Goal: Task Accomplishment & Management: Use online tool/utility

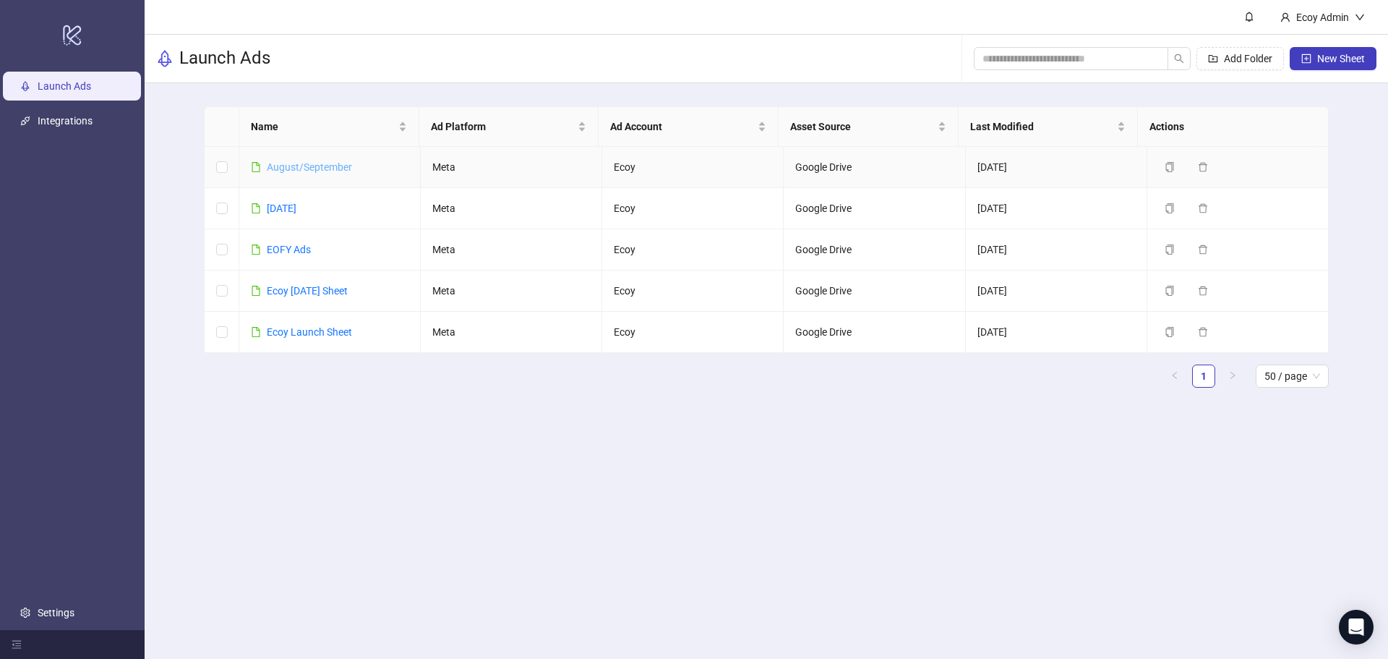
click at [325, 168] on link "August/September" at bounding box center [309, 167] width 85 height 12
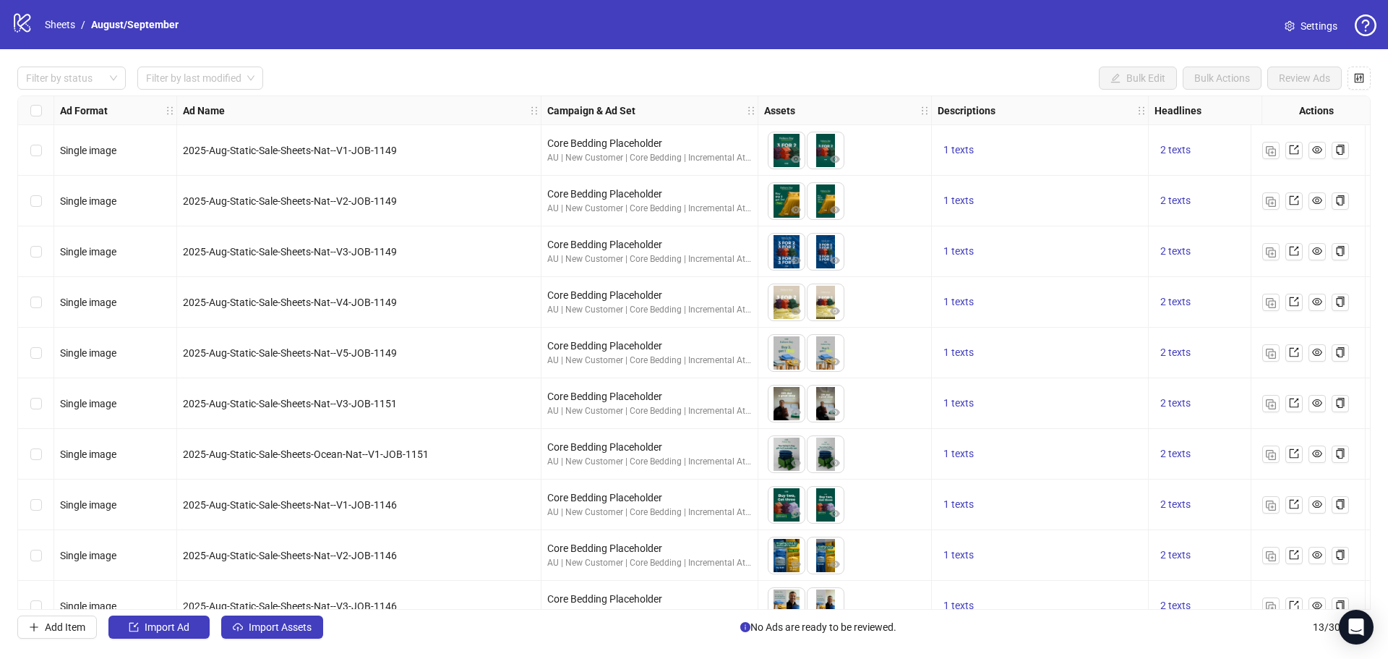
scroll to position [180, 0]
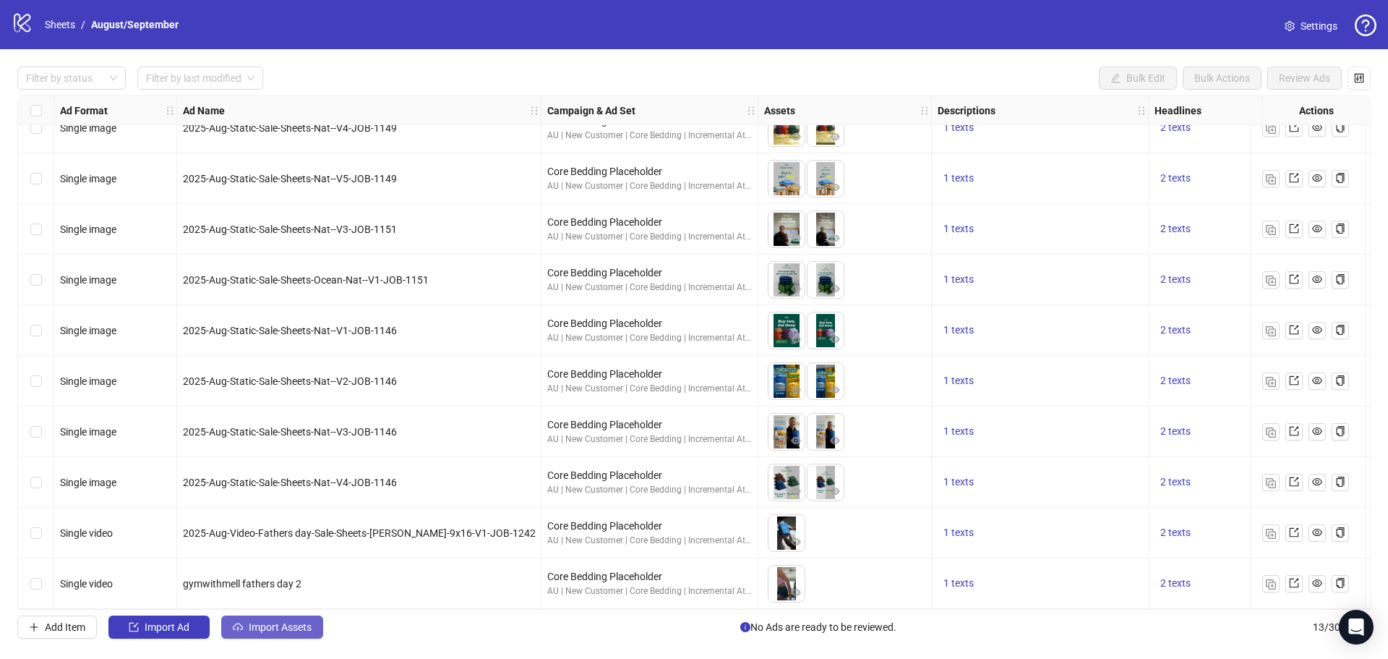
click at [293, 623] on span "Import Assets" at bounding box center [280, 627] width 63 height 12
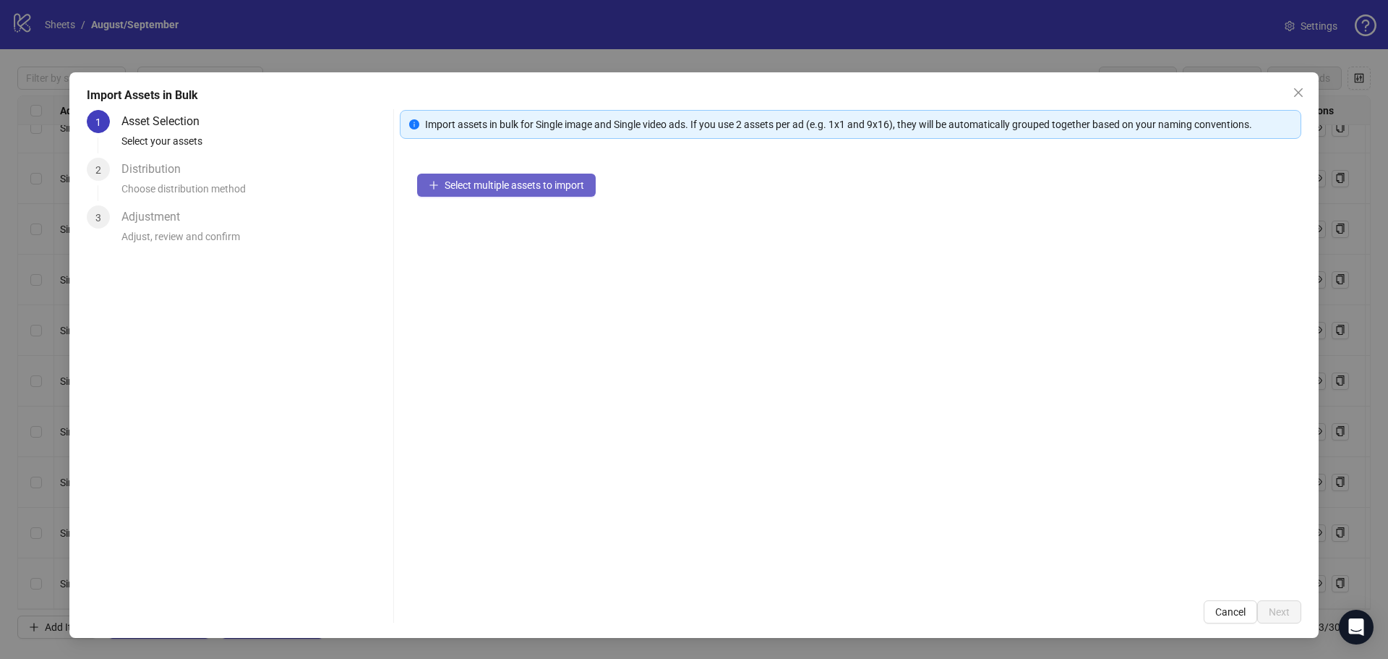
click at [473, 185] on span "Select multiple assets to import" at bounding box center [515, 185] width 140 height 12
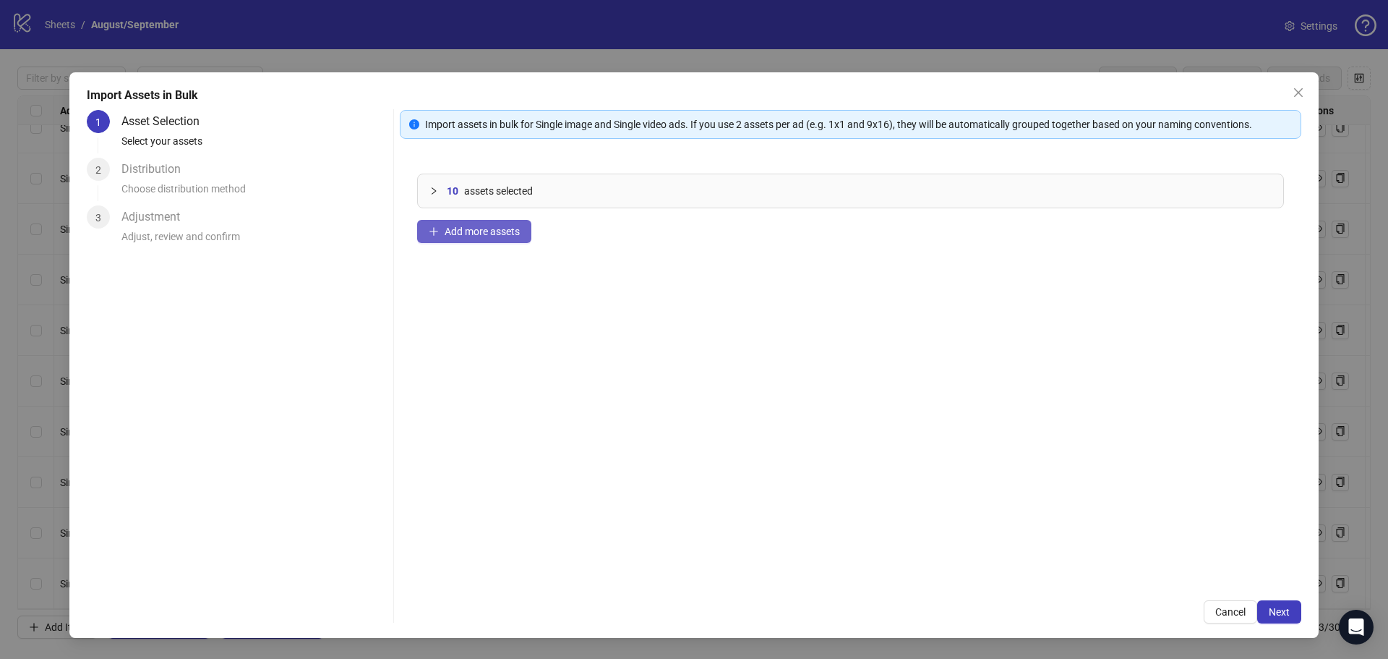
click at [482, 238] on button "Add more assets" at bounding box center [474, 231] width 114 height 23
click at [451, 234] on span "Add more assets" at bounding box center [482, 232] width 75 height 12
click at [476, 234] on span "Add more assets" at bounding box center [482, 232] width 75 height 12
click at [490, 222] on button "Add more assets" at bounding box center [474, 231] width 114 height 23
click at [471, 229] on span "Add more assets" at bounding box center [482, 232] width 75 height 12
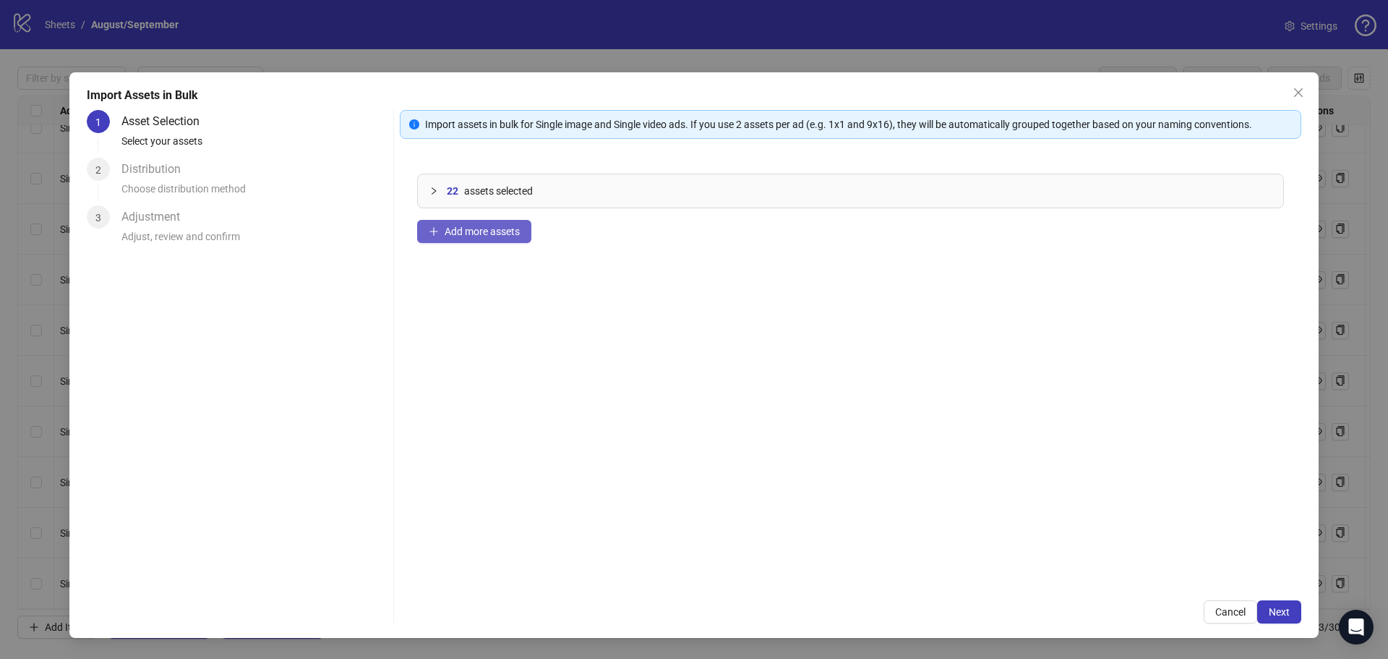
click at [495, 228] on span "Add more assets" at bounding box center [482, 232] width 75 height 12
click at [1277, 625] on div "Import Assets in Bulk 1 Asset Selection Select your assets 2 Distribution Choos…" at bounding box center [694, 355] width 1250 height 566
click at [1277, 620] on button "Next" at bounding box center [1280, 611] width 44 height 23
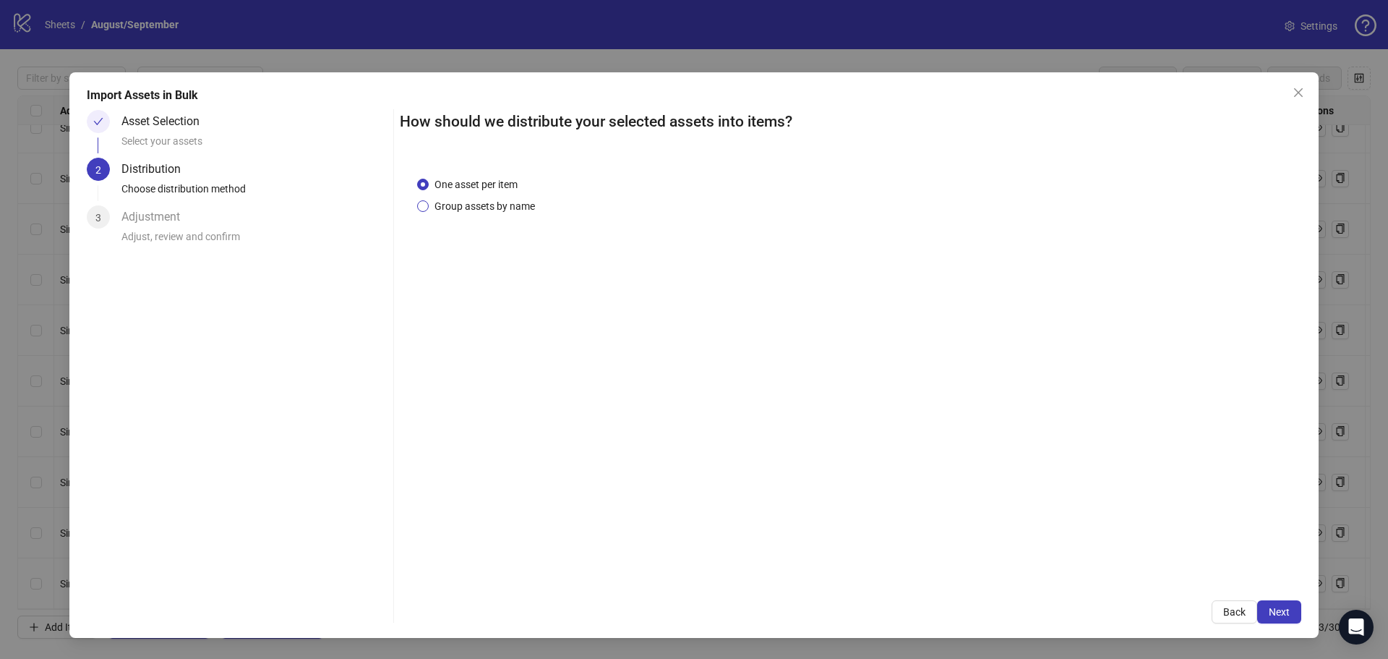
click at [500, 198] on span "Group assets by name" at bounding box center [485, 206] width 112 height 16
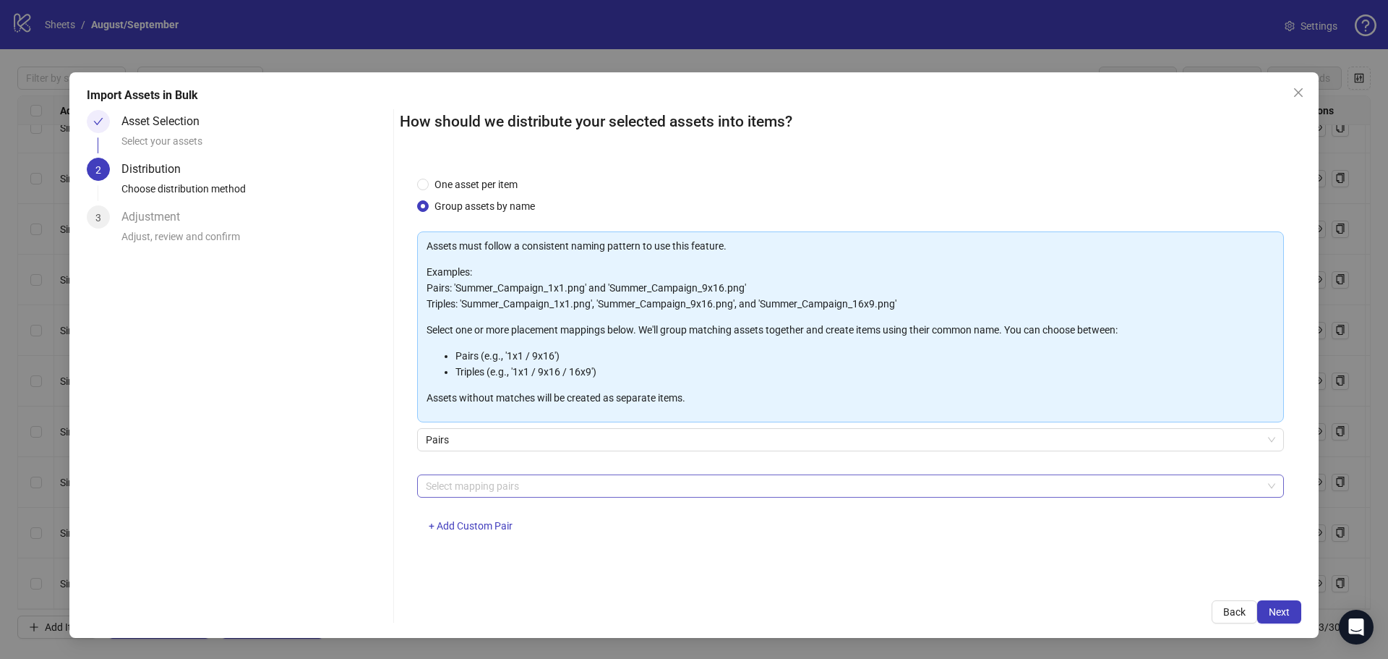
click at [496, 484] on div at bounding box center [843, 486] width 846 height 20
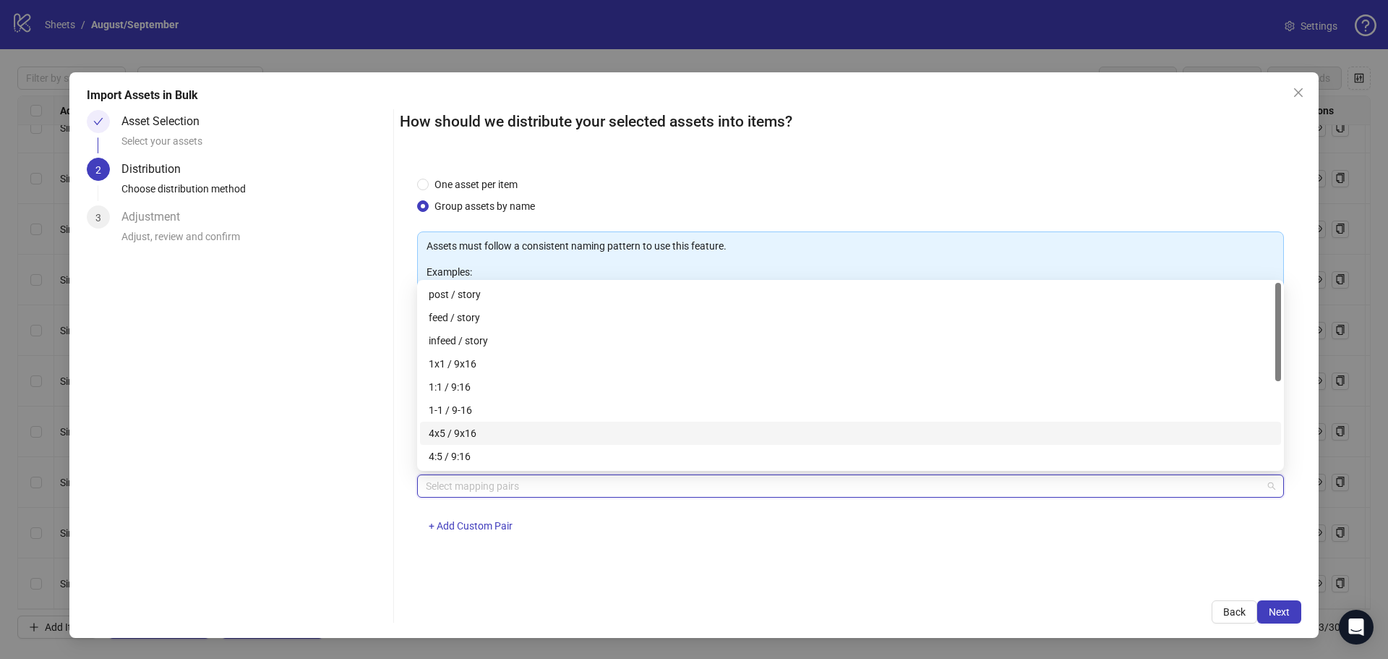
click at [498, 431] on div "4x5 / 9x16" at bounding box center [851, 433] width 844 height 16
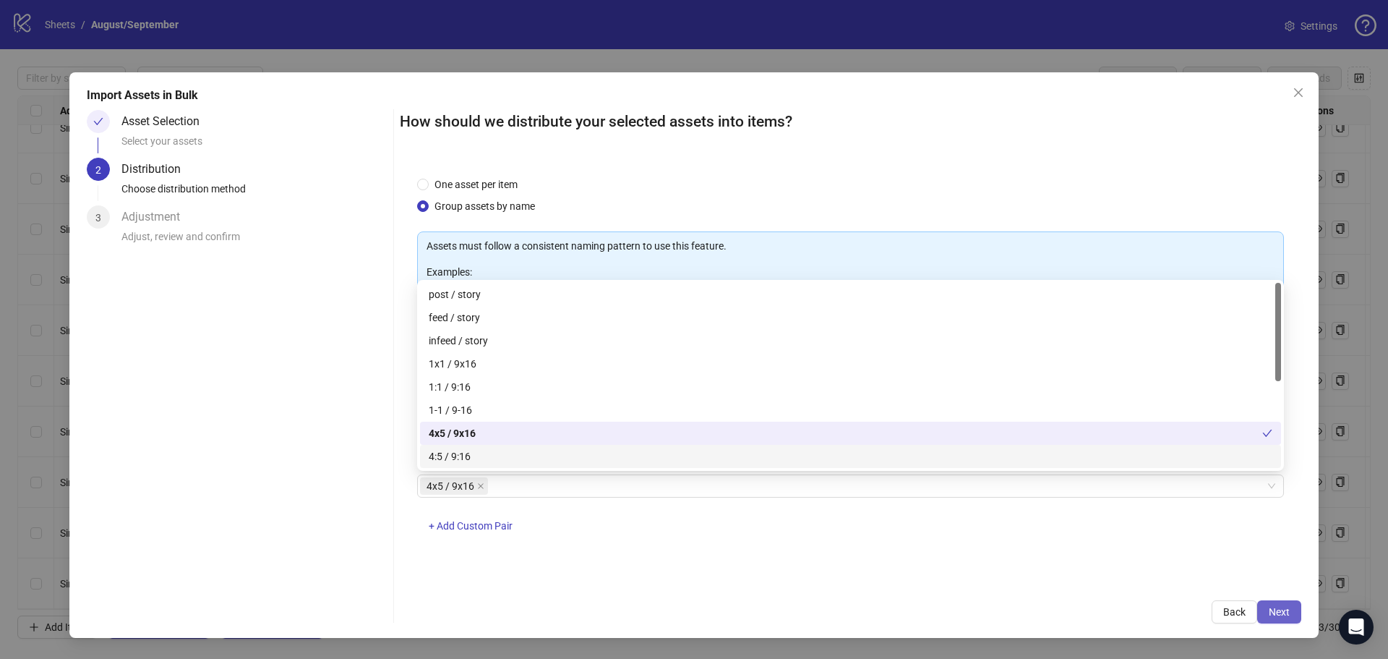
click at [1277, 614] on span "Next" at bounding box center [1279, 612] width 21 height 12
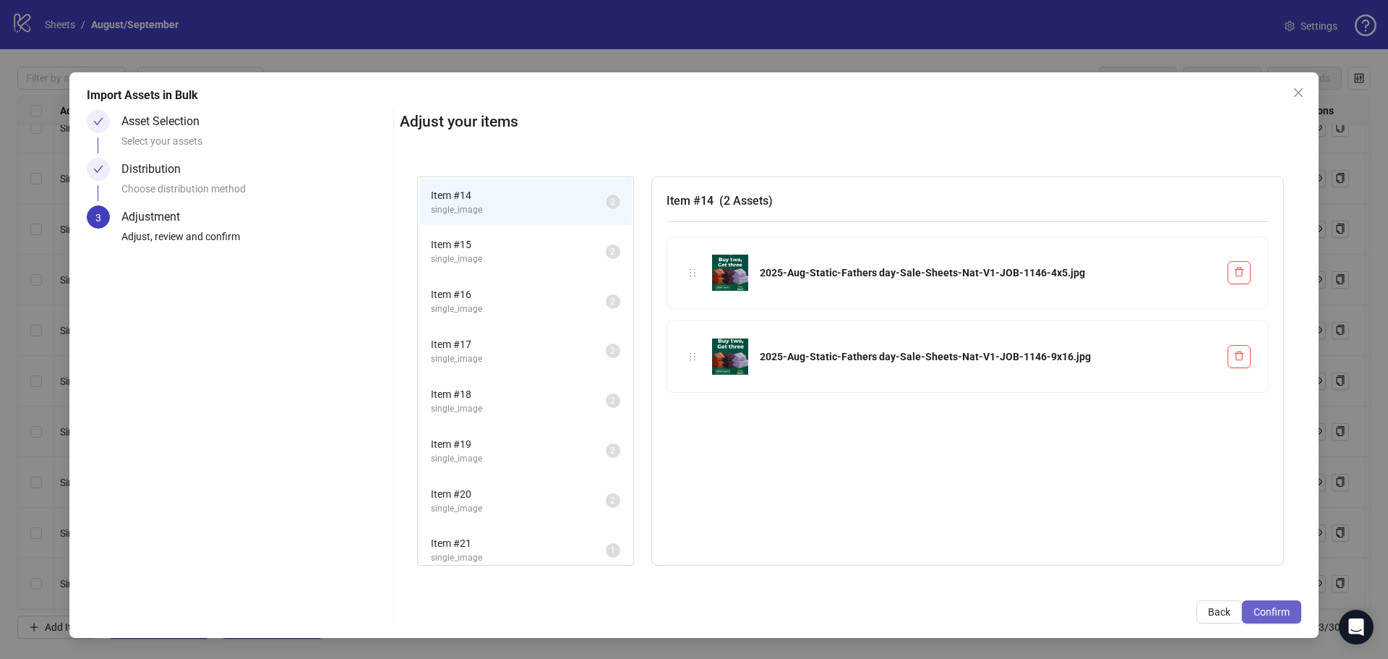
click at [1280, 615] on span "Confirm" at bounding box center [1272, 612] width 36 height 12
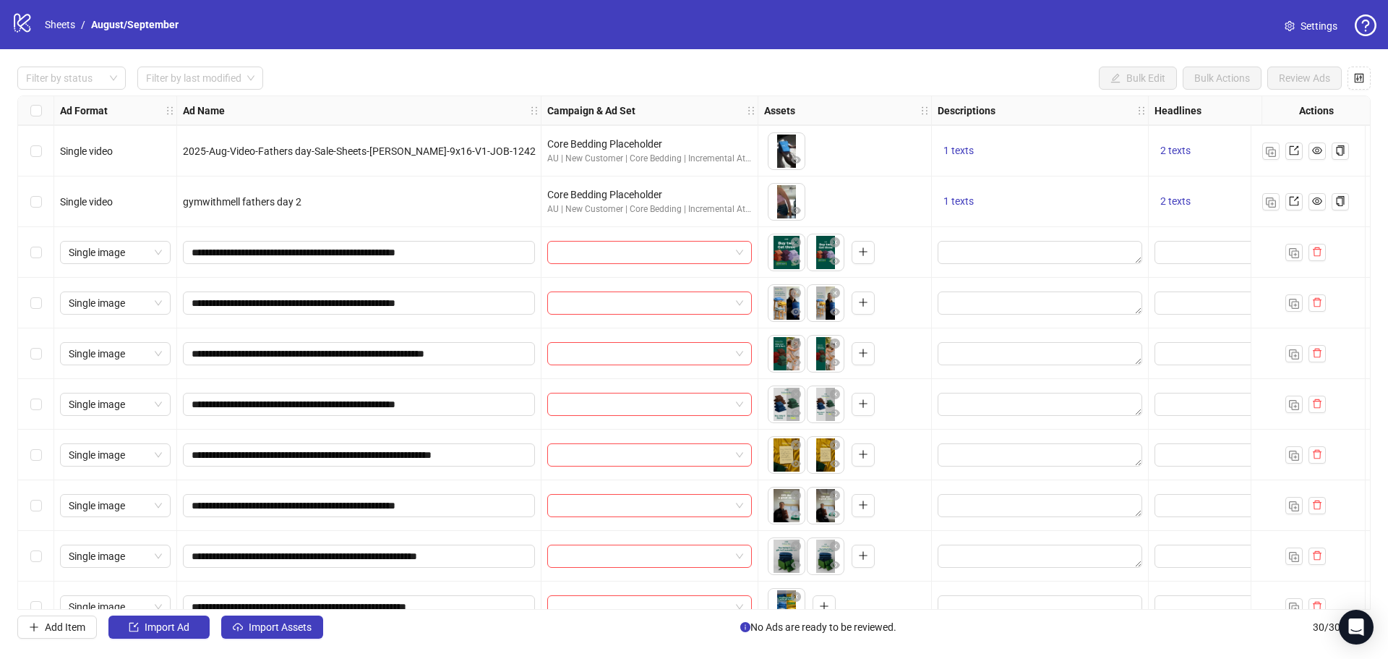
scroll to position [534, 0]
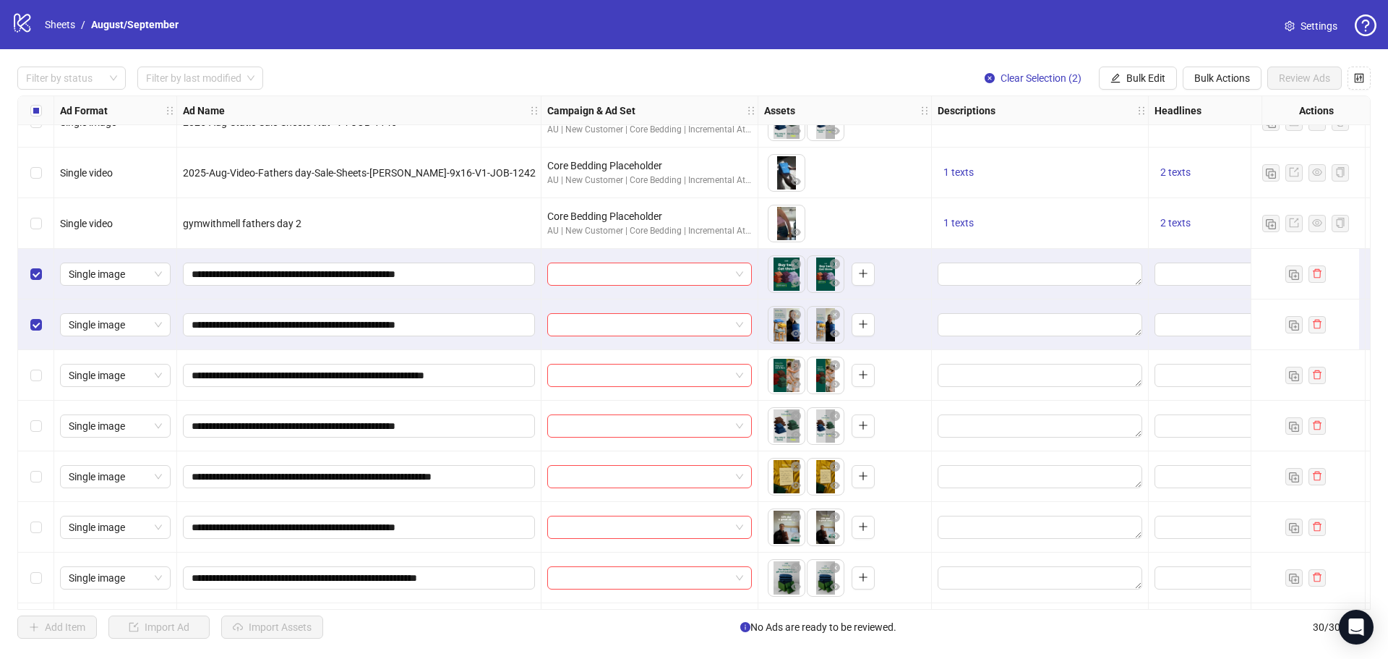
click at [36, 389] on div "Select row 16" at bounding box center [36, 375] width 36 height 51
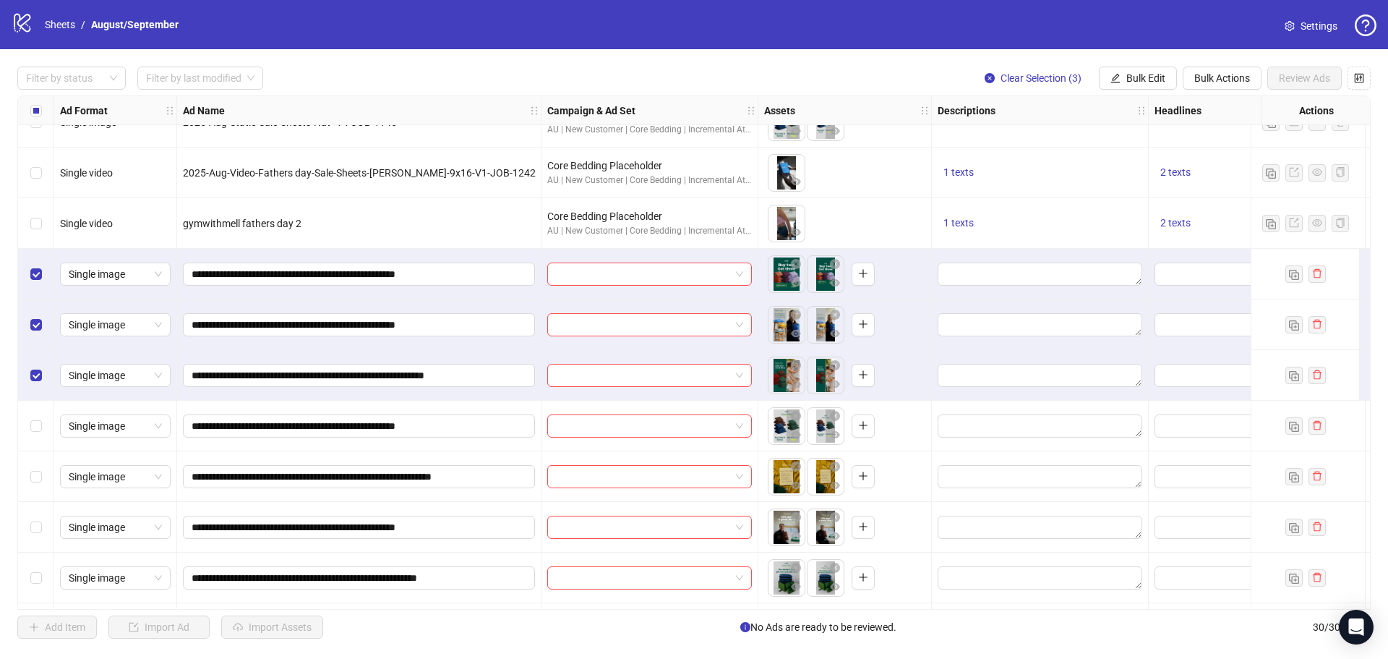
click at [37, 439] on div "Select row 17" at bounding box center [36, 426] width 36 height 51
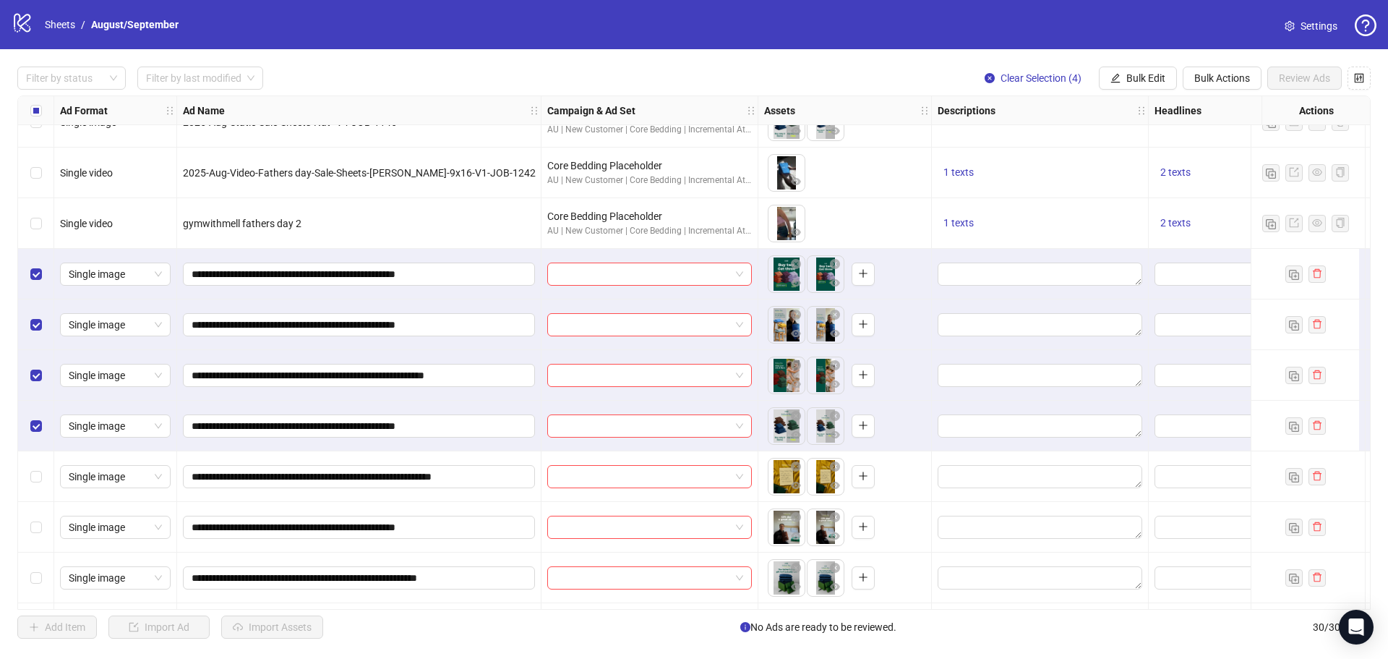
click at [38, 489] on div "Select row 18" at bounding box center [36, 476] width 36 height 51
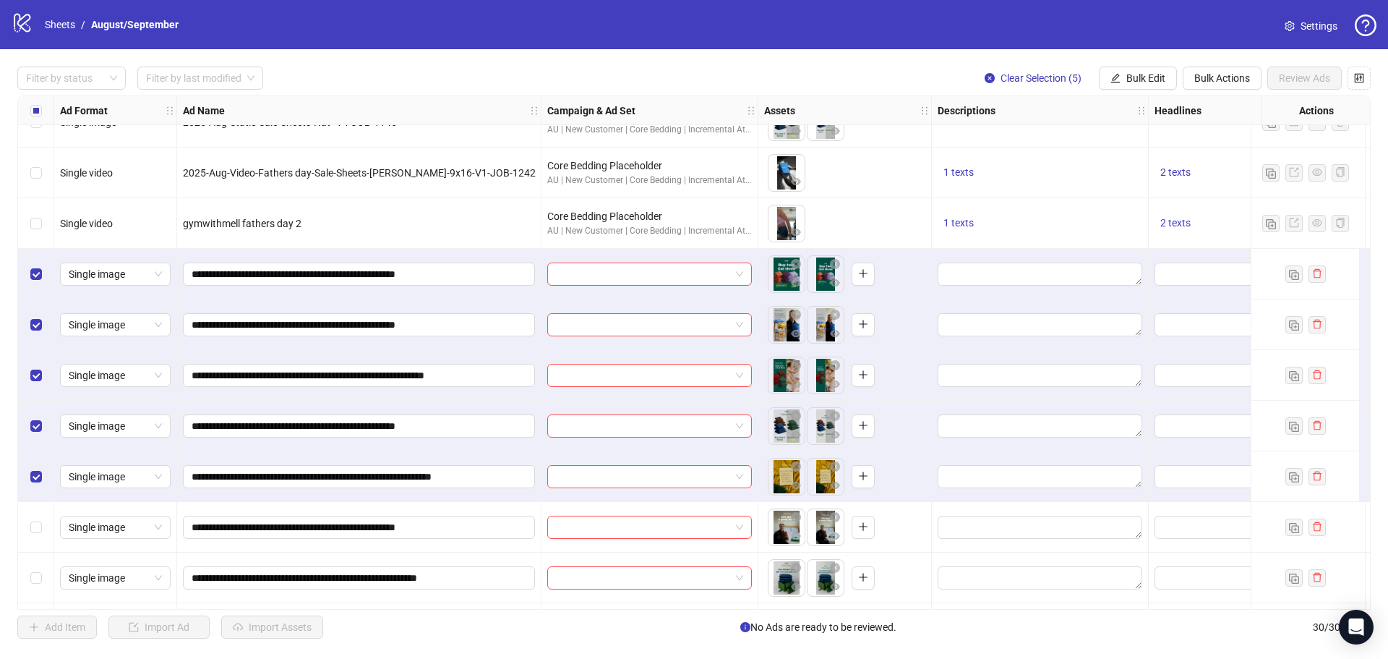
scroll to position [607, 0]
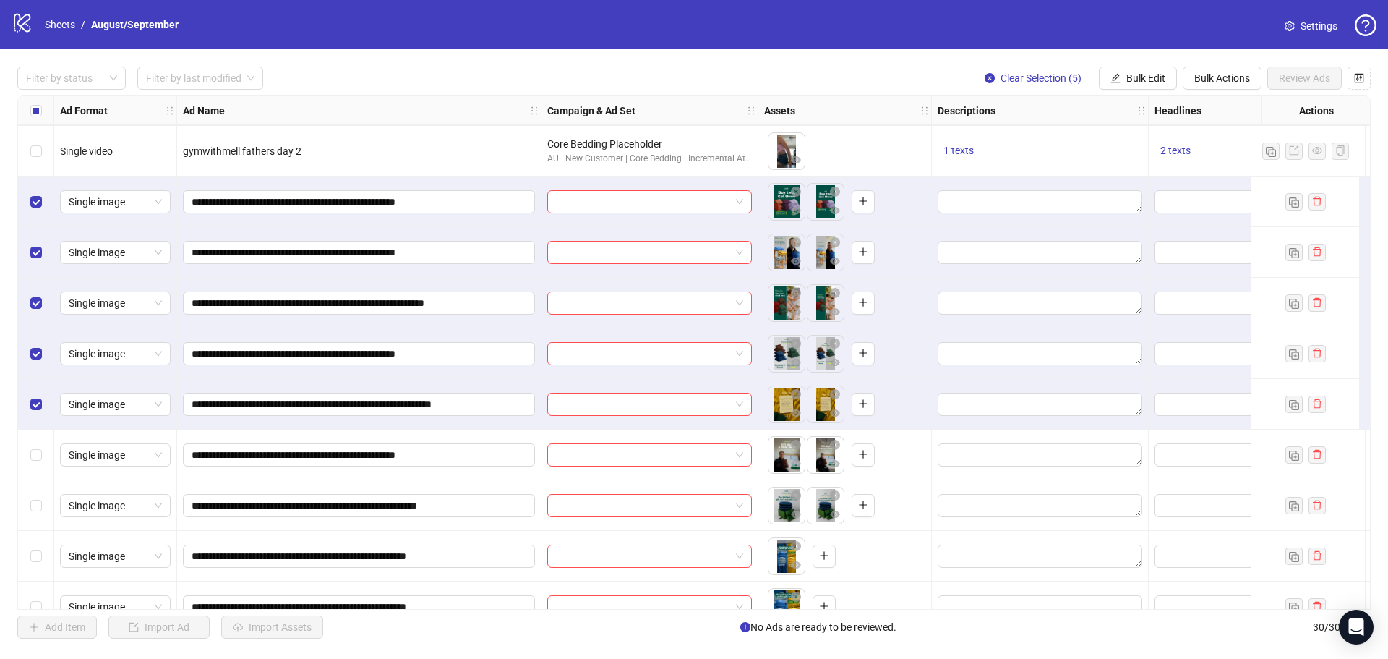
click at [37, 489] on div "Select row 20" at bounding box center [36, 505] width 36 height 51
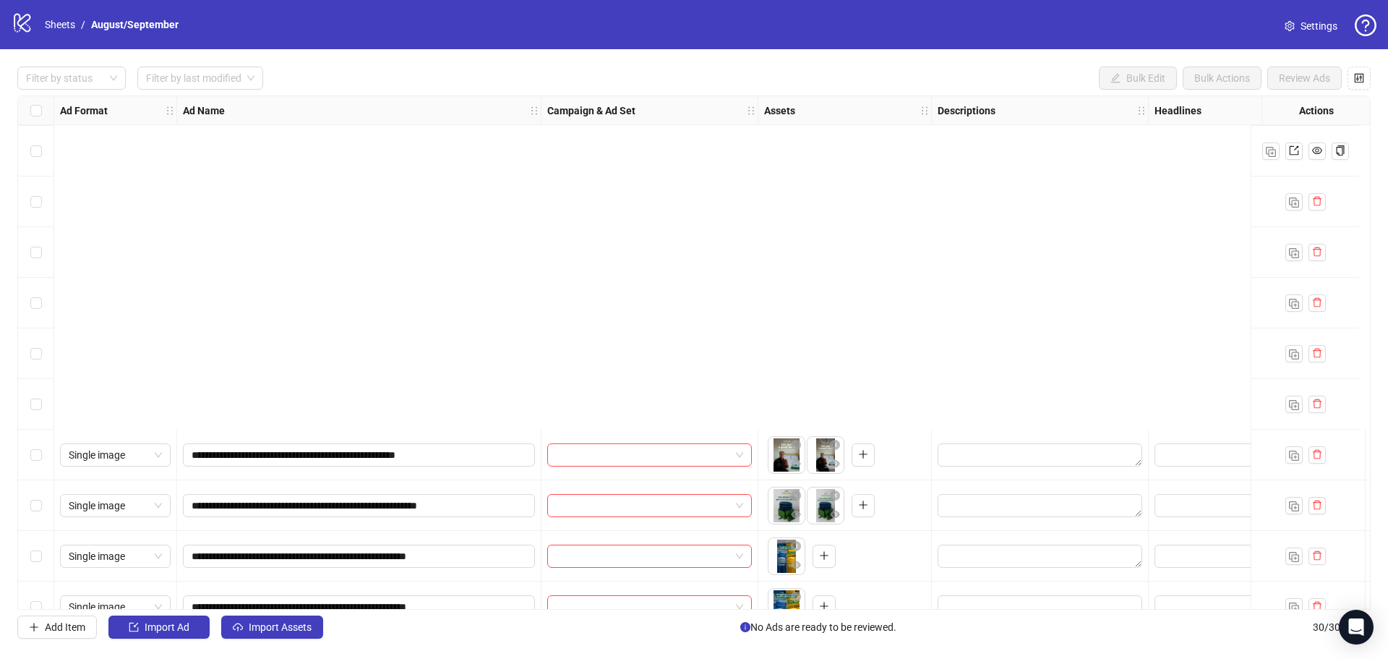
scroll to position [1041, 0]
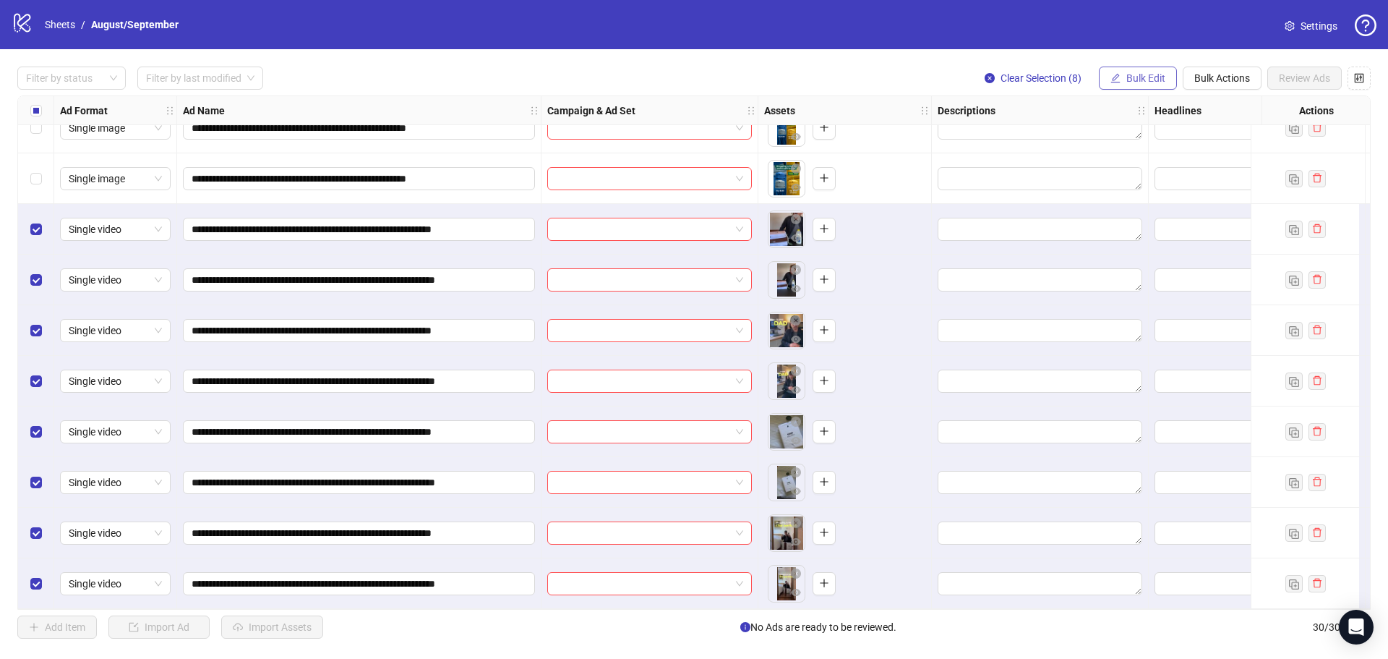
click at [1135, 70] on button "Bulk Edit" at bounding box center [1138, 78] width 78 height 23
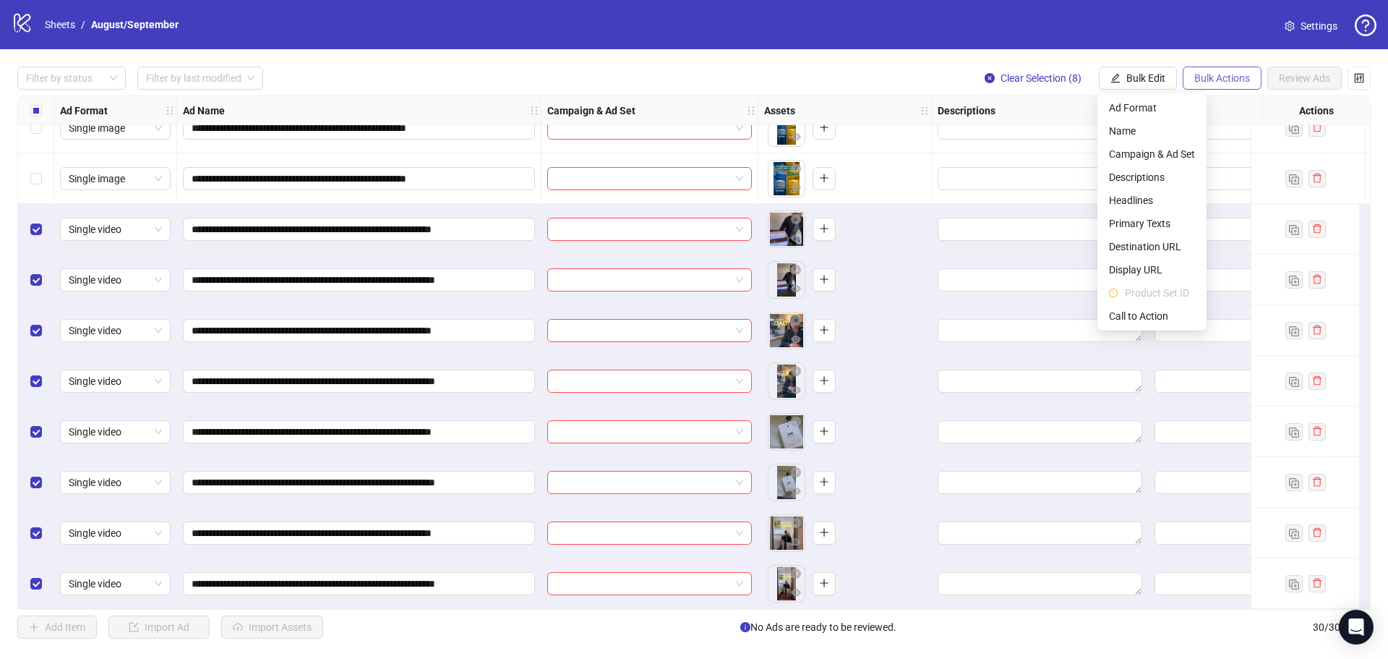
click at [1221, 78] on span "Bulk Actions" at bounding box center [1223, 78] width 56 height 12
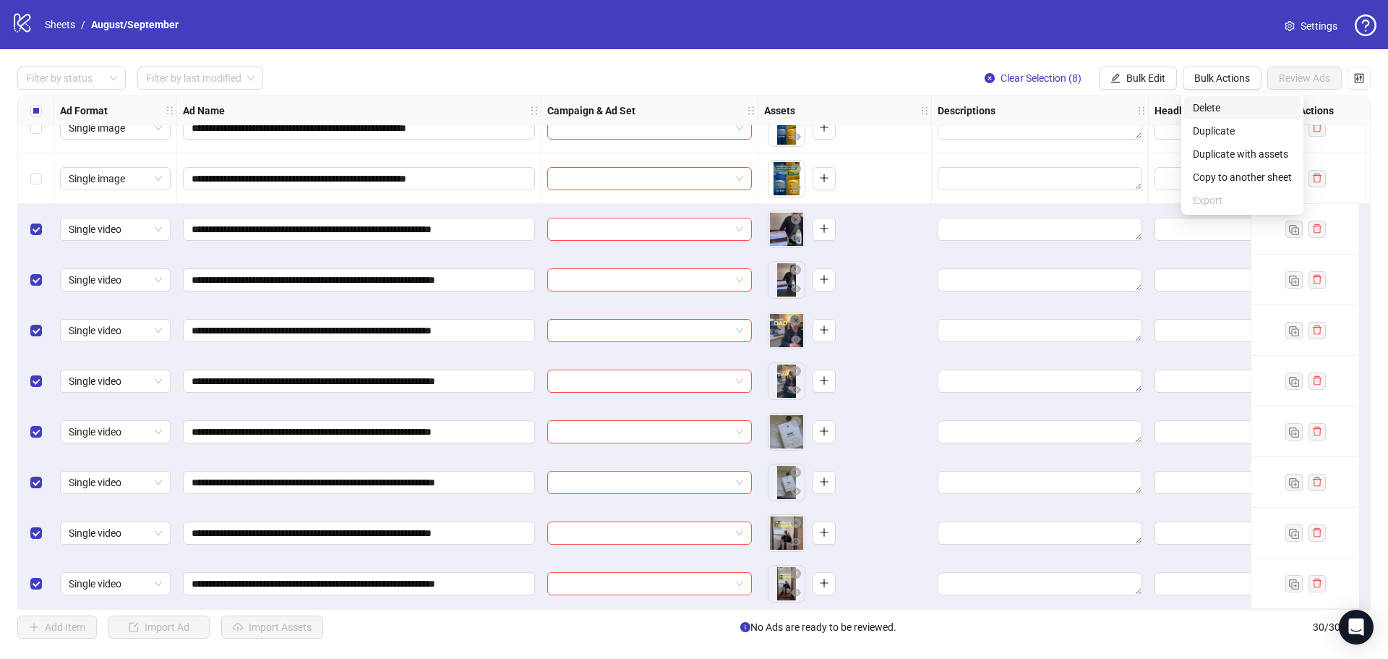
click at [1230, 103] on span "Delete" at bounding box center [1242, 108] width 99 height 16
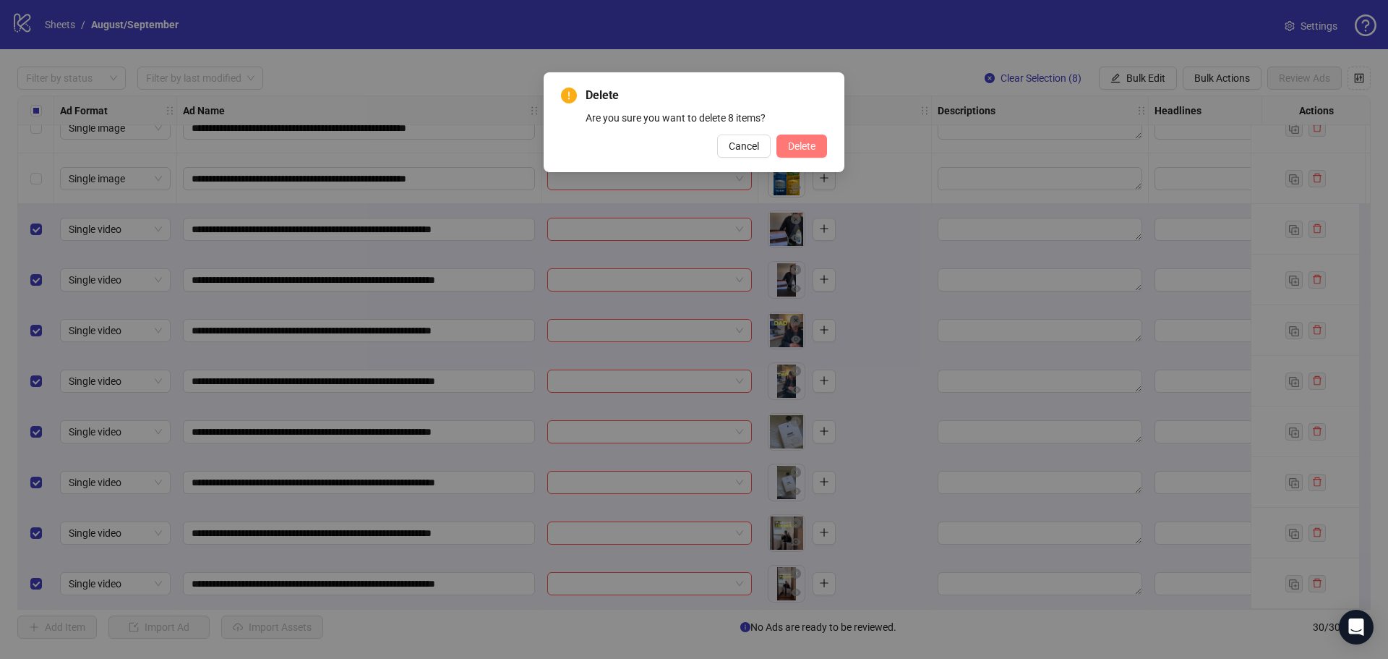
click at [789, 145] on span "Delete" at bounding box center [801, 146] width 27 height 12
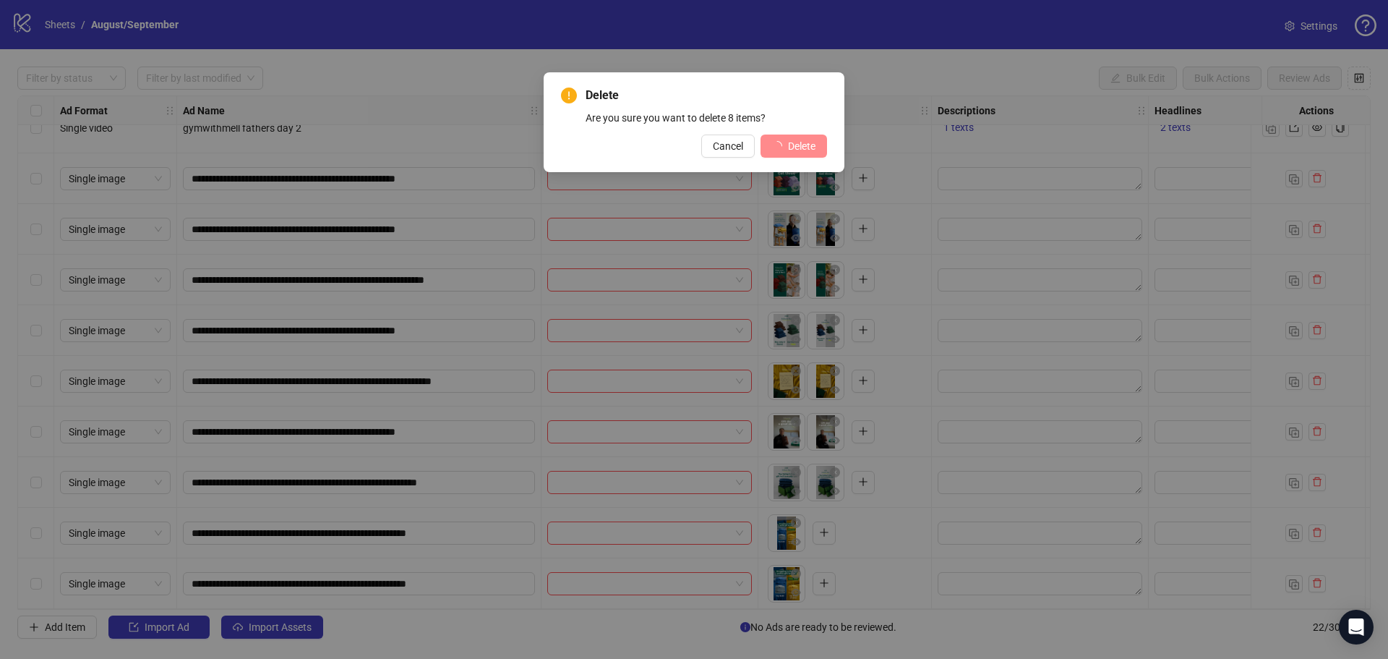
scroll to position [636, 0]
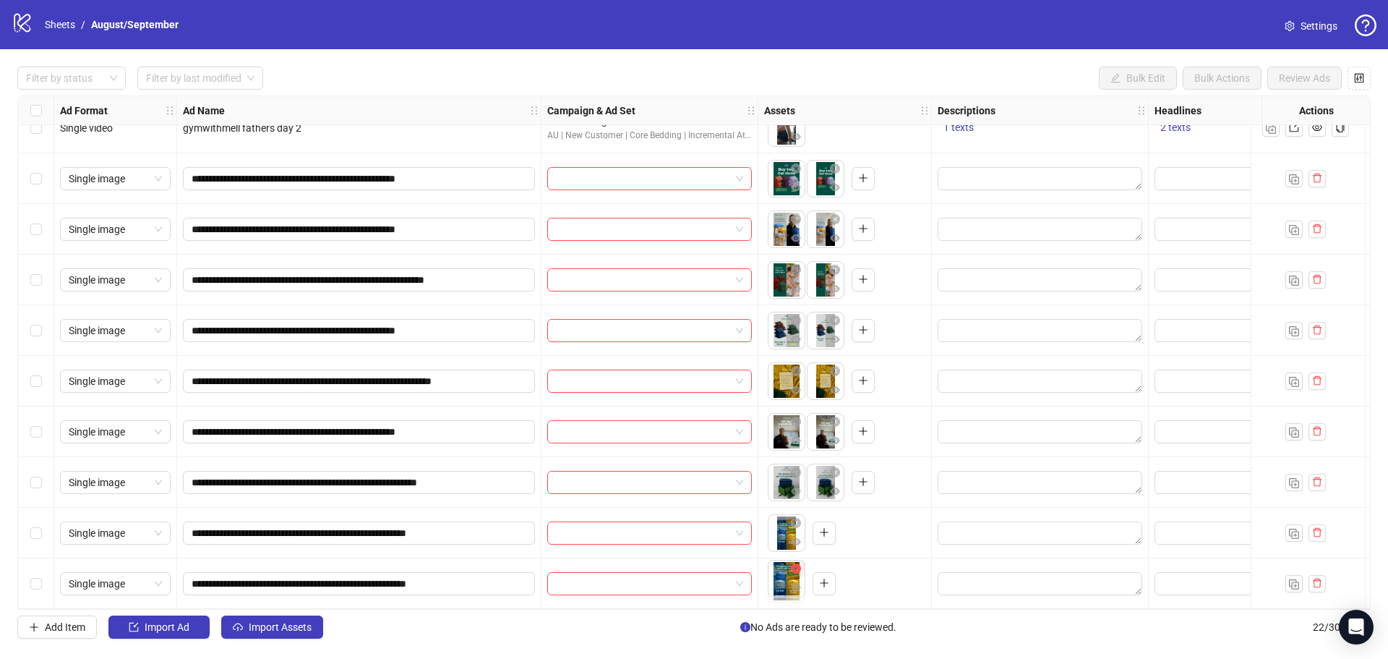
drag, startPoint x: 787, startPoint y: 586, endPoint x: 792, endPoint y: 570, distance: 16.7
click at [793, 575] on body "logo/logo-mobile Sheets / August/September Settings Filter by status Filter by …" at bounding box center [694, 329] width 1388 height 659
drag, startPoint x: 790, startPoint y: 523, endPoint x: 808, endPoint y: 527, distance: 17.9
click at [816, 526] on div "To pick up a draggable item, press the space bar. While dragging, use the arrow…" at bounding box center [802, 533] width 68 height 38
drag, startPoint x: 781, startPoint y: 523, endPoint x: 824, endPoint y: 528, distance: 43.0
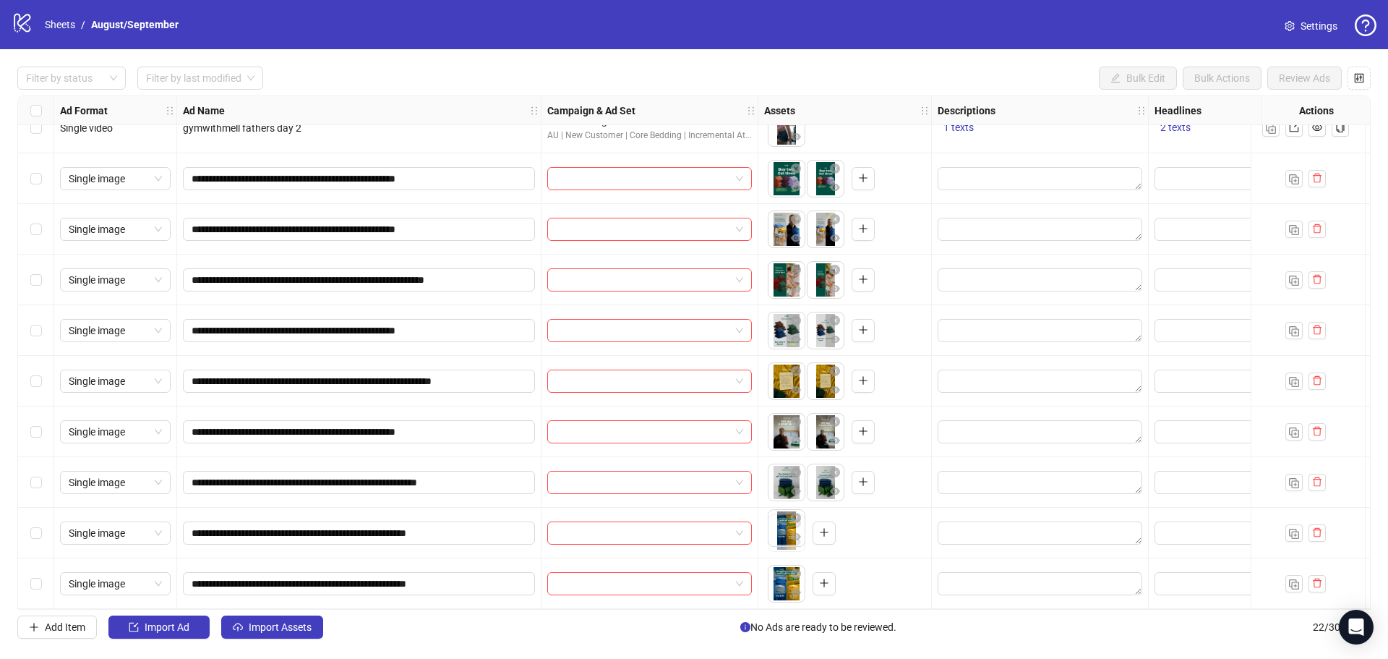
click at [824, 528] on body "logo/logo-mobile Sheets / August/September Settings Filter by status Filter by …" at bounding box center [694, 329] width 1388 height 659
click at [283, 626] on span "Import Assets" at bounding box center [280, 627] width 63 height 12
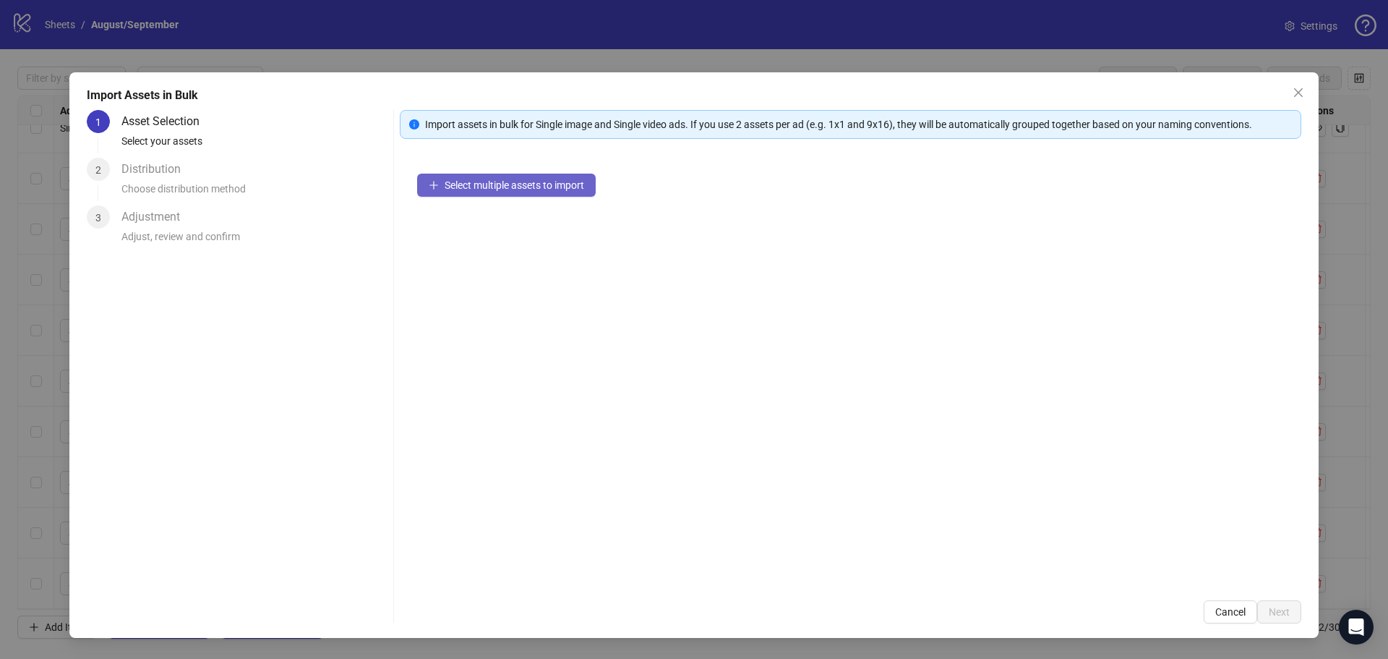
click at [493, 187] on span "Select multiple assets to import" at bounding box center [515, 185] width 140 height 12
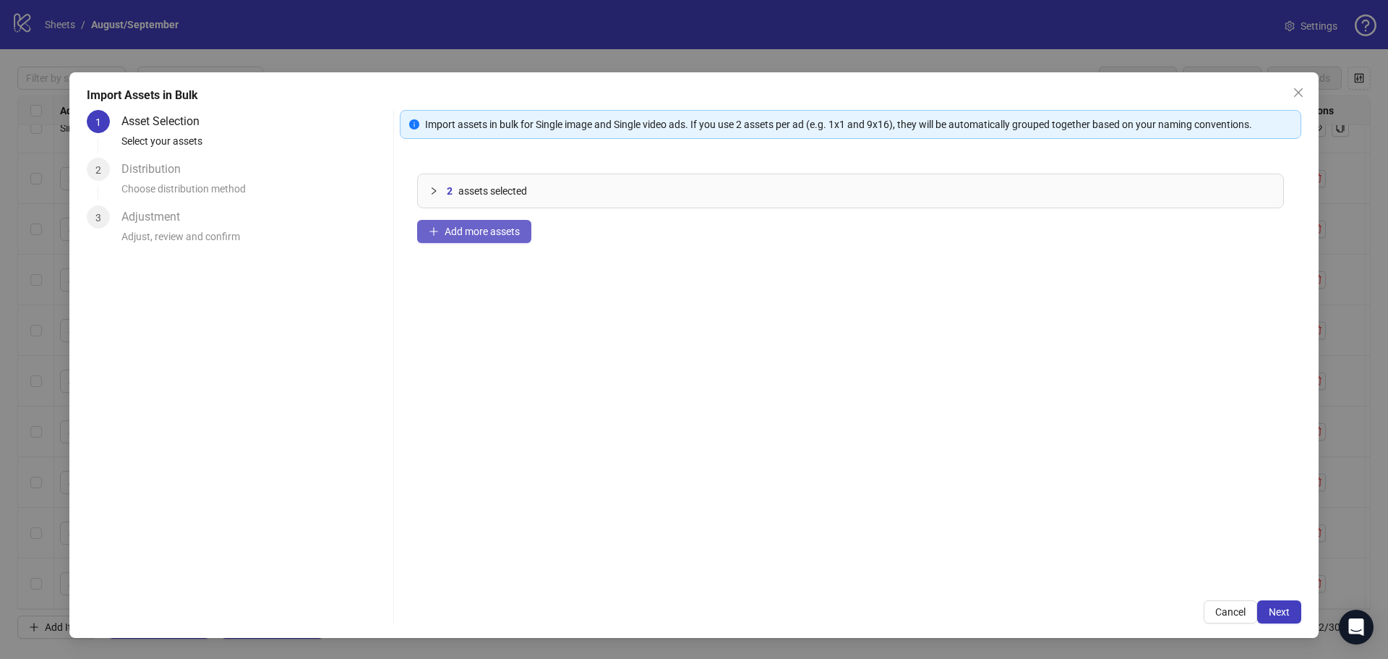
click at [471, 228] on span "Add more assets" at bounding box center [482, 232] width 75 height 12
click at [492, 231] on span "Add more assets" at bounding box center [482, 232] width 75 height 12
click at [511, 216] on div "6 assets selected Add more assets" at bounding box center [851, 369] width 902 height 427
click at [501, 239] on button "Add more assets" at bounding box center [474, 231] width 114 height 23
click at [1279, 613] on span "Next" at bounding box center [1279, 612] width 21 height 12
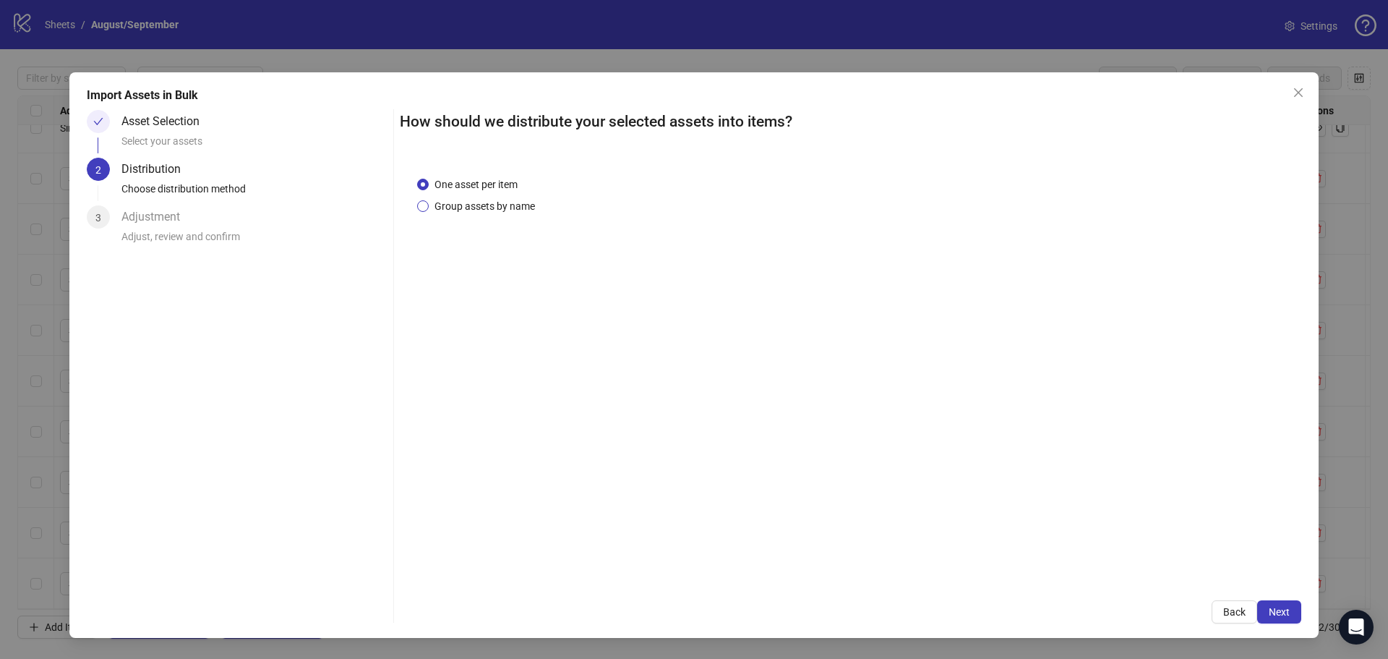
click at [463, 202] on span "Group assets by name" at bounding box center [485, 206] width 112 height 16
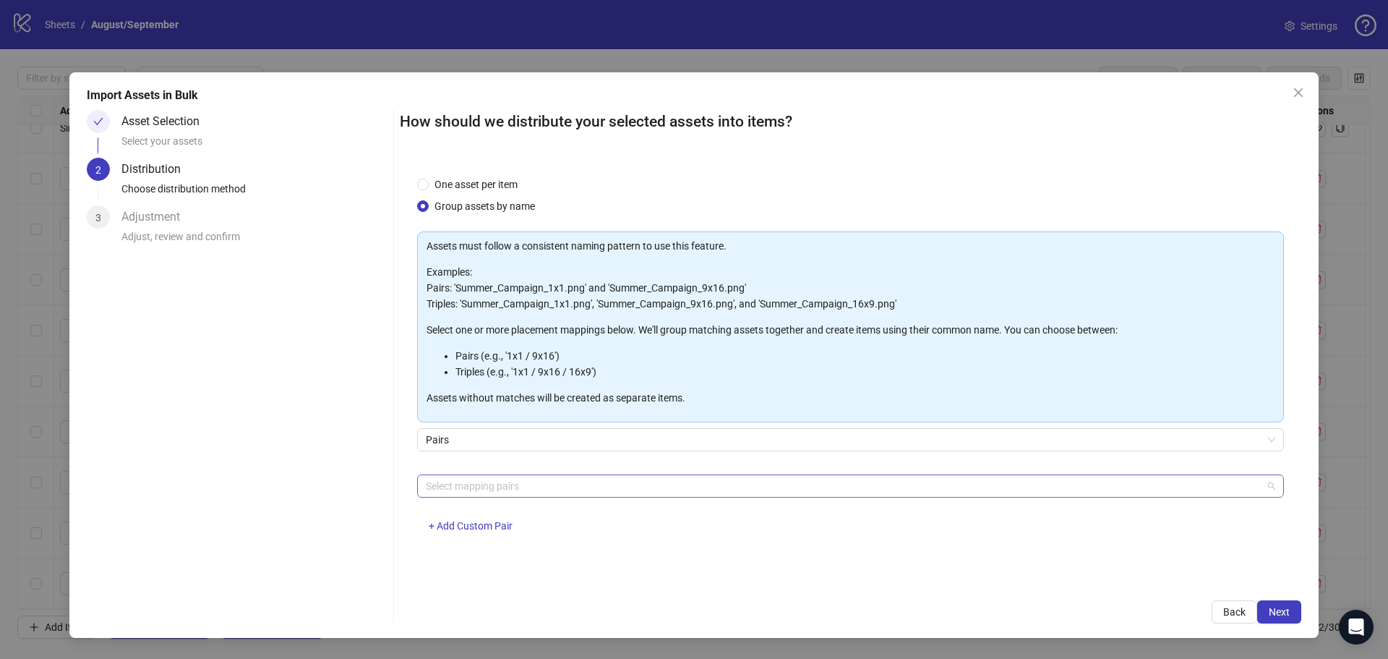
click at [485, 476] on div at bounding box center [843, 486] width 846 height 20
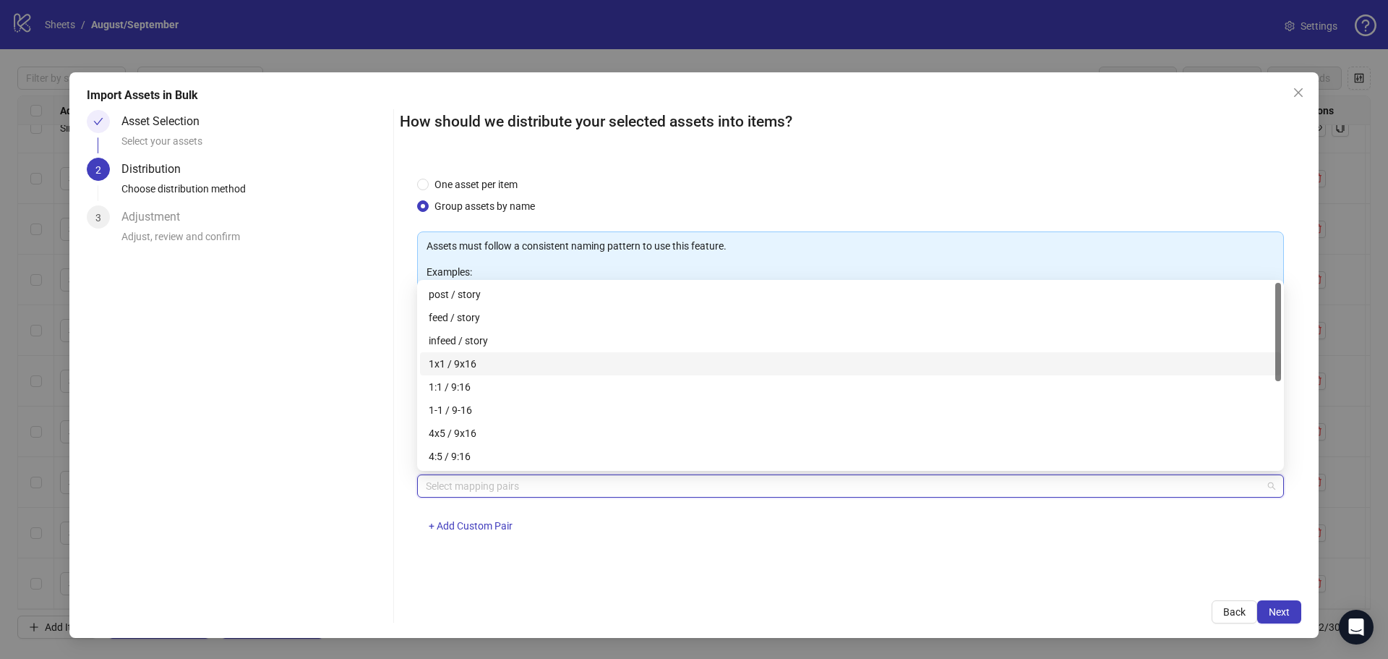
click at [479, 370] on div "1x1 / 9x16" at bounding box center [851, 364] width 844 height 16
click at [1284, 612] on span "Next" at bounding box center [1279, 612] width 21 height 12
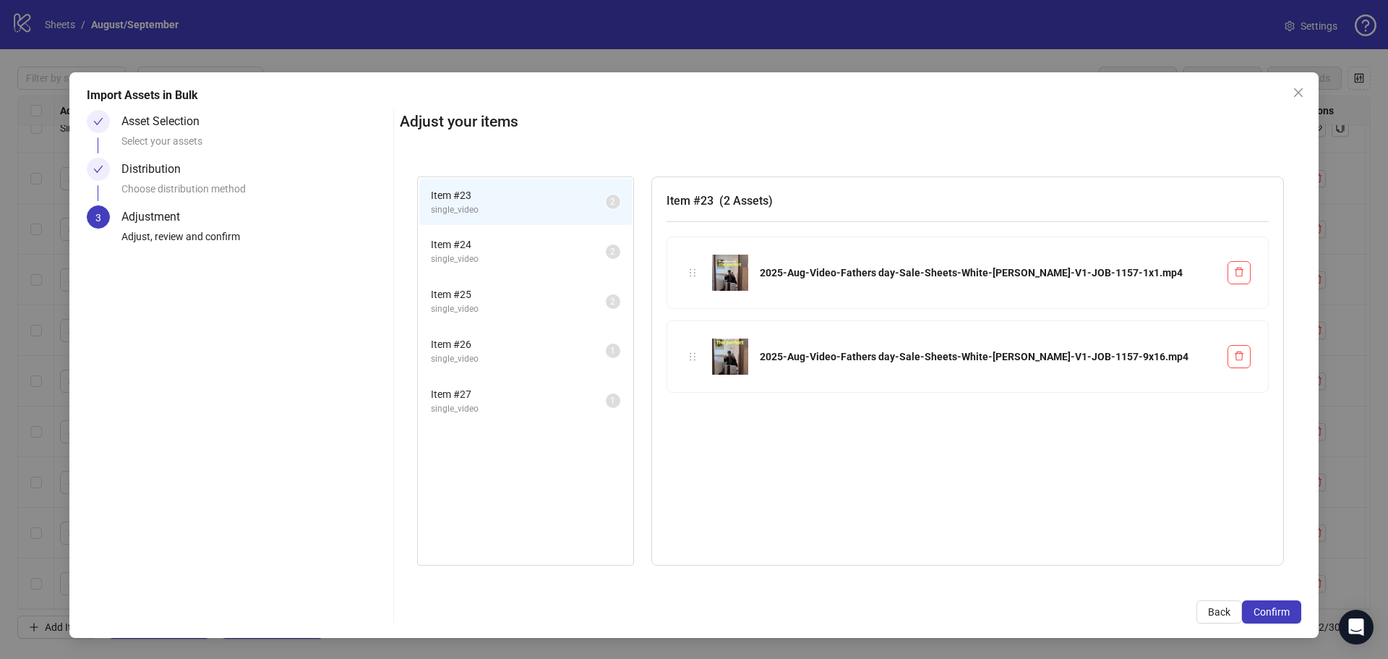
click at [487, 234] on li "Item # 24 single_video 2" at bounding box center [525, 251] width 213 height 47
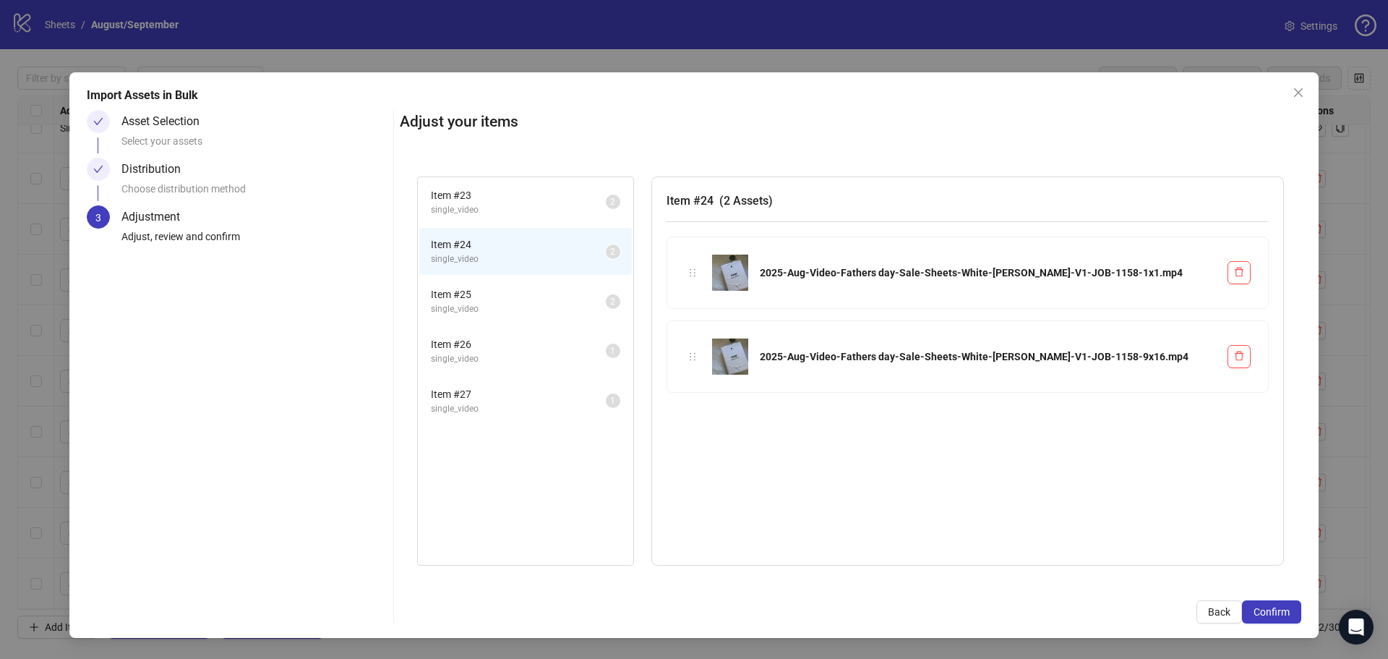
drag, startPoint x: 487, startPoint y: 297, endPoint x: 492, endPoint y: 319, distance: 22.5
click at [487, 297] on span "Item # 25" at bounding box center [518, 294] width 175 height 16
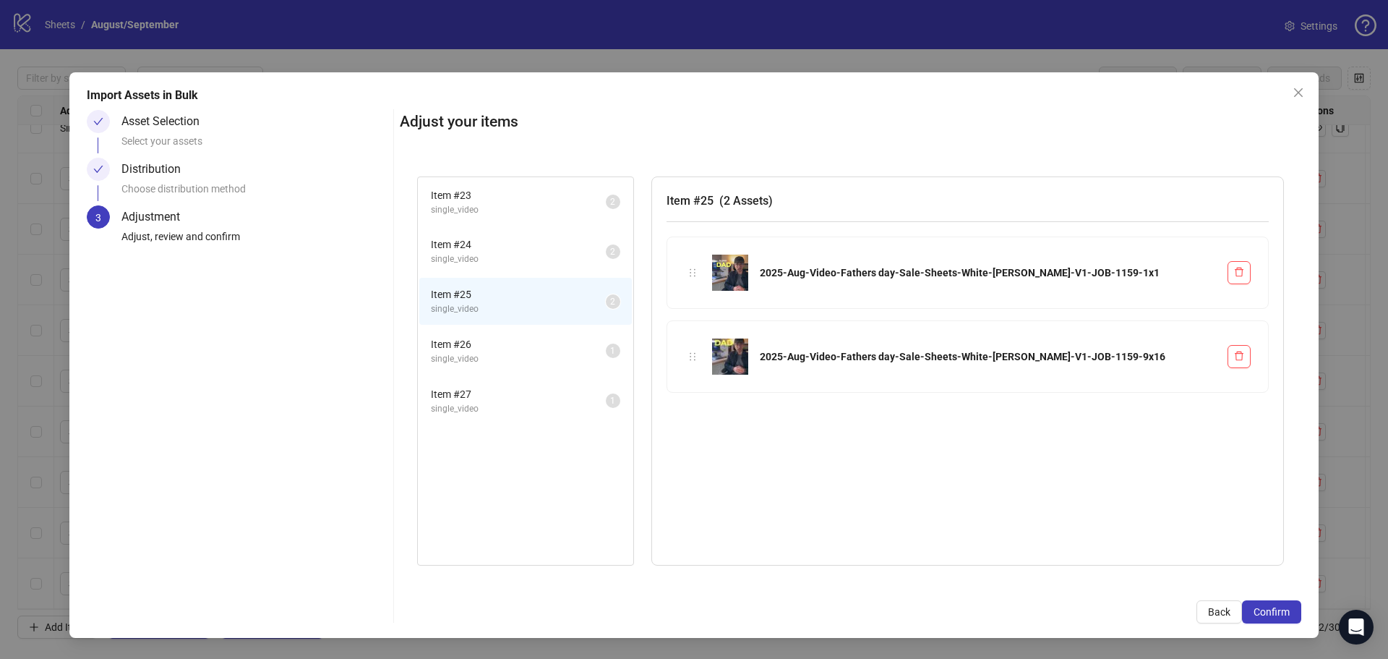
click at [498, 352] on span "single_video" at bounding box center [518, 359] width 175 height 14
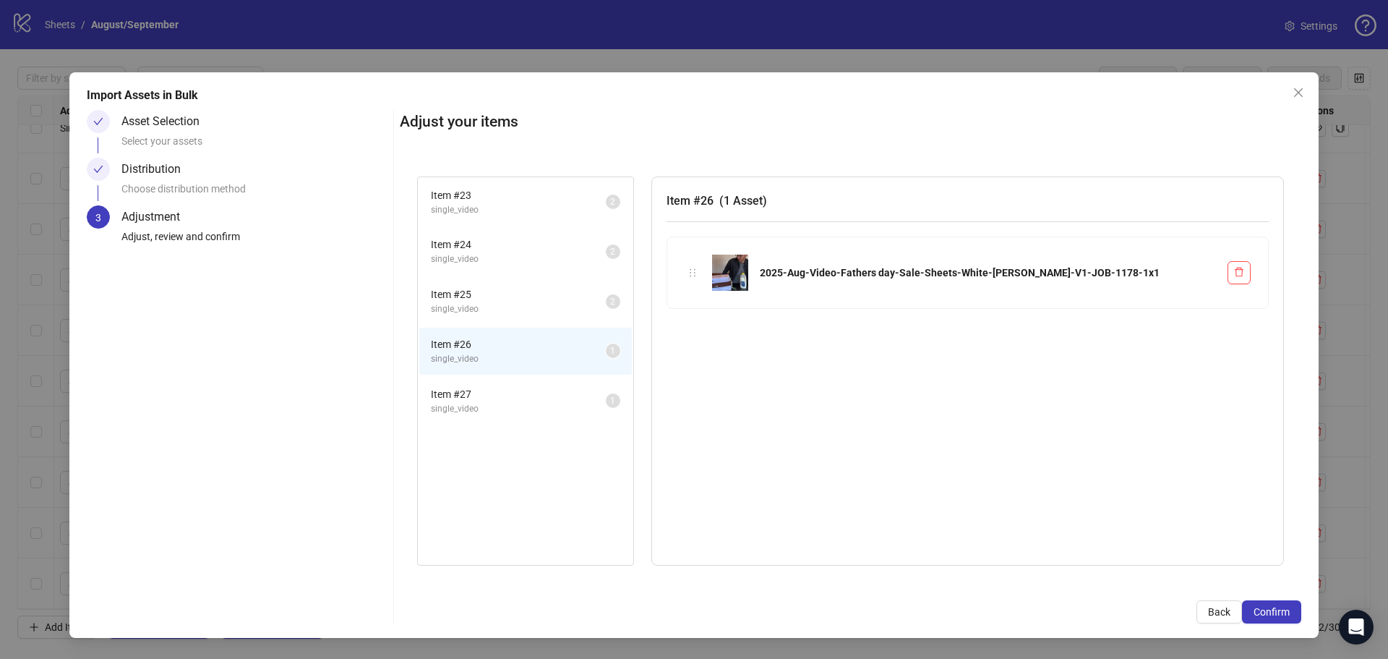
click at [503, 402] on span "single_video" at bounding box center [518, 409] width 175 height 14
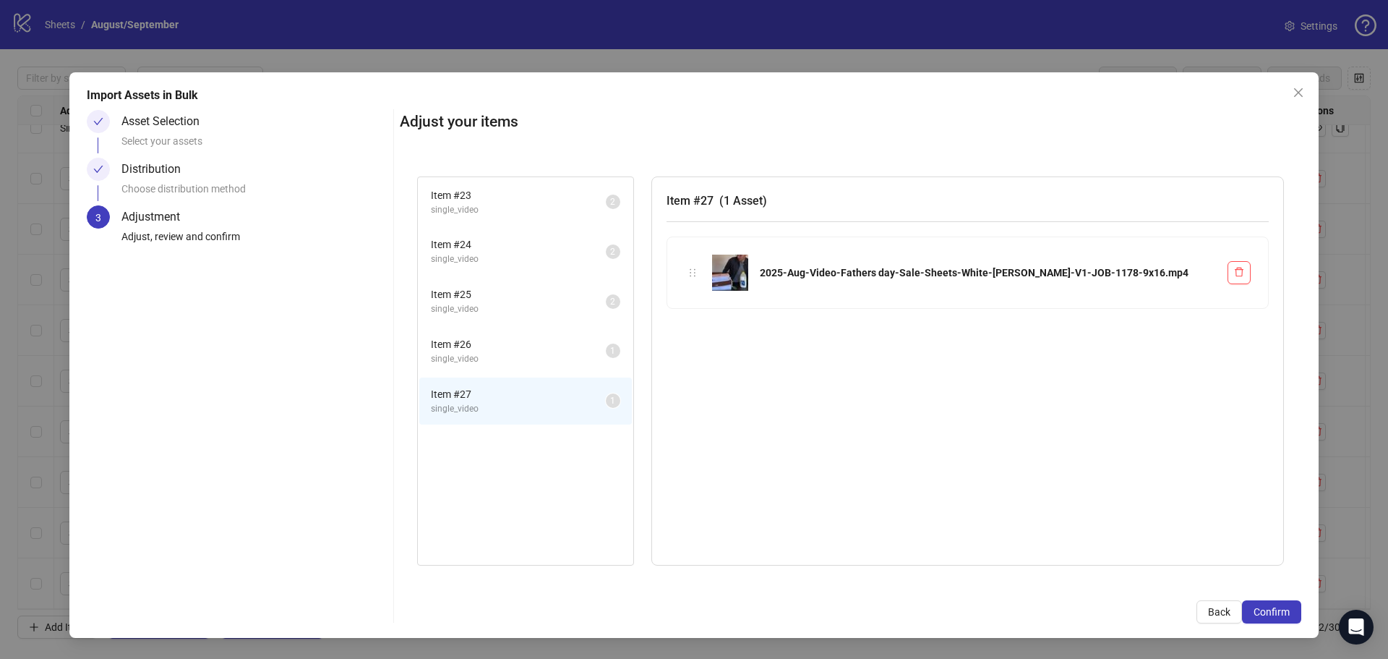
click at [499, 349] on span "Item # 26" at bounding box center [518, 344] width 175 height 16
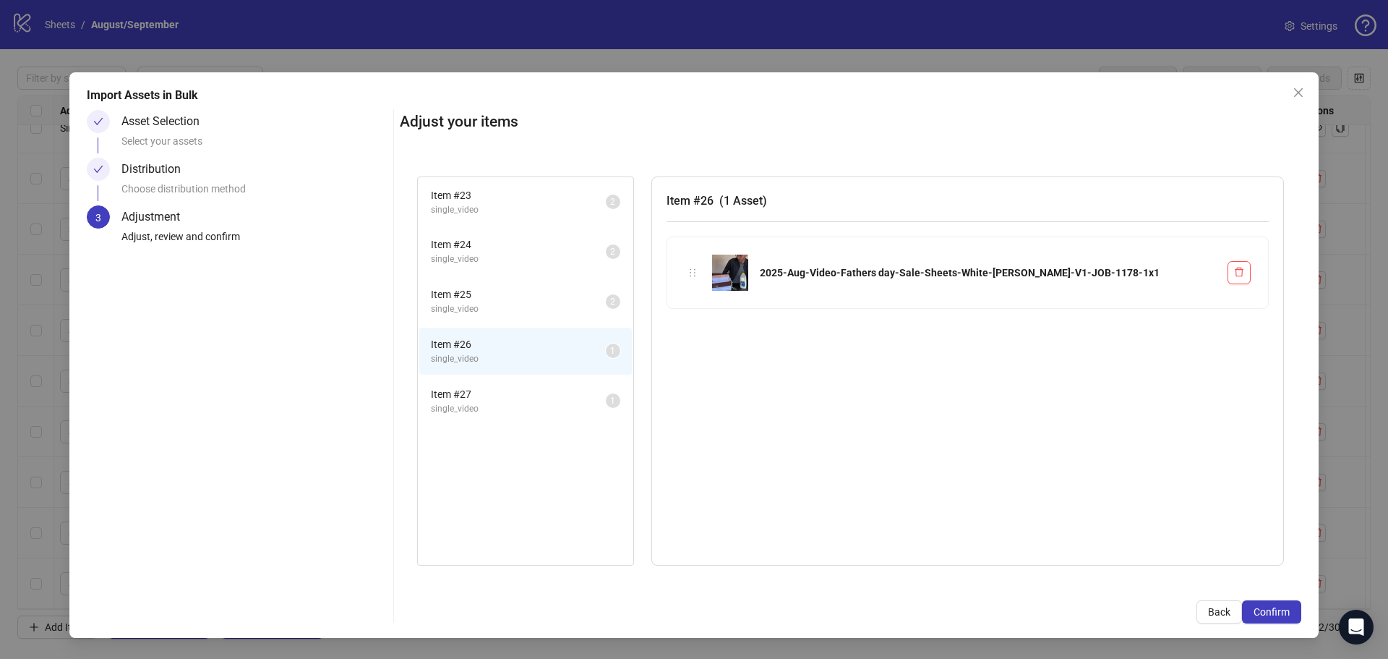
click at [490, 411] on span "single_video" at bounding box center [518, 409] width 175 height 14
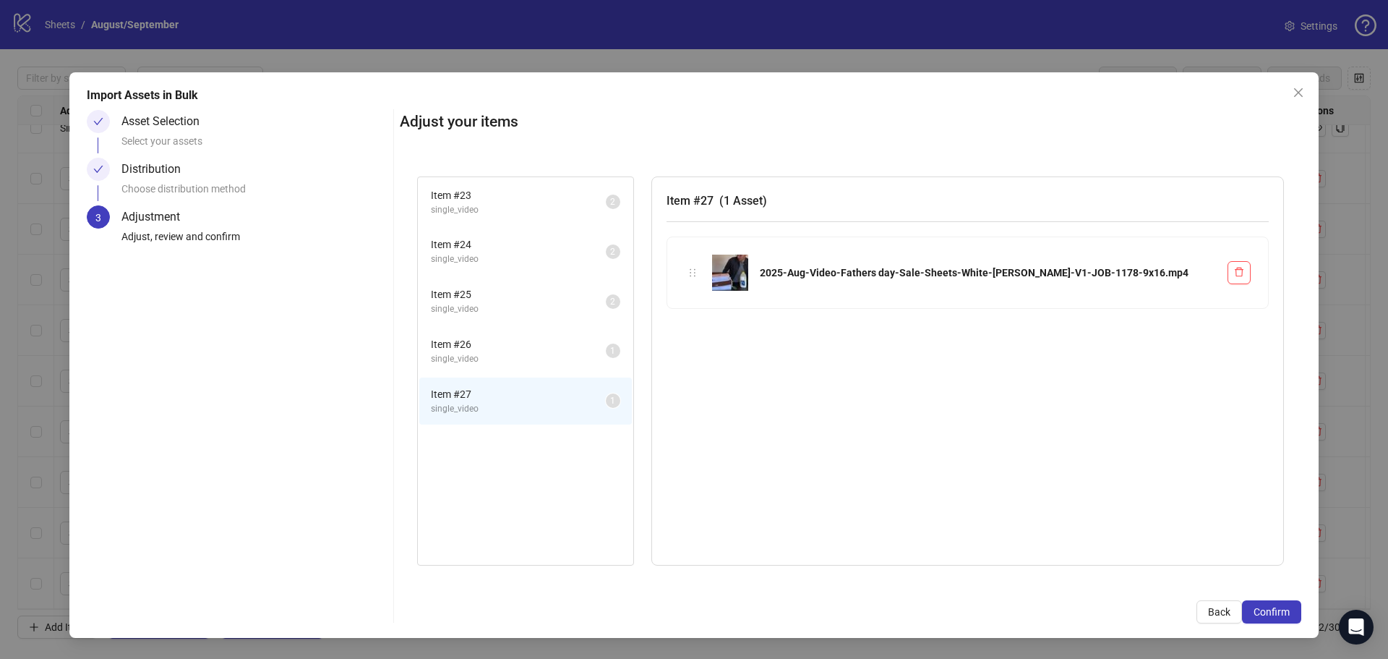
click at [503, 345] on span "Item # 26" at bounding box center [518, 344] width 175 height 16
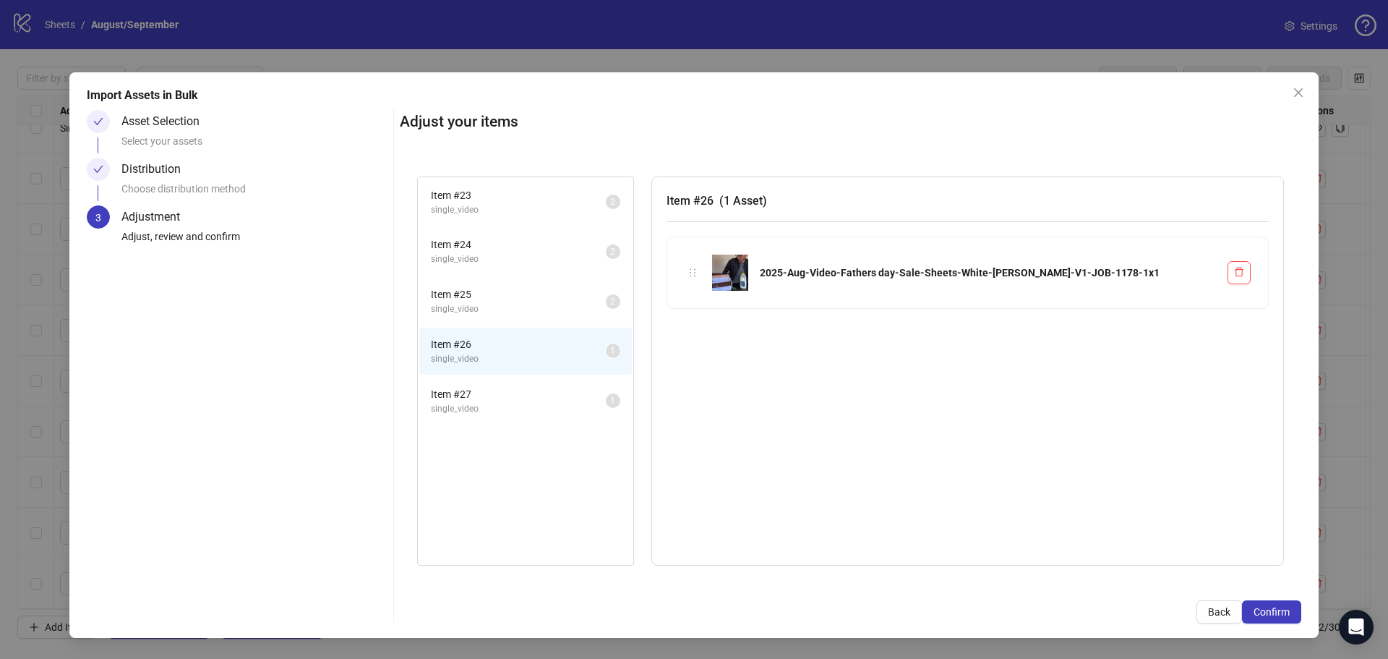
click at [505, 403] on span "single_video" at bounding box center [518, 409] width 175 height 14
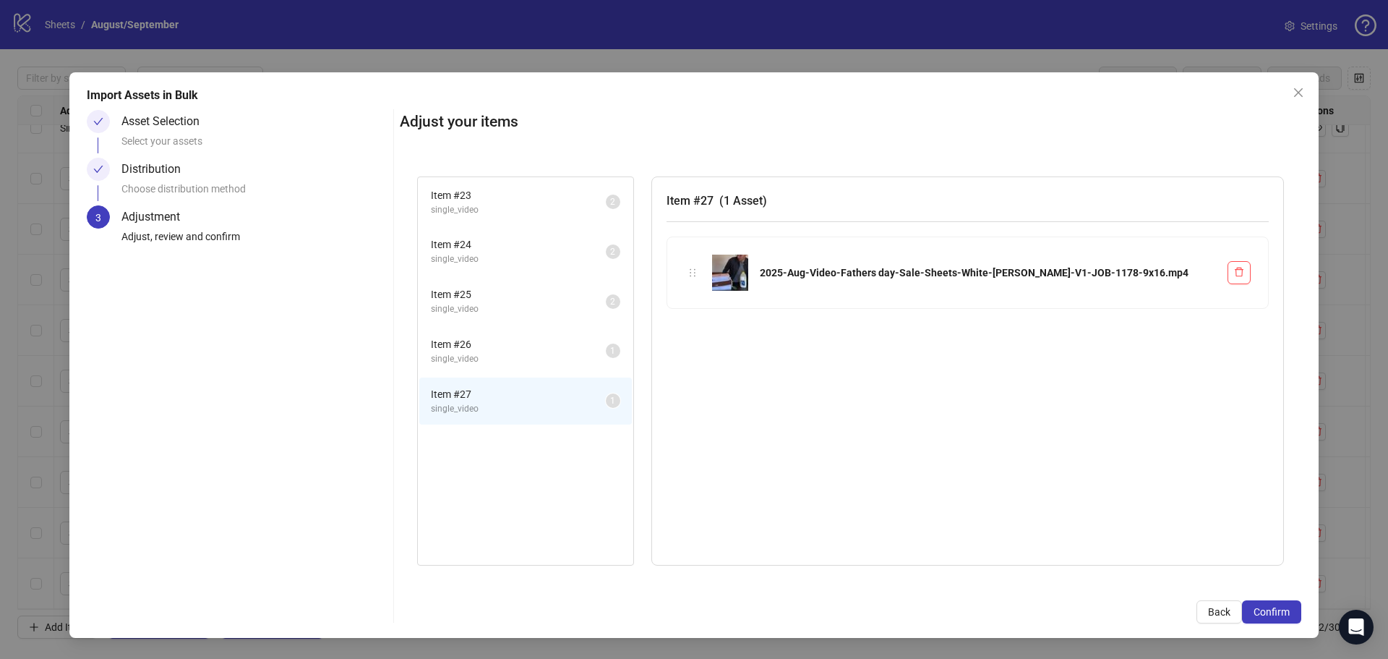
click at [505, 352] on span "single_video" at bounding box center [518, 359] width 175 height 14
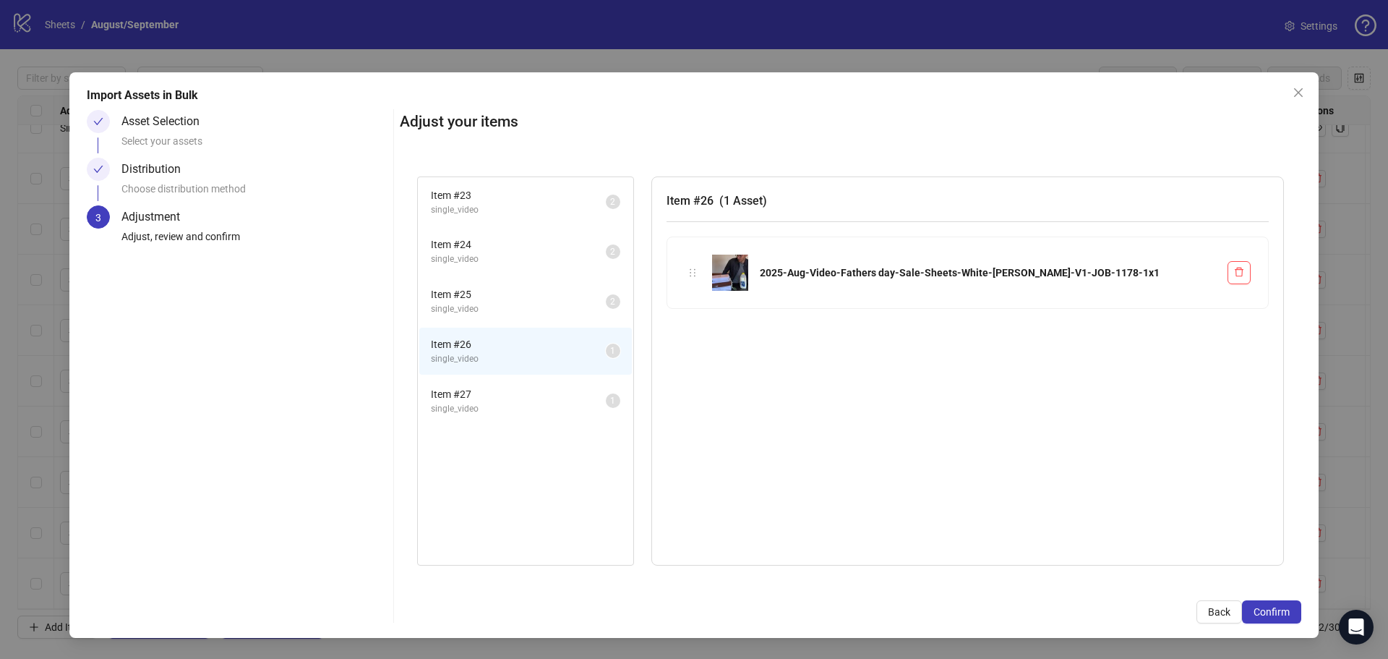
click at [485, 412] on span "single_video" at bounding box center [518, 409] width 175 height 14
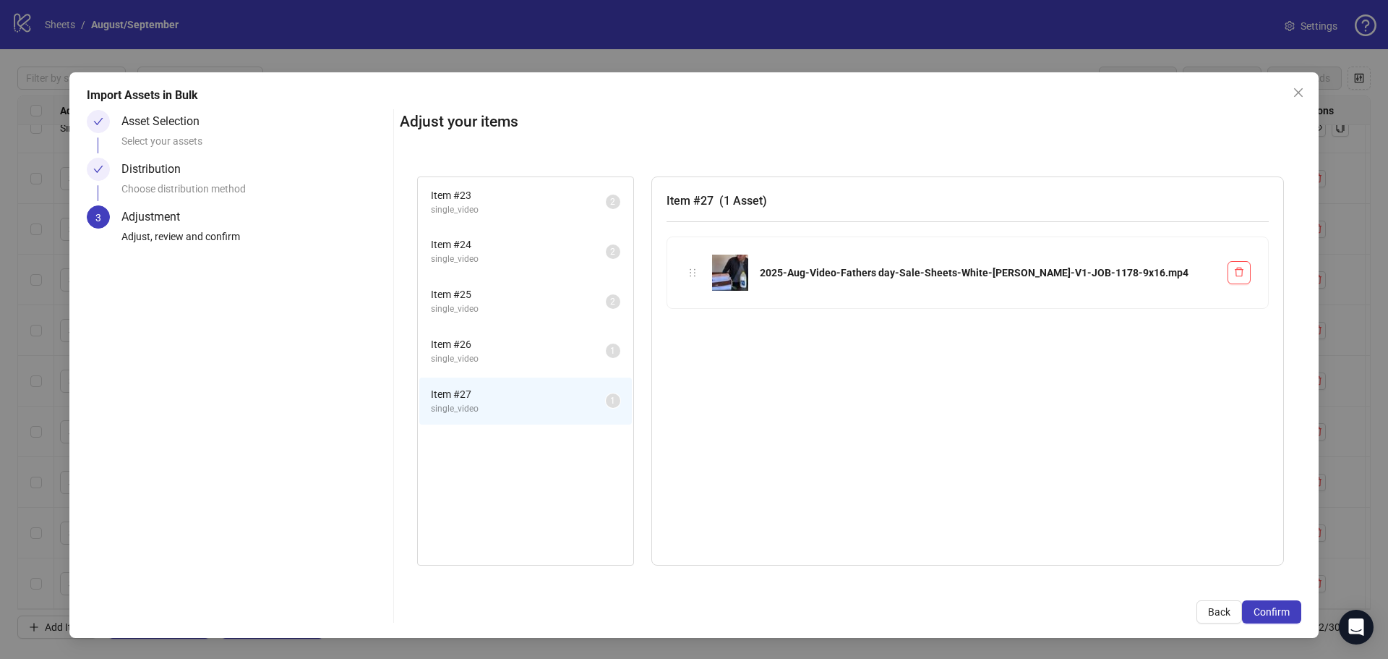
click at [497, 296] on span "Item # 25" at bounding box center [518, 294] width 175 height 16
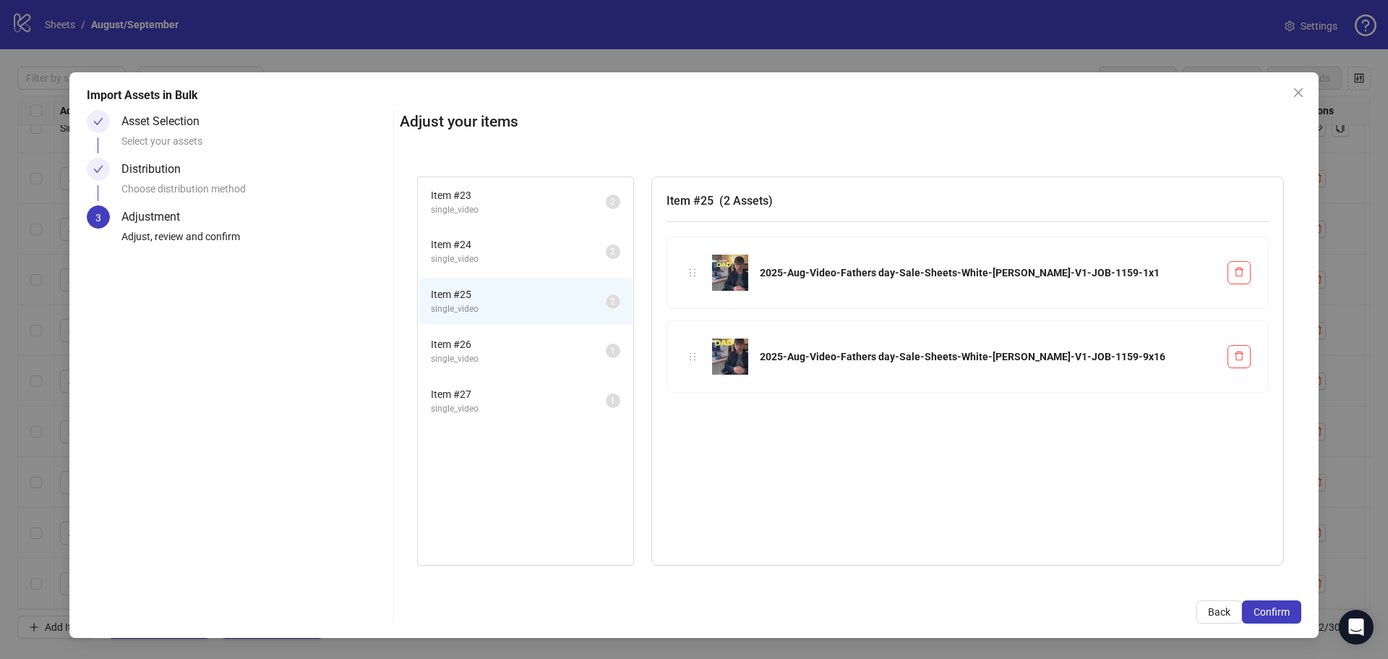
click at [494, 243] on span "Item # 24" at bounding box center [518, 244] width 175 height 16
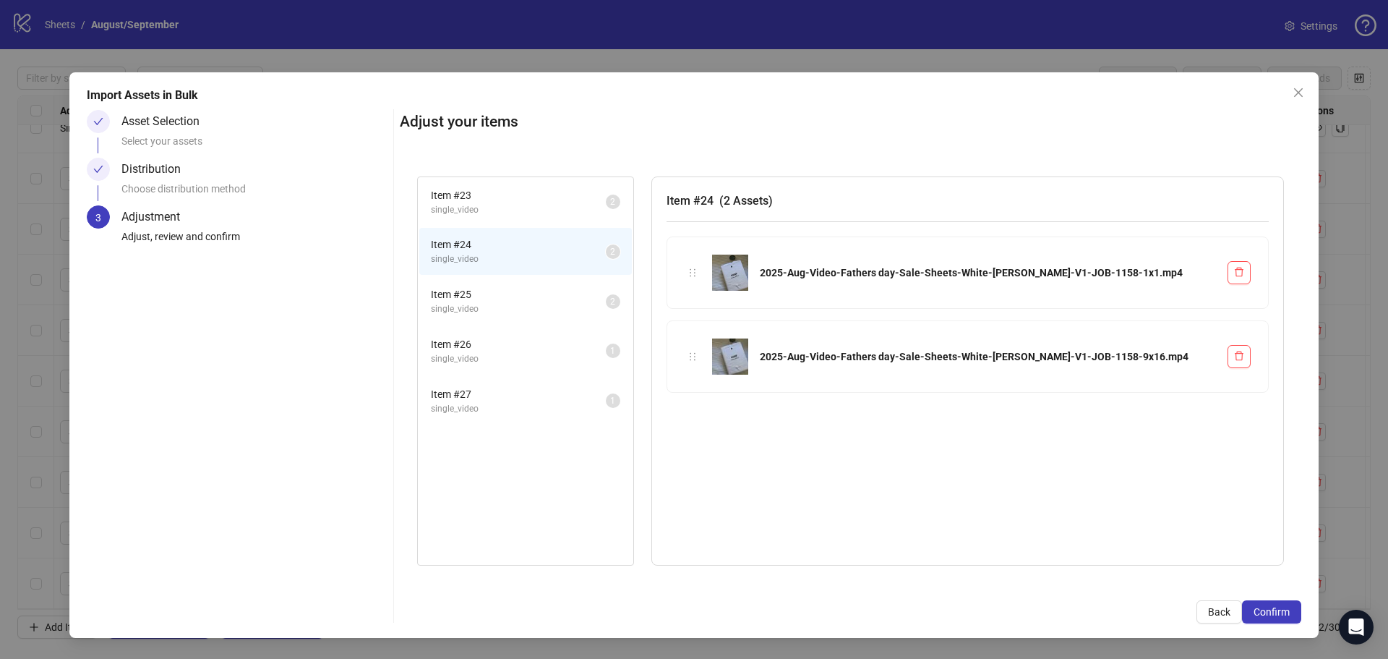
click at [493, 198] on span "Item # 23" at bounding box center [518, 195] width 175 height 16
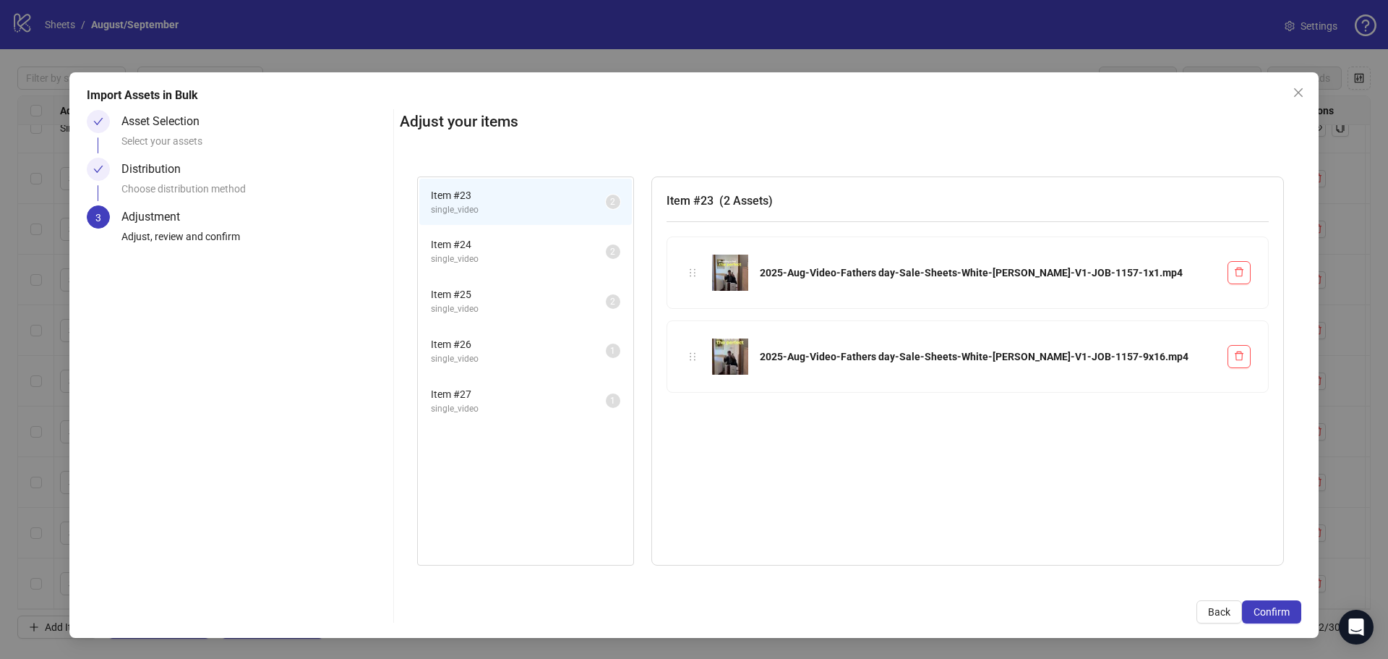
click at [501, 250] on span "Item # 24" at bounding box center [518, 244] width 175 height 16
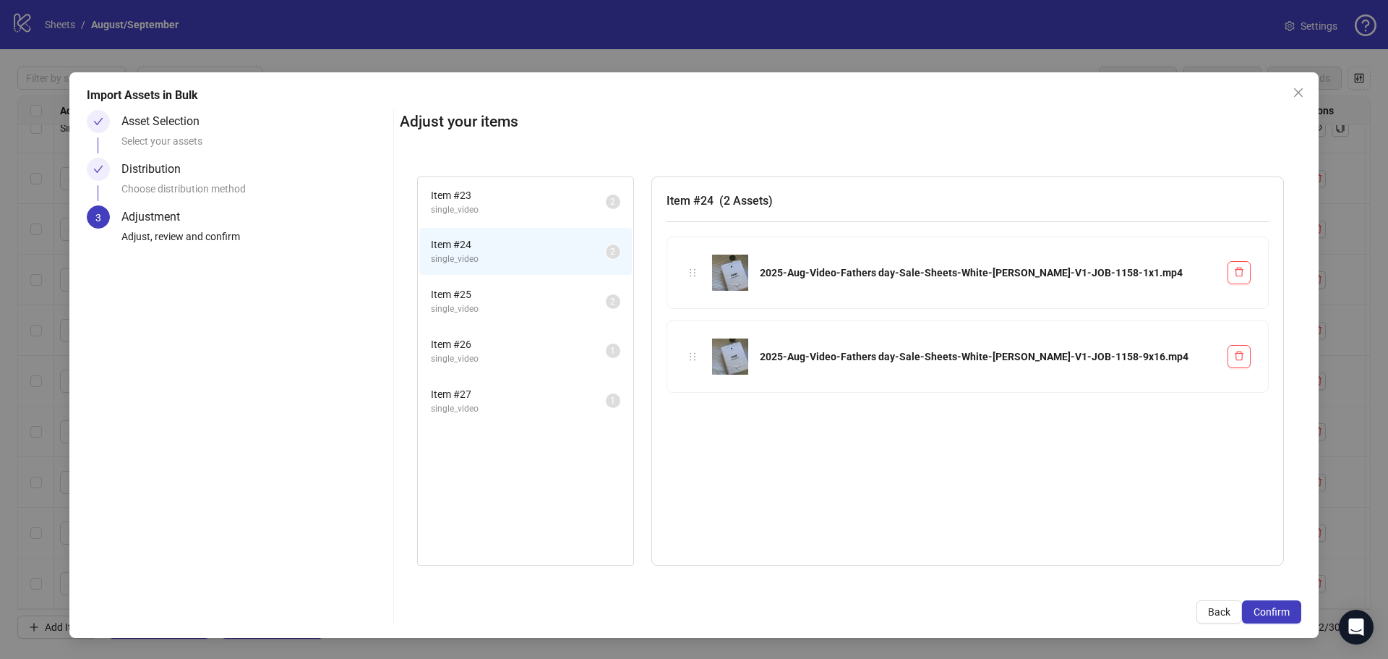
click at [504, 321] on li "Item # 25 single_video 2" at bounding box center [525, 301] width 213 height 47
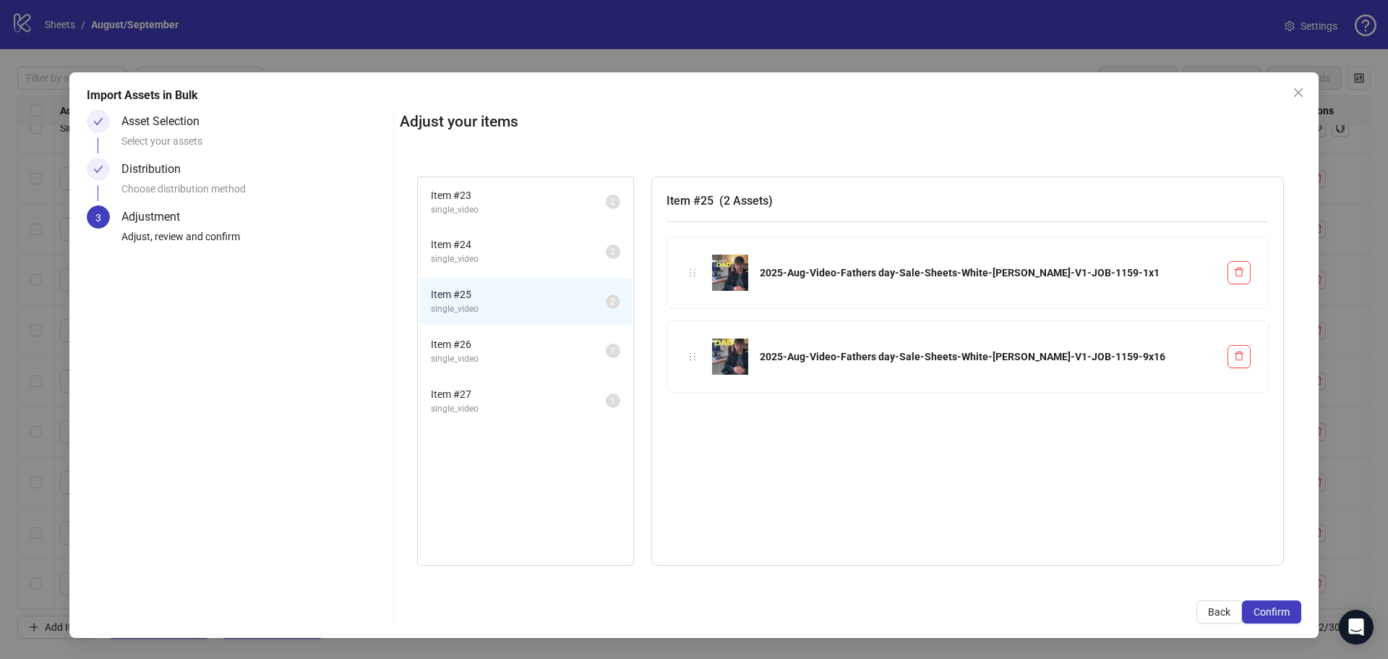
click at [509, 347] on span "Item # 26" at bounding box center [518, 344] width 175 height 16
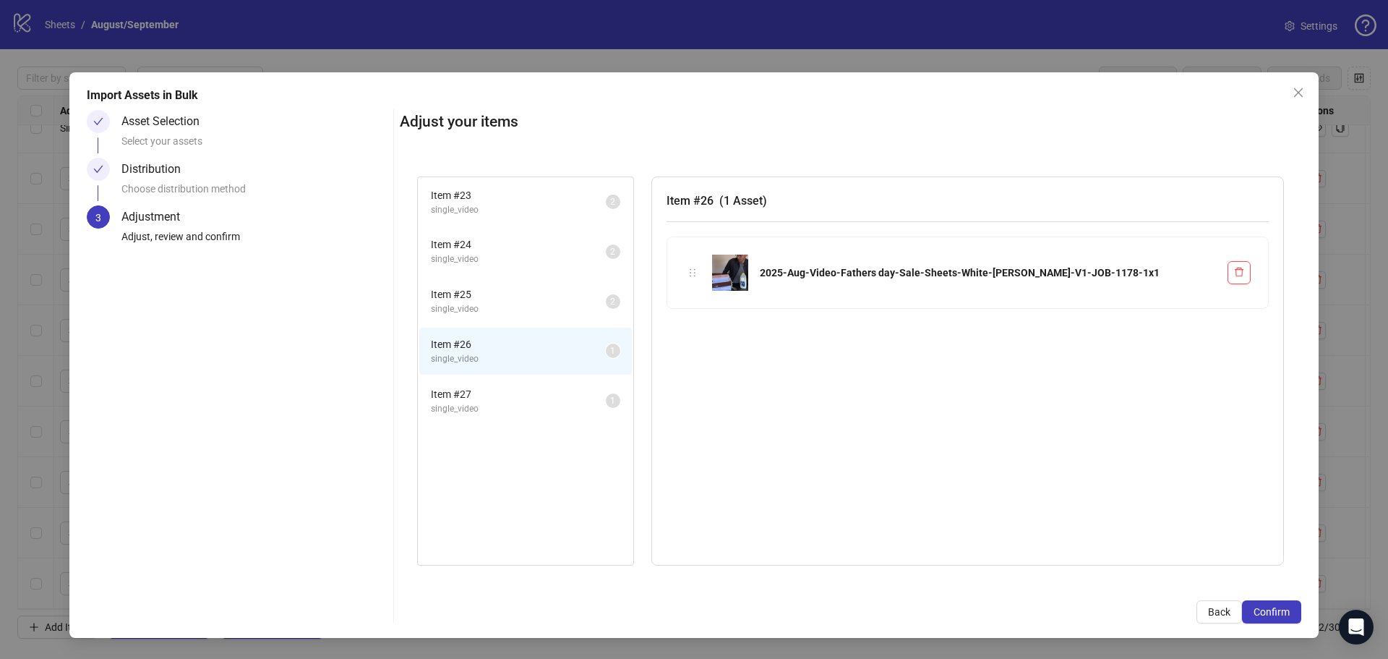
click at [503, 407] on span "single_video" at bounding box center [518, 409] width 175 height 14
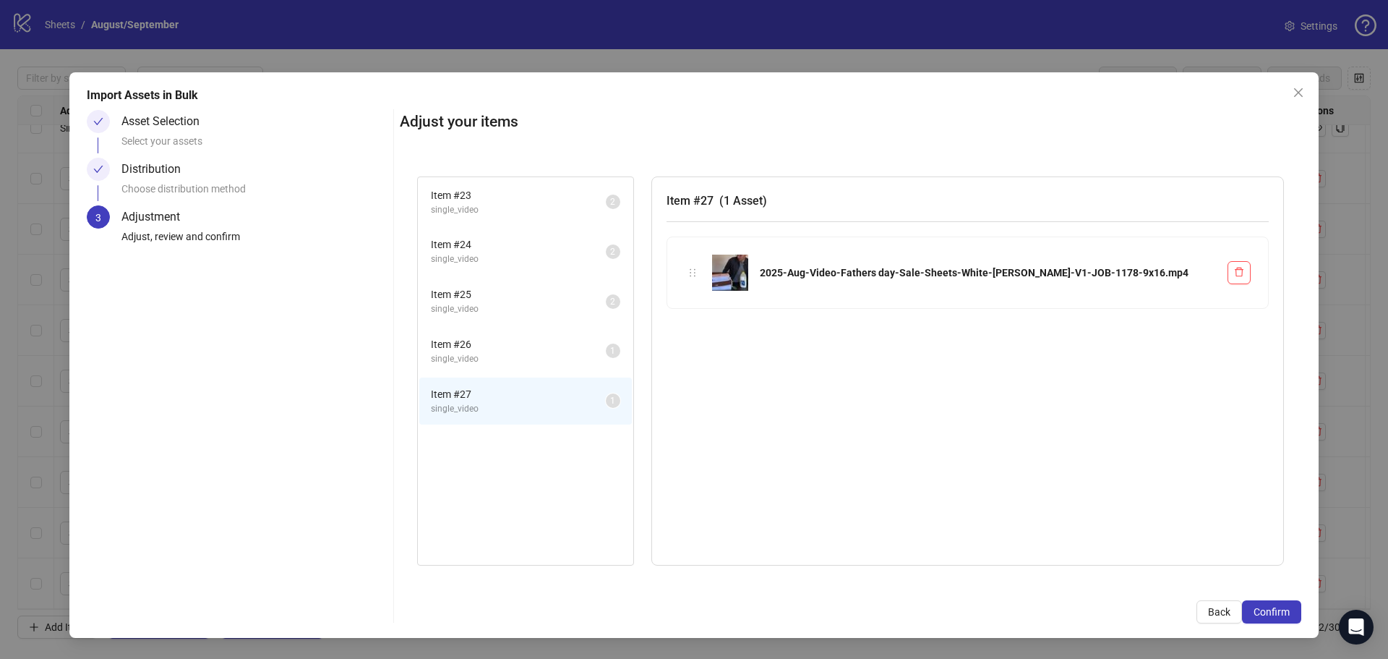
click at [499, 362] on span "single_video" at bounding box center [518, 359] width 175 height 14
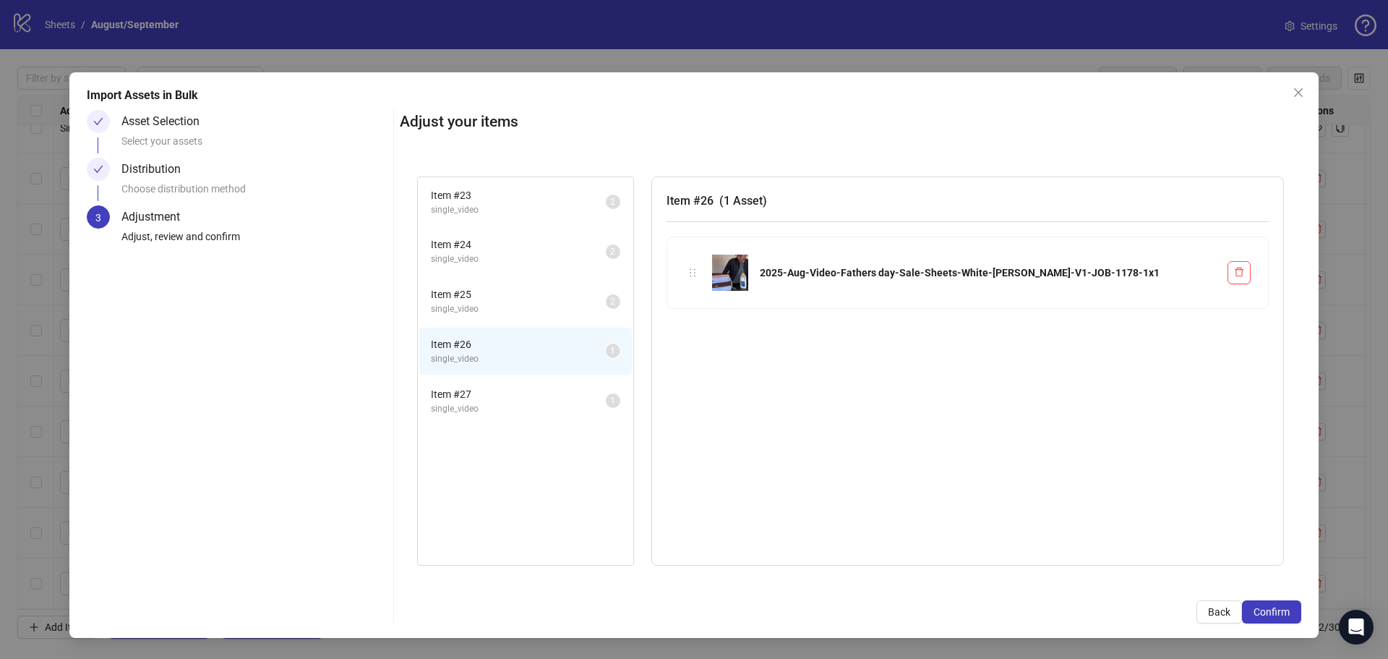
click at [502, 400] on span "Item # 27" at bounding box center [518, 394] width 175 height 16
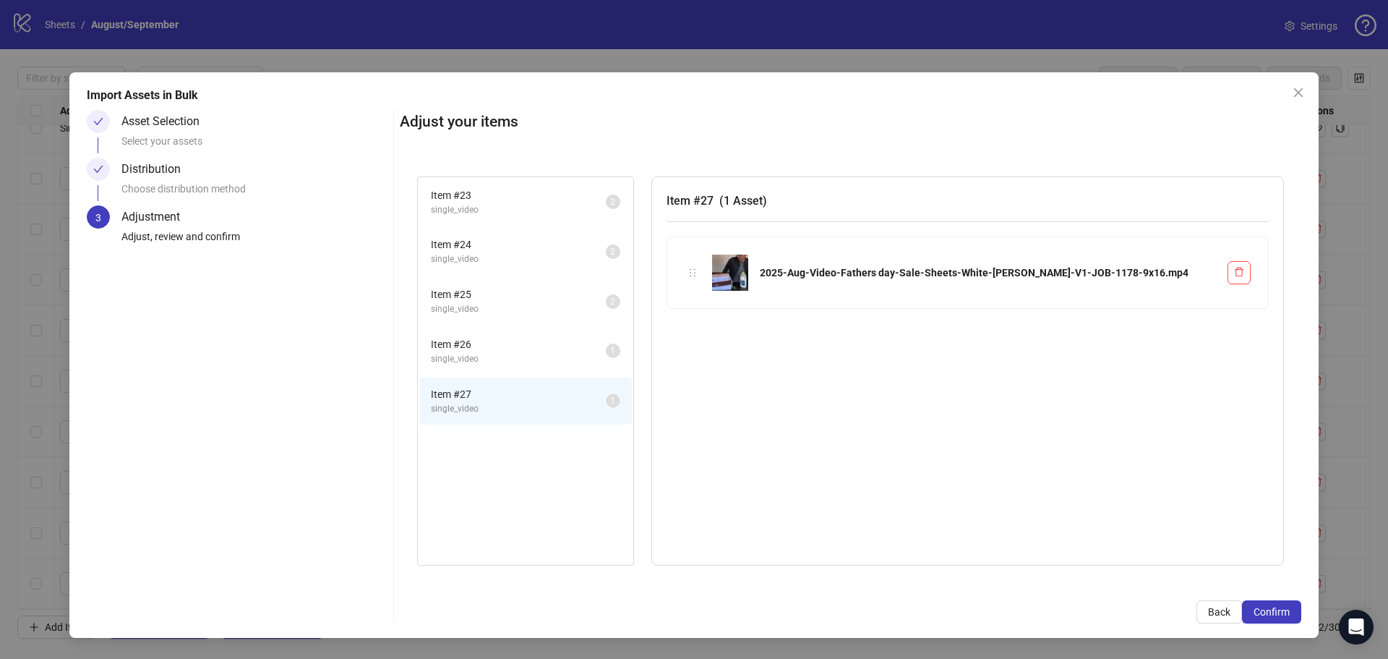
click at [509, 341] on span "Item # 26" at bounding box center [518, 344] width 175 height 16
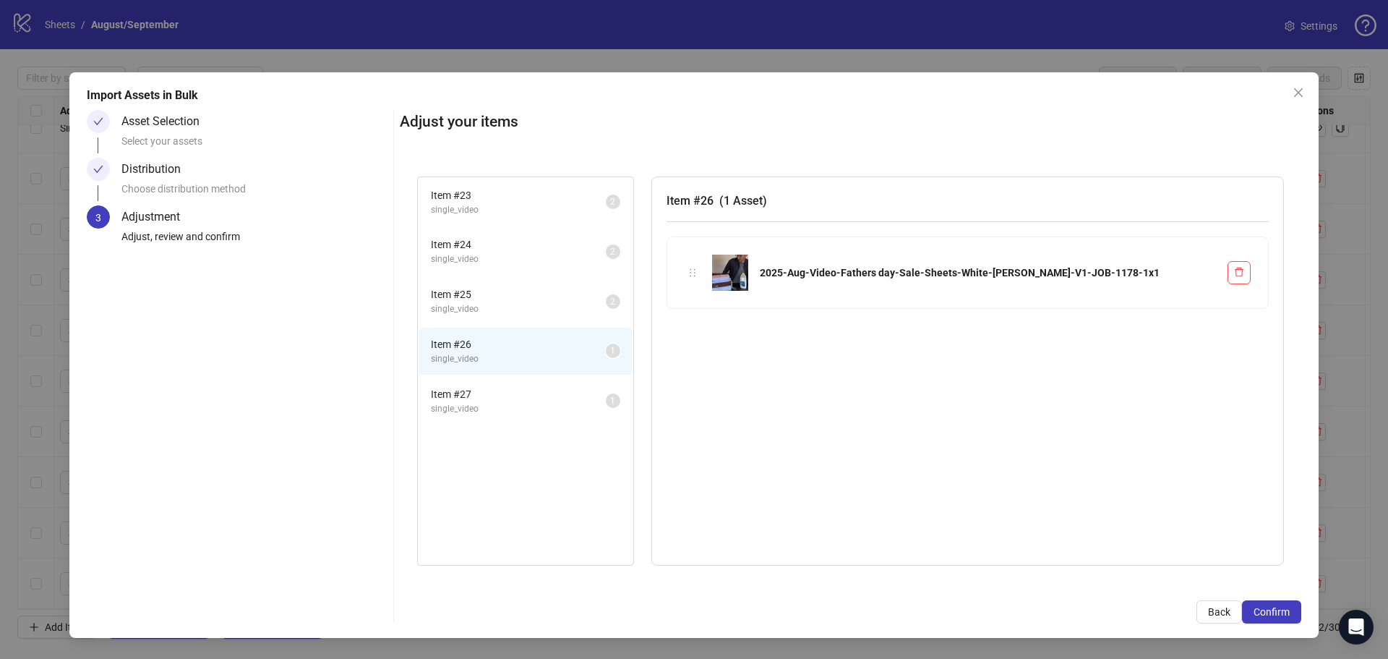
drag, startPoint x: 508, startPoint y: 389, endPoint x: 506, endPoint y: 382, distance: 7.4
click at [507, 387] on span "Item # 27" at bounding box center [518, 394] width 175 height 16
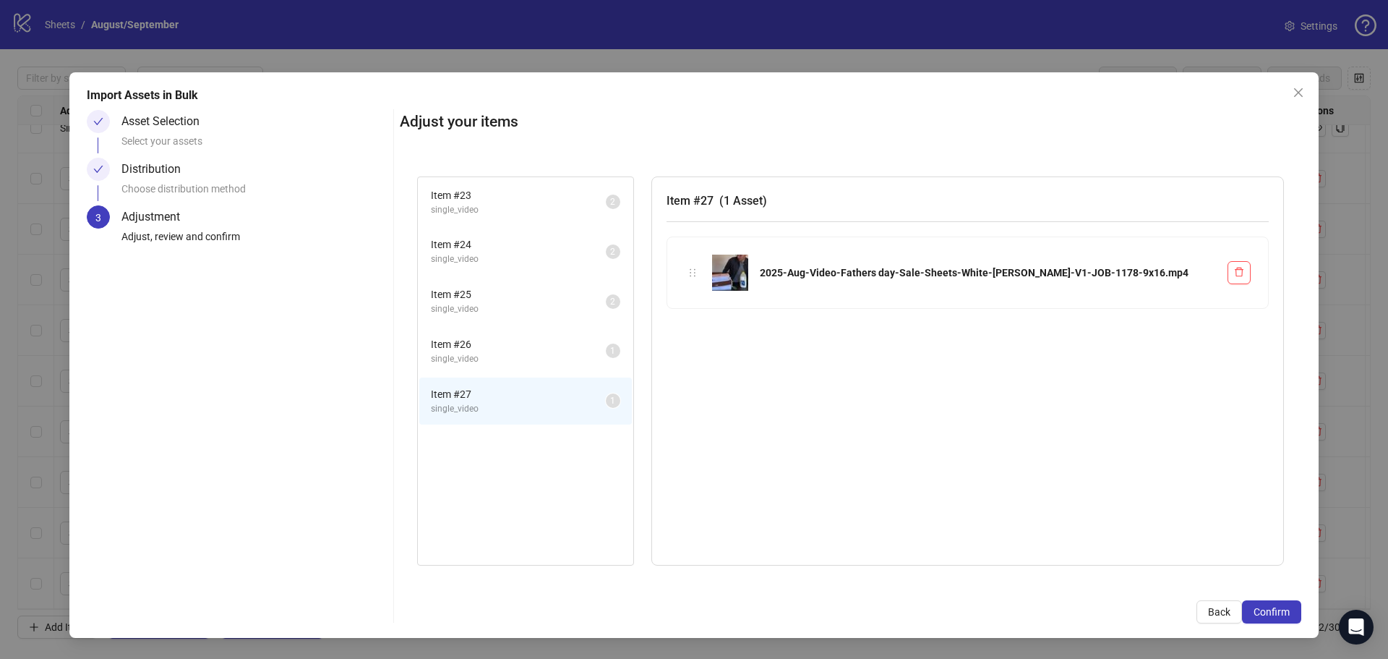
click at [516, 331] on li "Item # 26 single_video 1" at bounding box center [525, 351] width 213 height 47
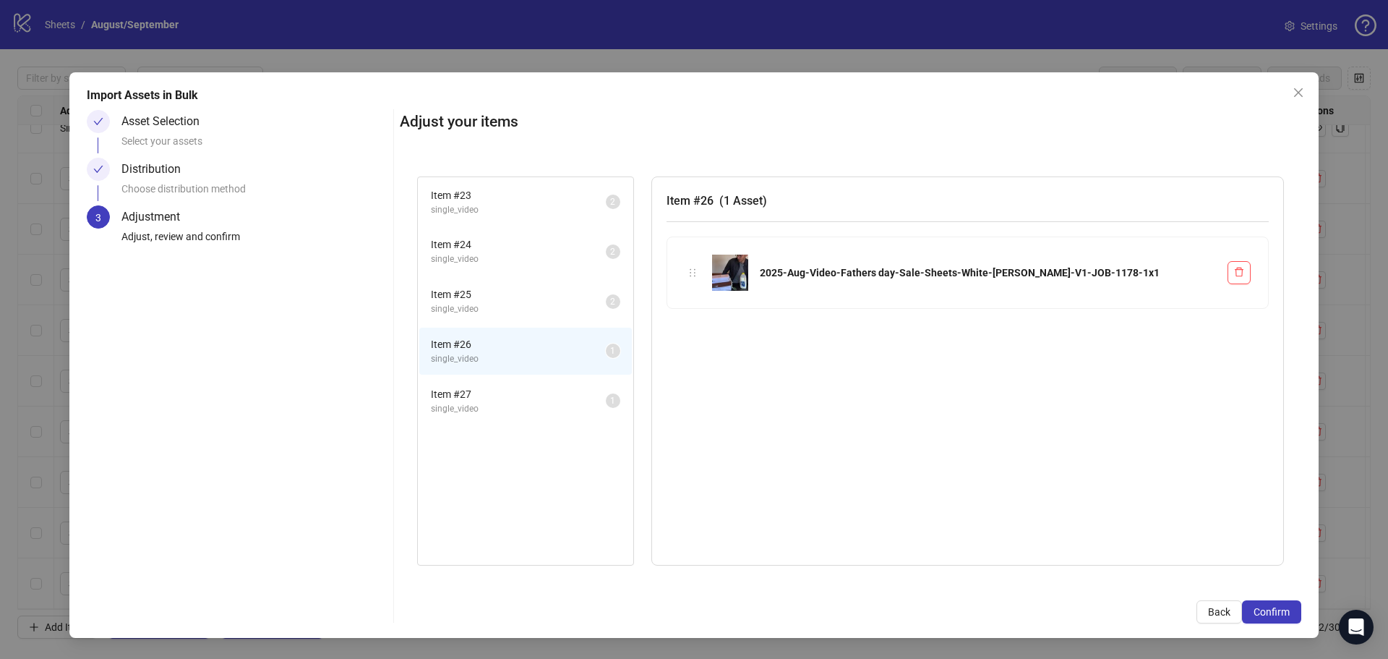
click at [506, 367] on li "Item # 26 single_video 1" at bounding box center [525, 351] width 213 height 47
click at [506, 391] on span "Item # 27" at bounding box center [518, 394] width 175 height 16
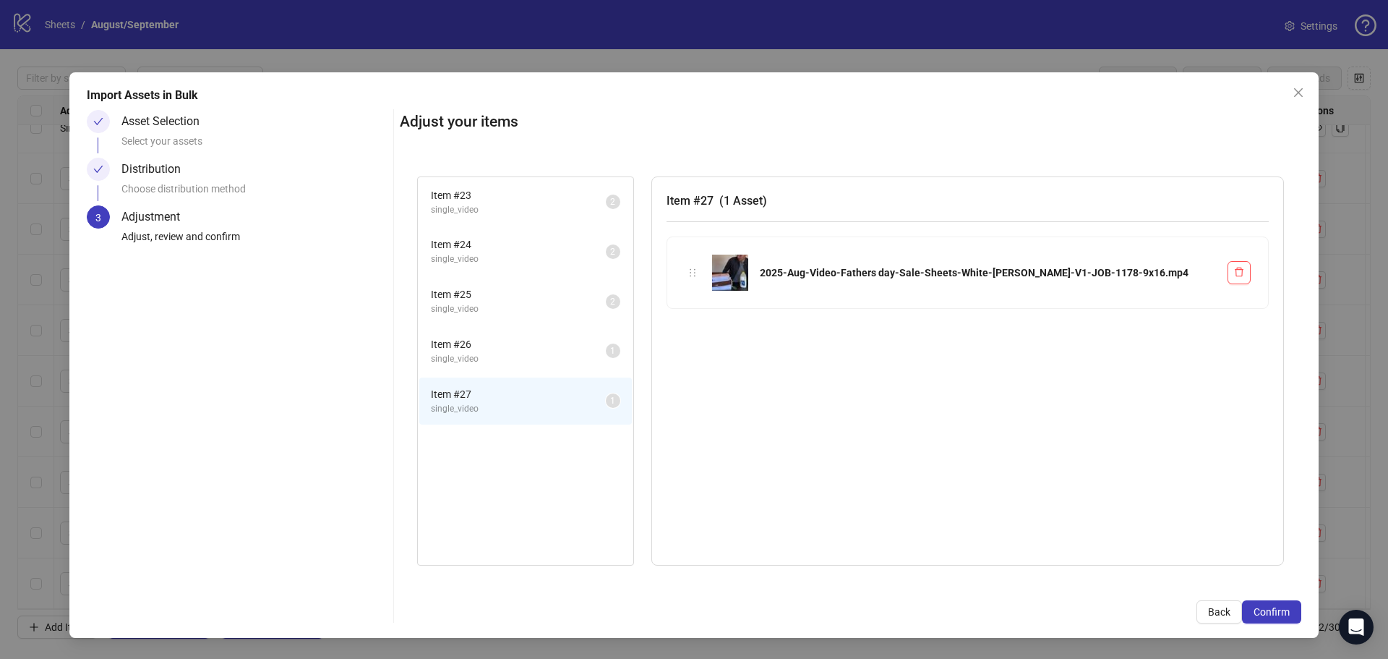
click at [517, 349] on span "Item # 26" at bounding box center [518, 344] width 175 height 16
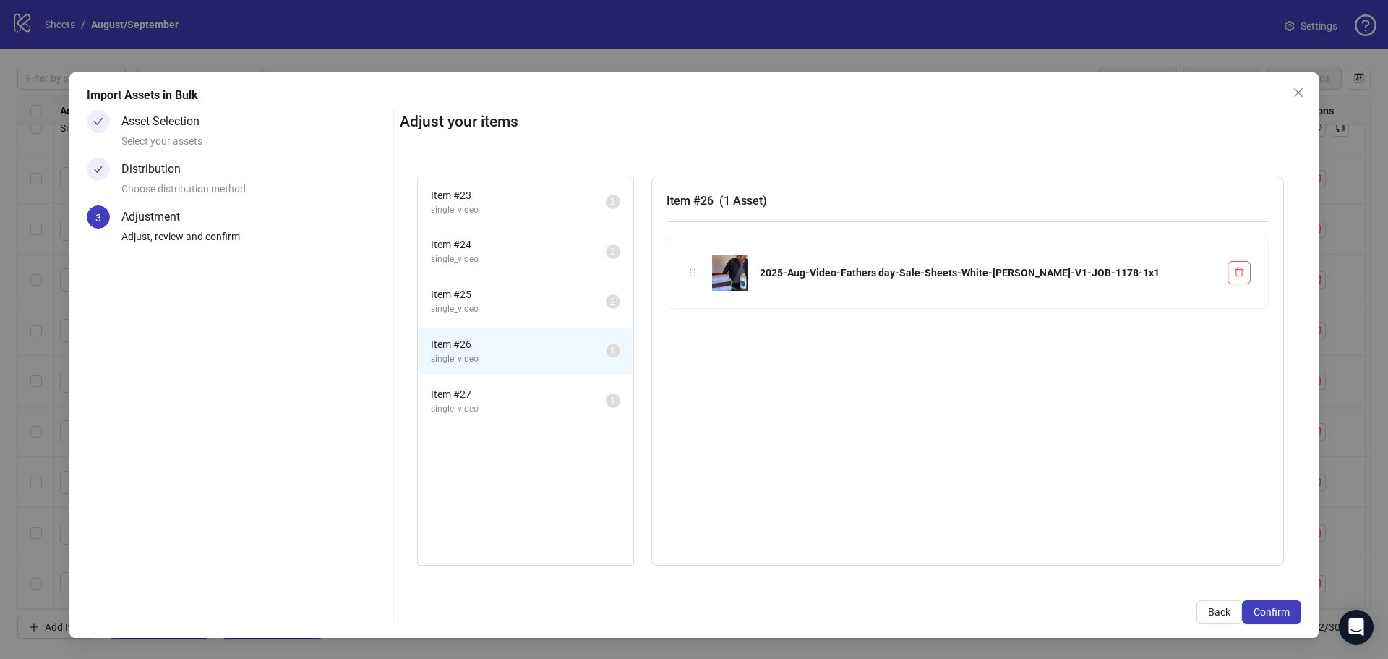
click at [500, 405] on span "single_video" at bounding box center [518, 409] width 175 height 14
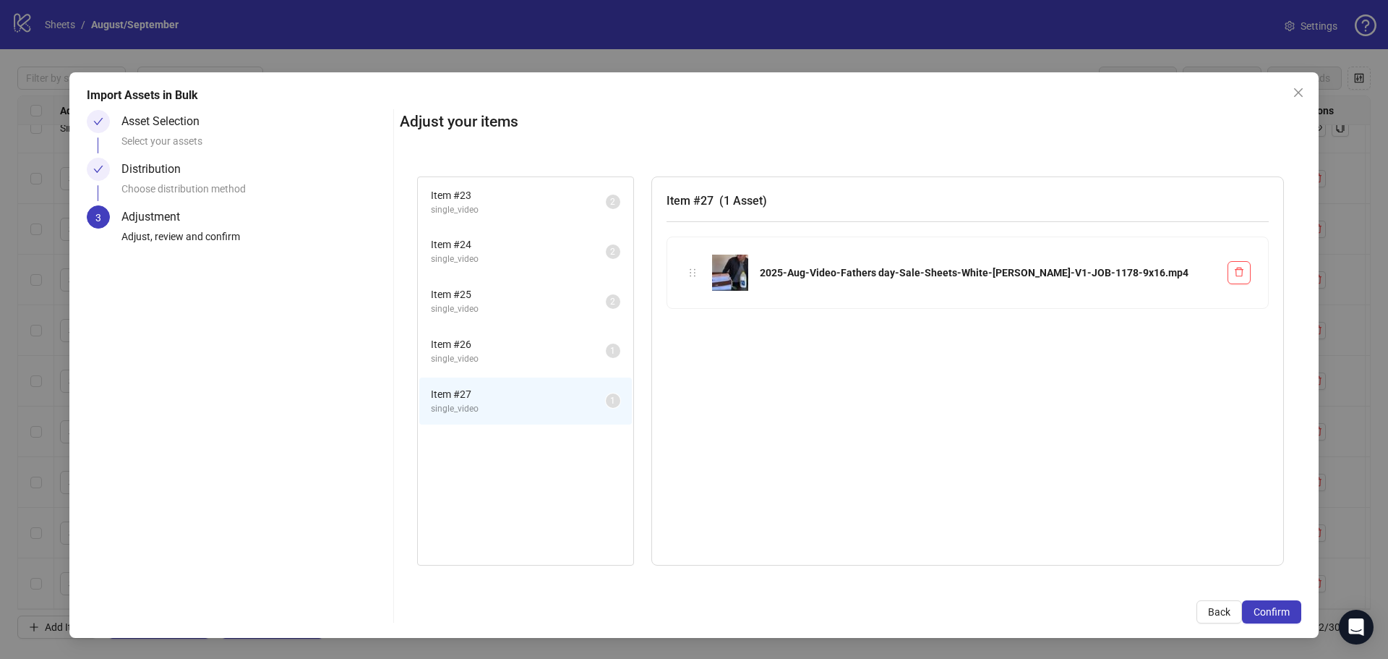
click at [510, 360] on span "single_video" at bounding box center [518, 359] width 175 height 14
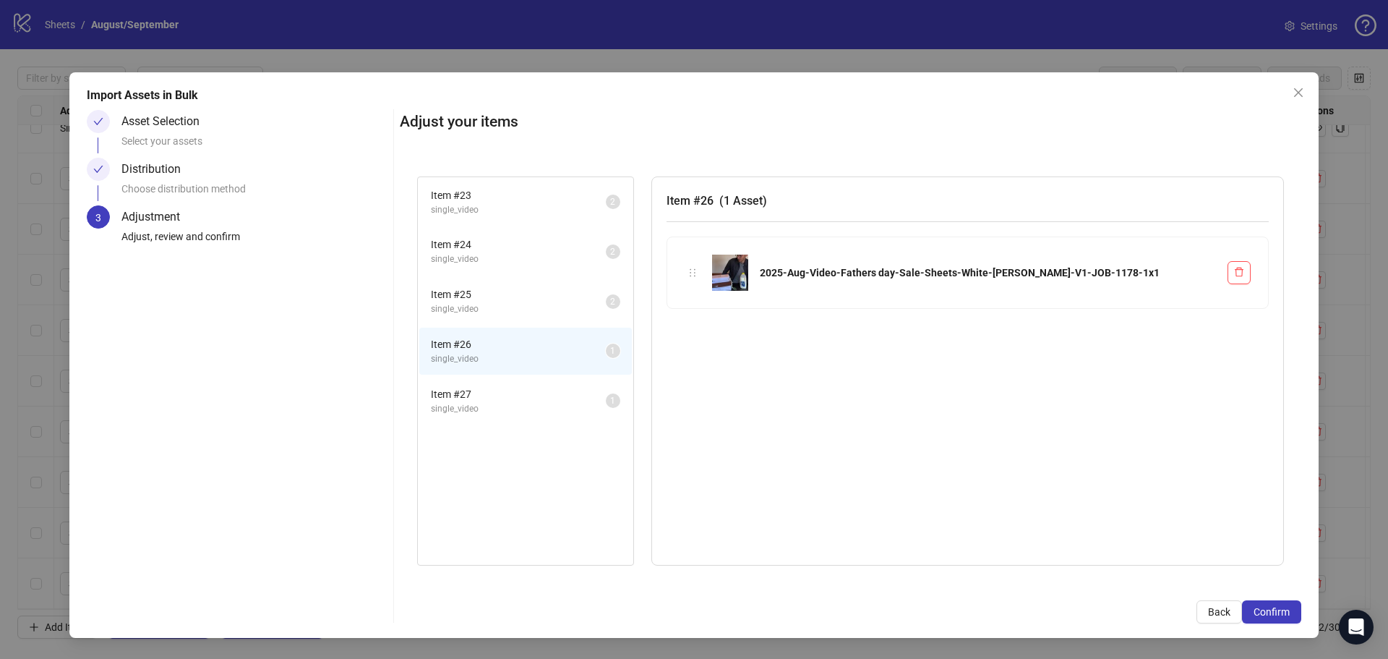
click at [500, 400] on span "Item # 27" at bounding box center [518, 394] width 175 height 16
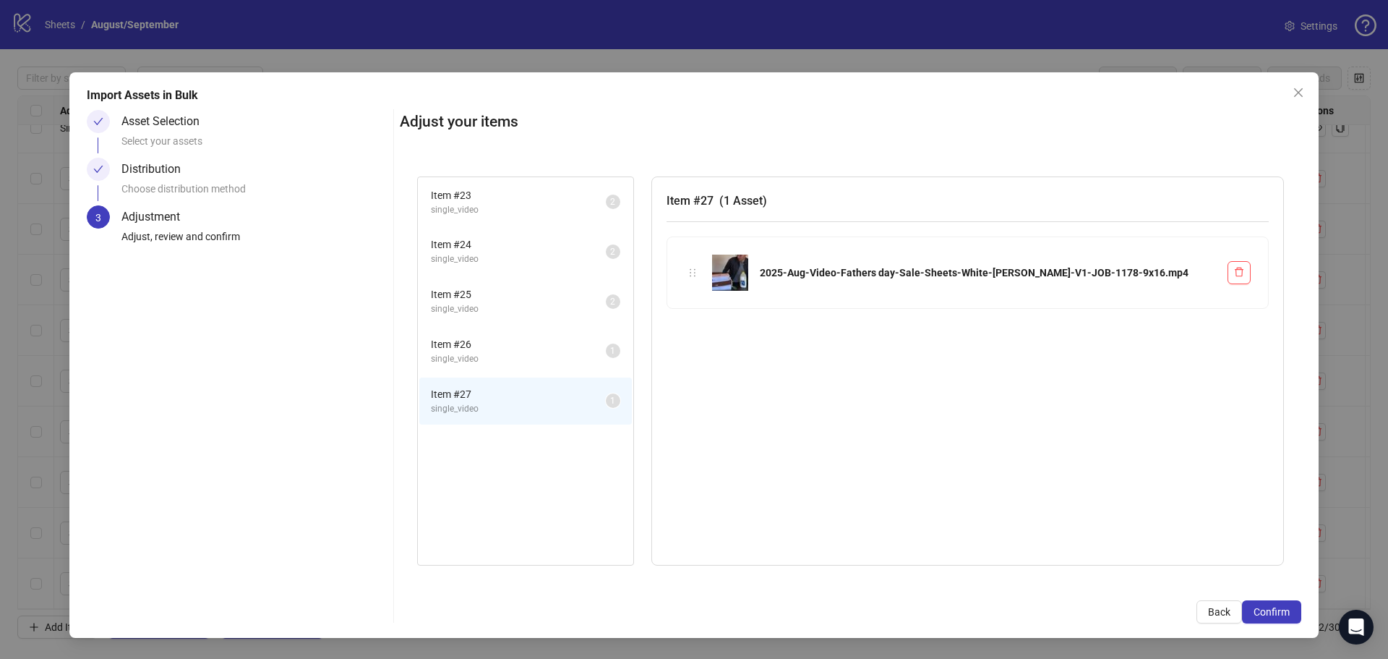
click at [509, 313] on span "single_video" at bounding box center [518, 309] width 175 height 14
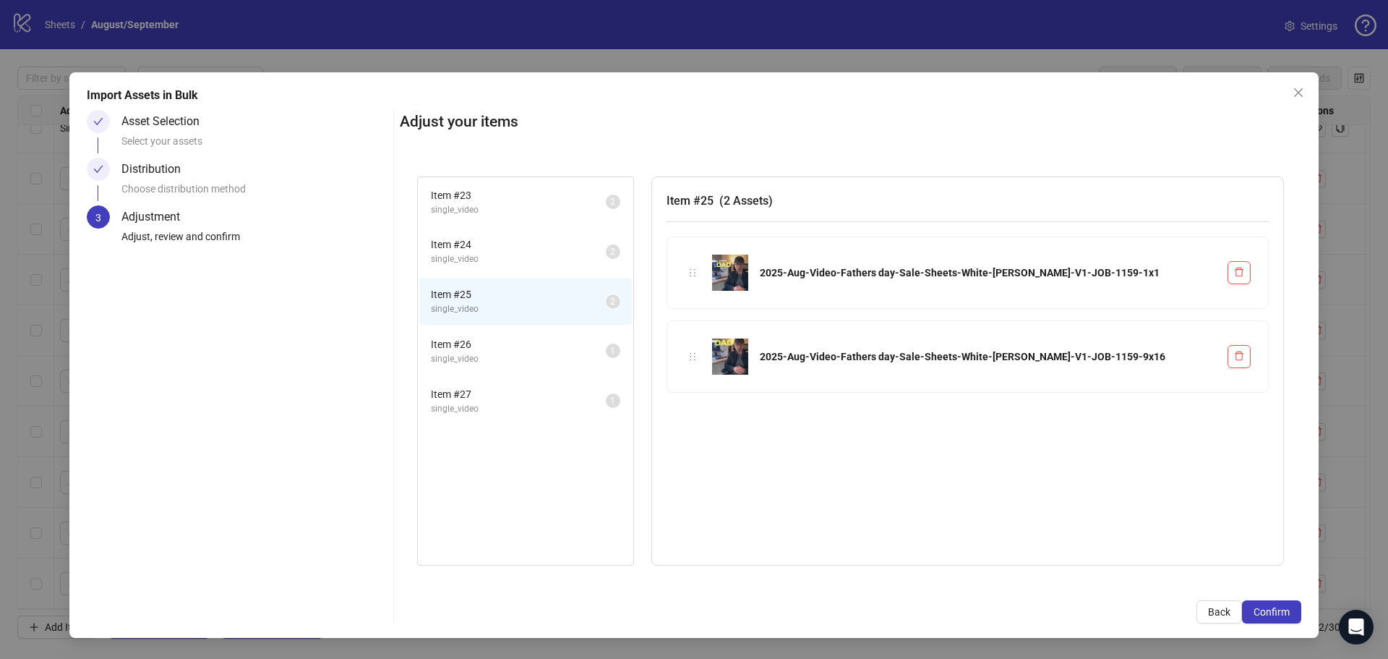
click at [495, 380] on li "Item # 27 single_video 1" at bounding box center [525, 400] width 213 height 47
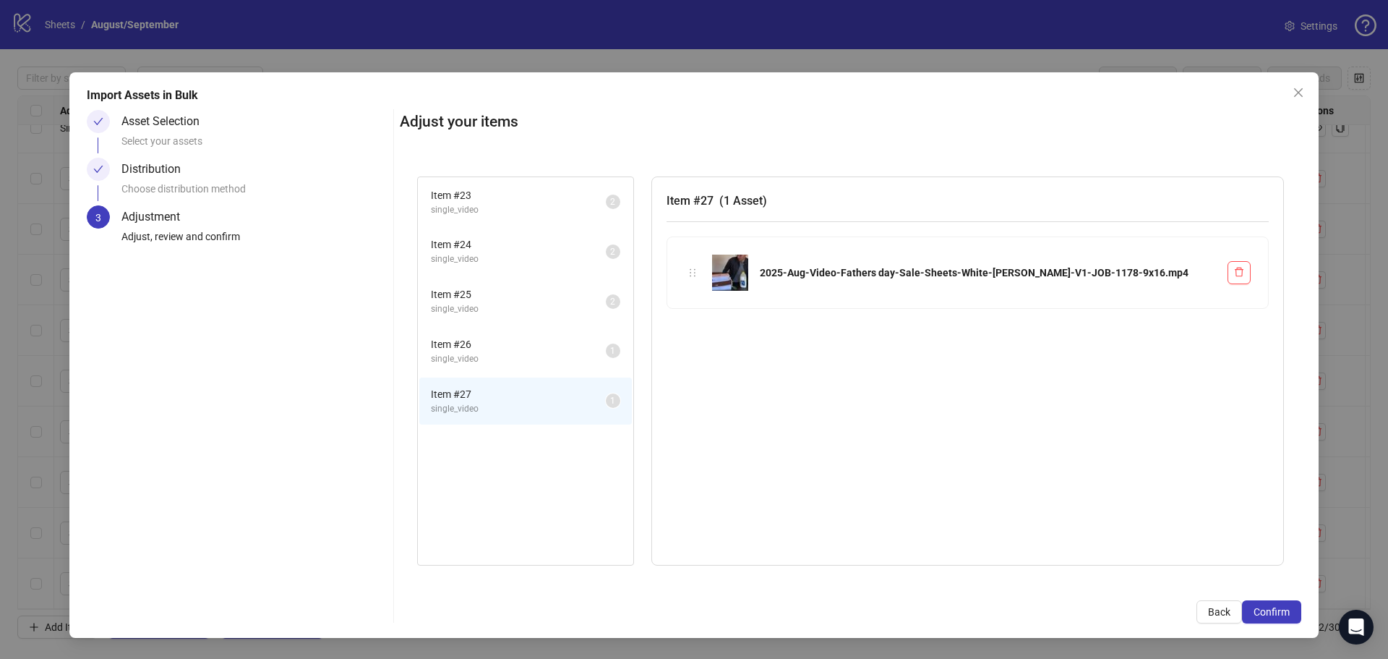
click at [493, 351] on span "Item # 26" at bounding box center [518, 344] width 175 height 16
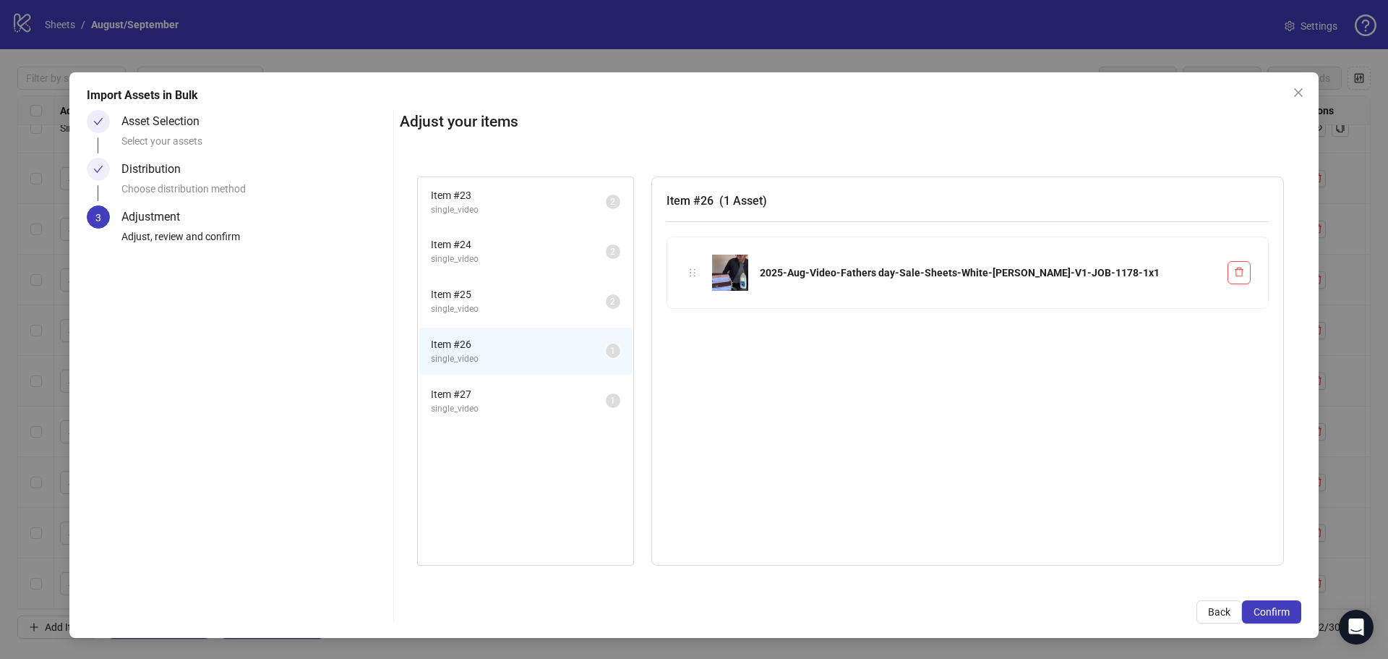
click at [1273, 624] on div "Import Assets in Bulk Asset Selection Select your assets Distribution Choose di…" at bounding box center [694, 355] width 1250 height 566
click at [1276, 617] on span "Confirm" at bounding box center [1272, 612] width 36 height 12
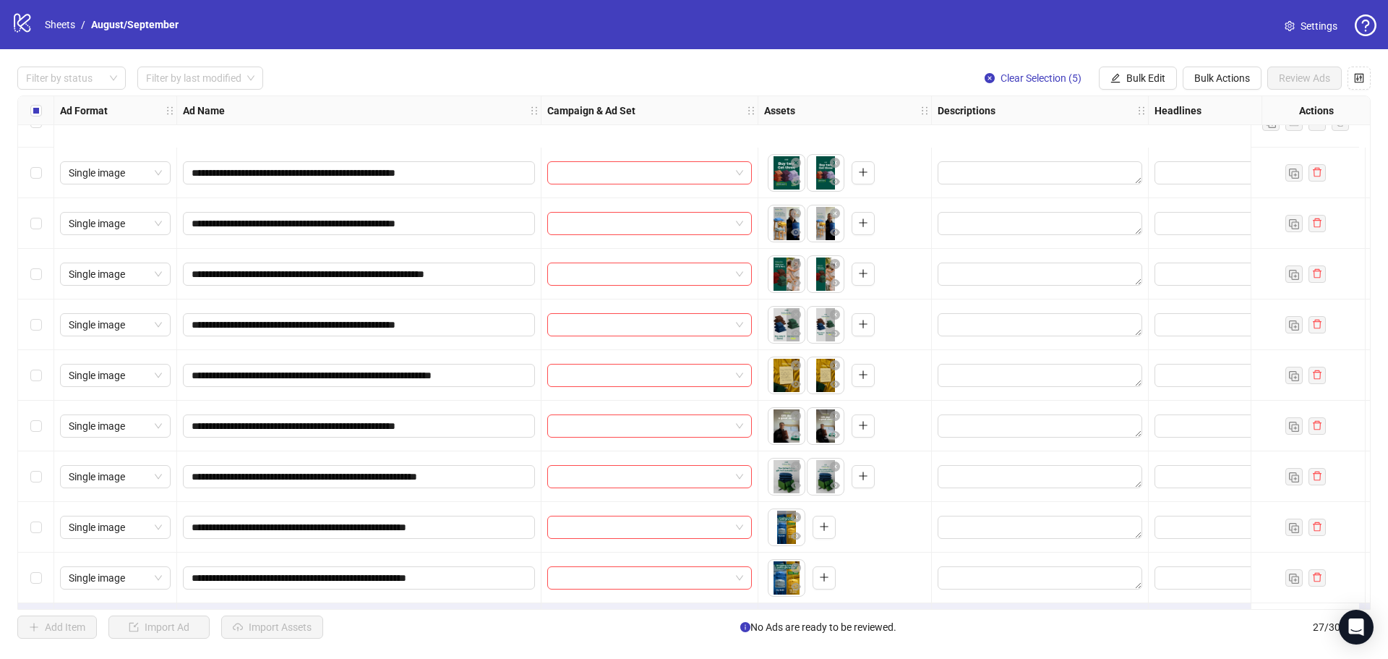
scroll to position [889, 0]
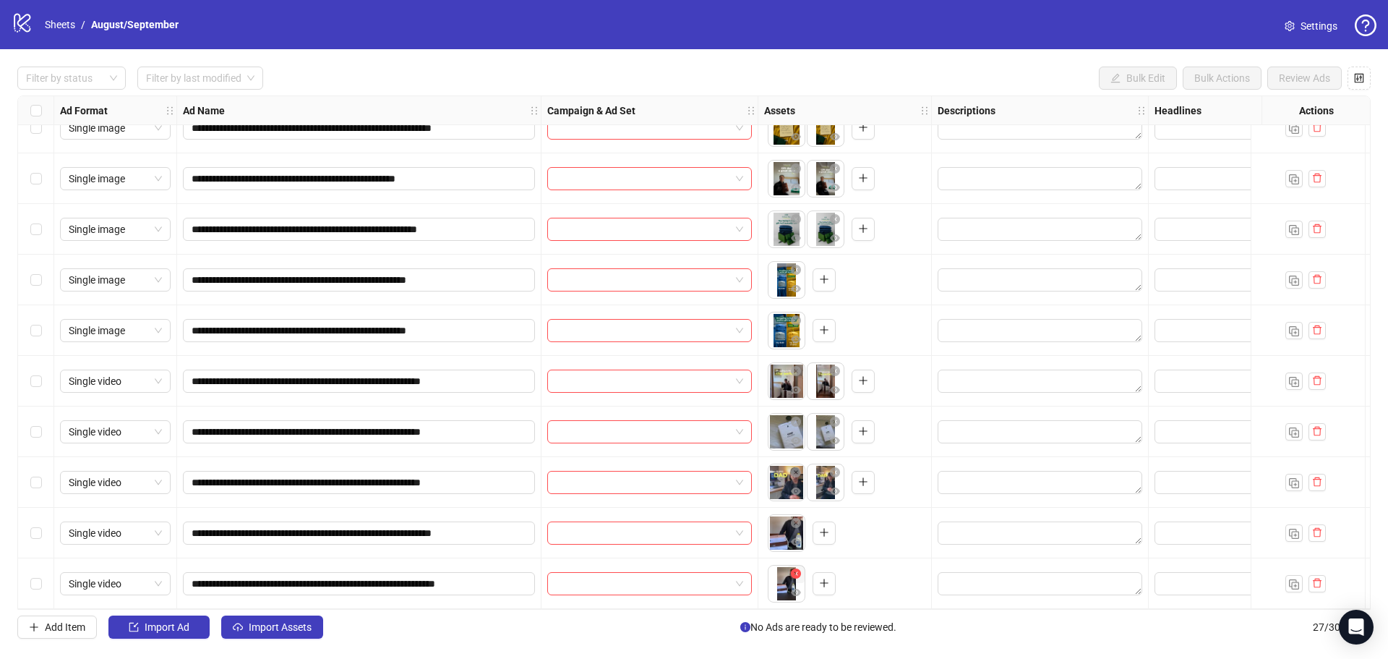
click at [797, 568] on icon "close-circle" at bounding box center [796, 573] width 10 height 10
click at [1320, 580] on icon "delete" at bounding box center [1317, 583] width 9 height 9
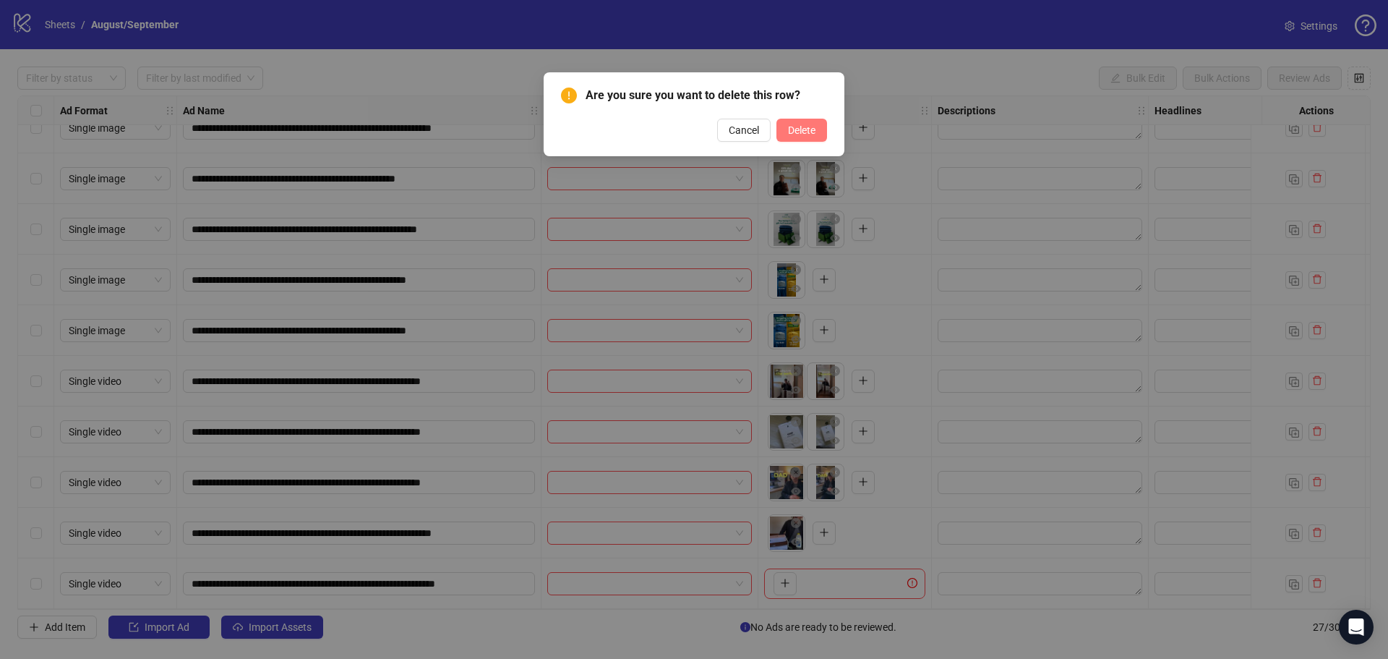
click at [825, 132] on button "Delete" at bounding box center [802, 130] width 51 height 23
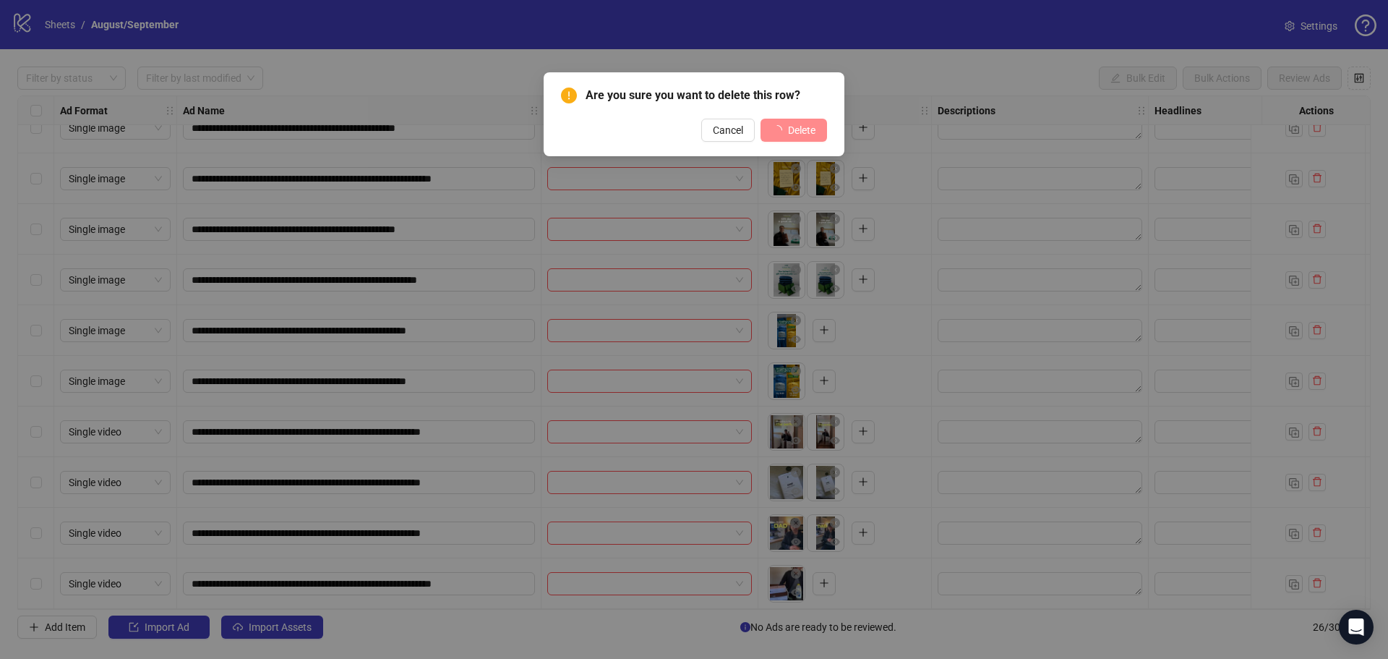
scroll to position [838, 0]
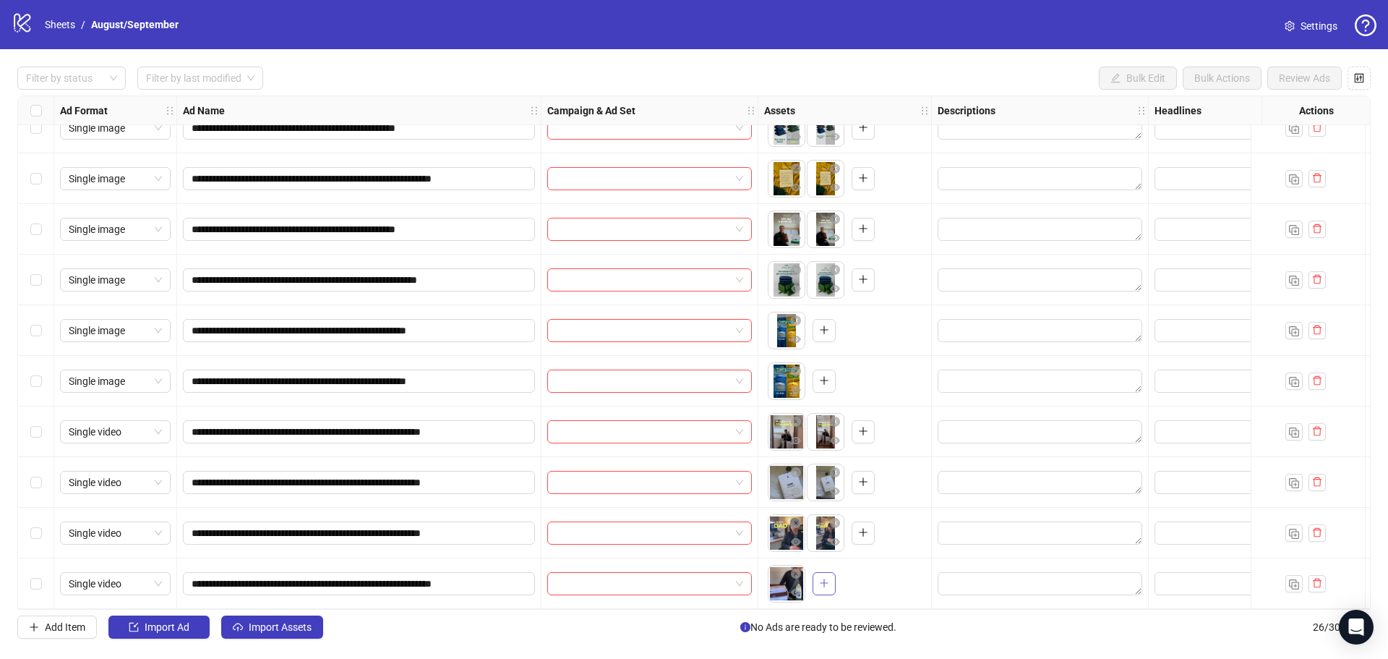
click at [827, 581] on icon "plus" at bounding box center [824, 583] width 10 height 10
click at [1319, 325] on icon "delete" at bounding box center [1318, 330] width 10 height 10
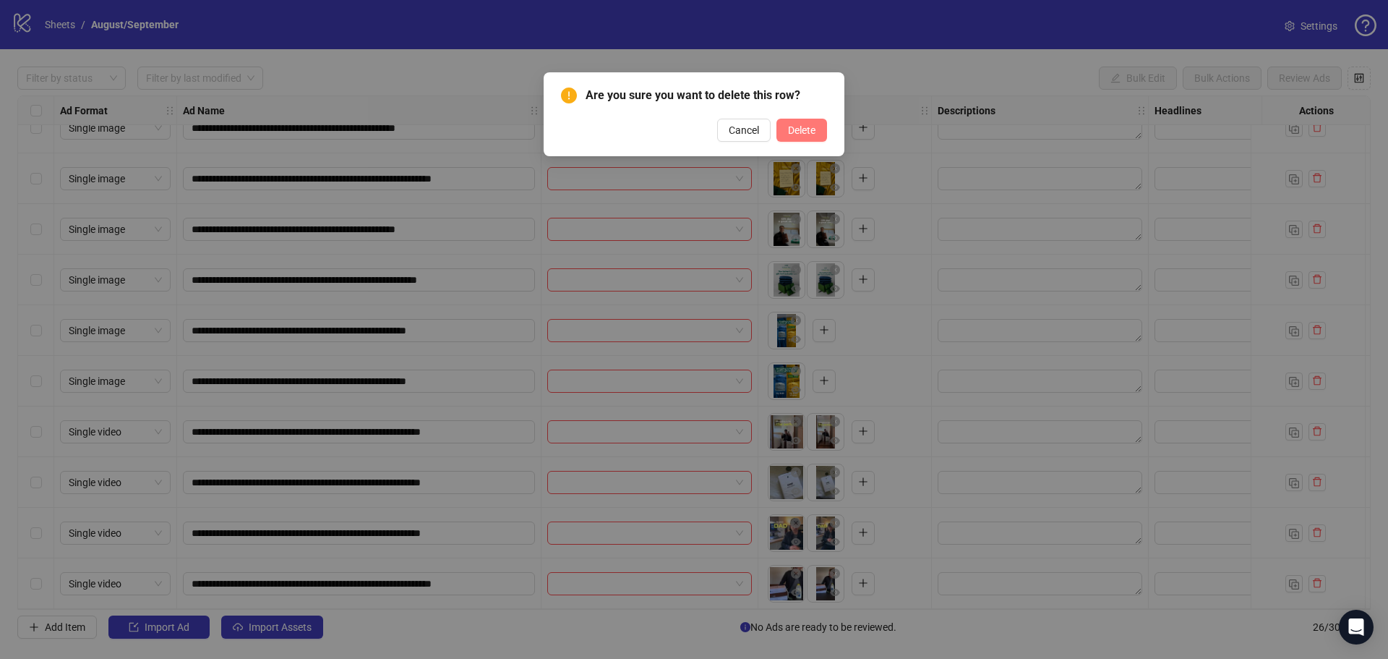
click at [804, 130] on span "Delete" at bounding box center [801, 130] width 27 height 12
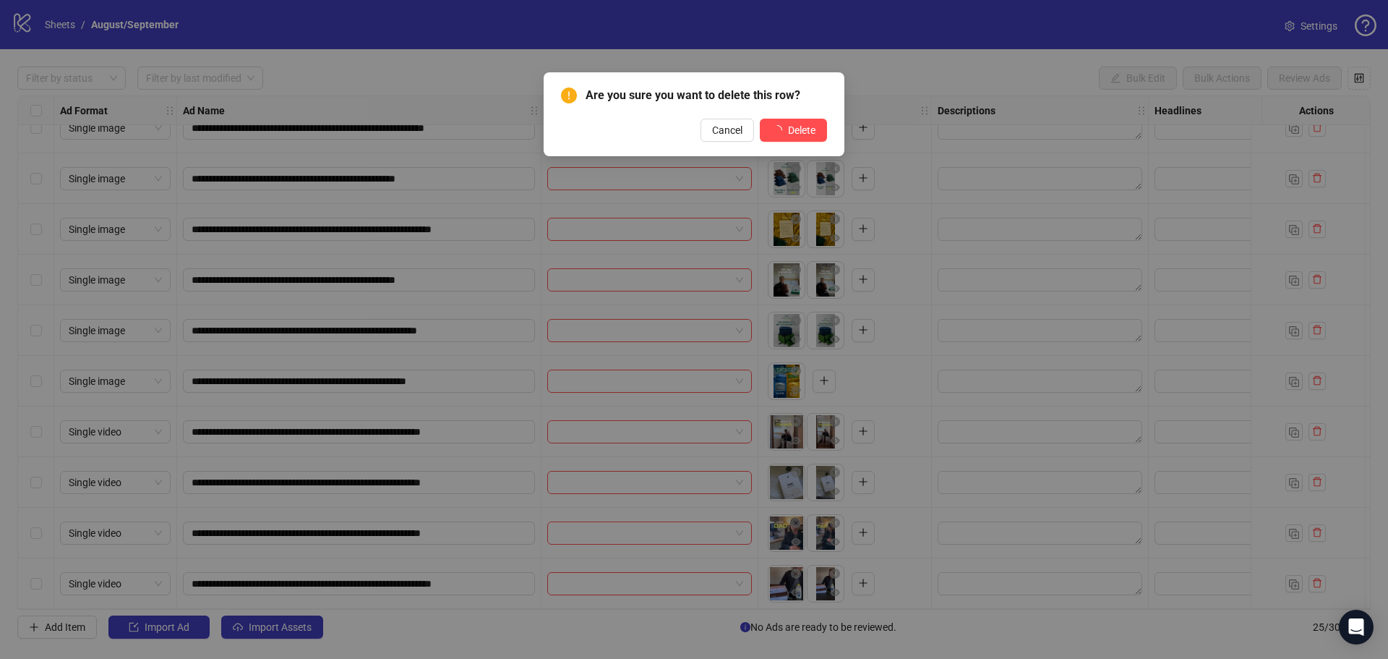
scroll to position [788, 0]
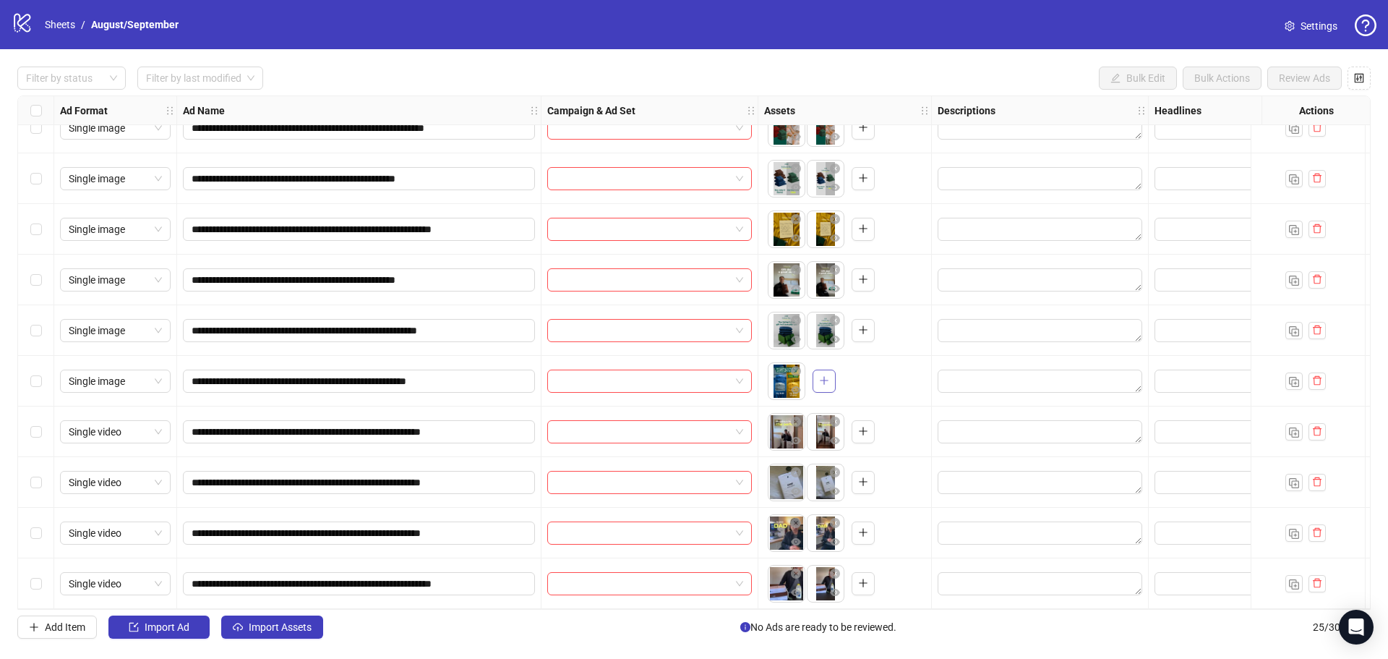
click at [824, 381] on span "button" at bounding box center [824, 381] width 10 height 12
click at [831, 377] on button "button" at bounding box center [824, 381] width 23 height 23
click at [822, 380] on icon "plus" at bounding box center [824, 380] width 8 height 1
click at [837, 366] on icon "close-circle" at bounding box center [835, 371] width 10 height 10
click at [824, 377] on icon "plus" at bounding box center [824, 381] width 1 height 8
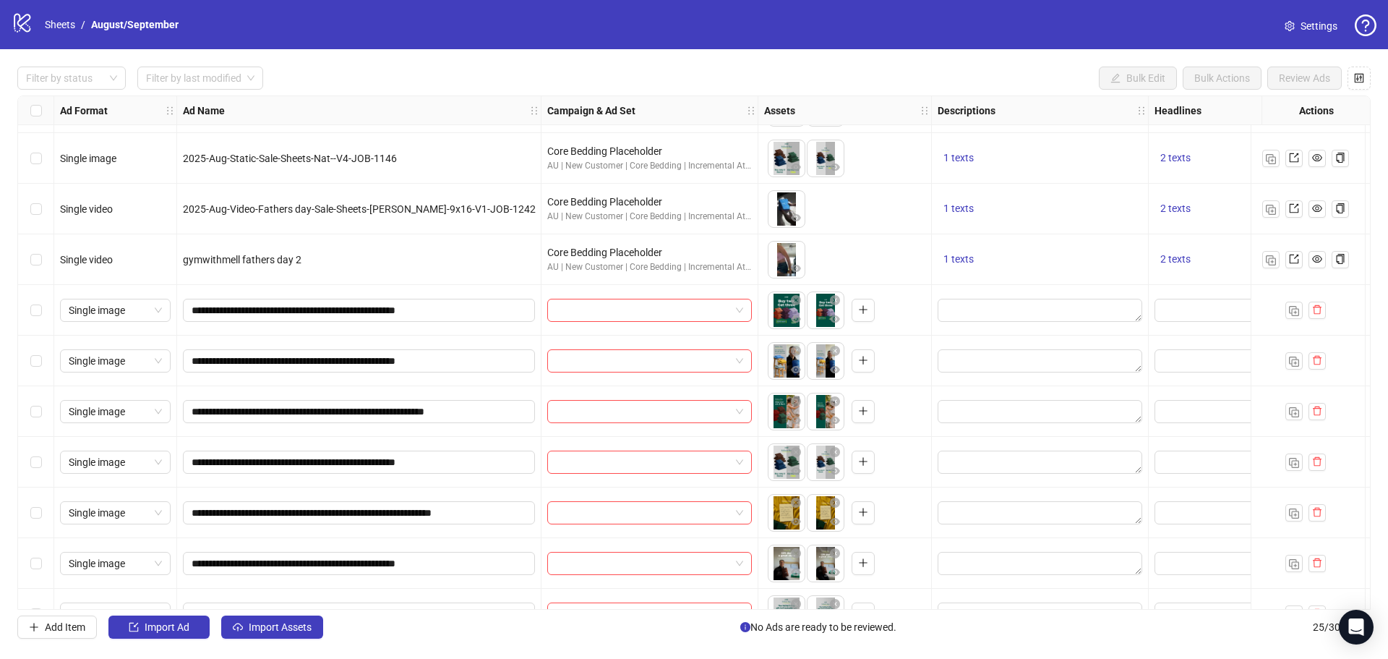
scroll to position [571, 0]
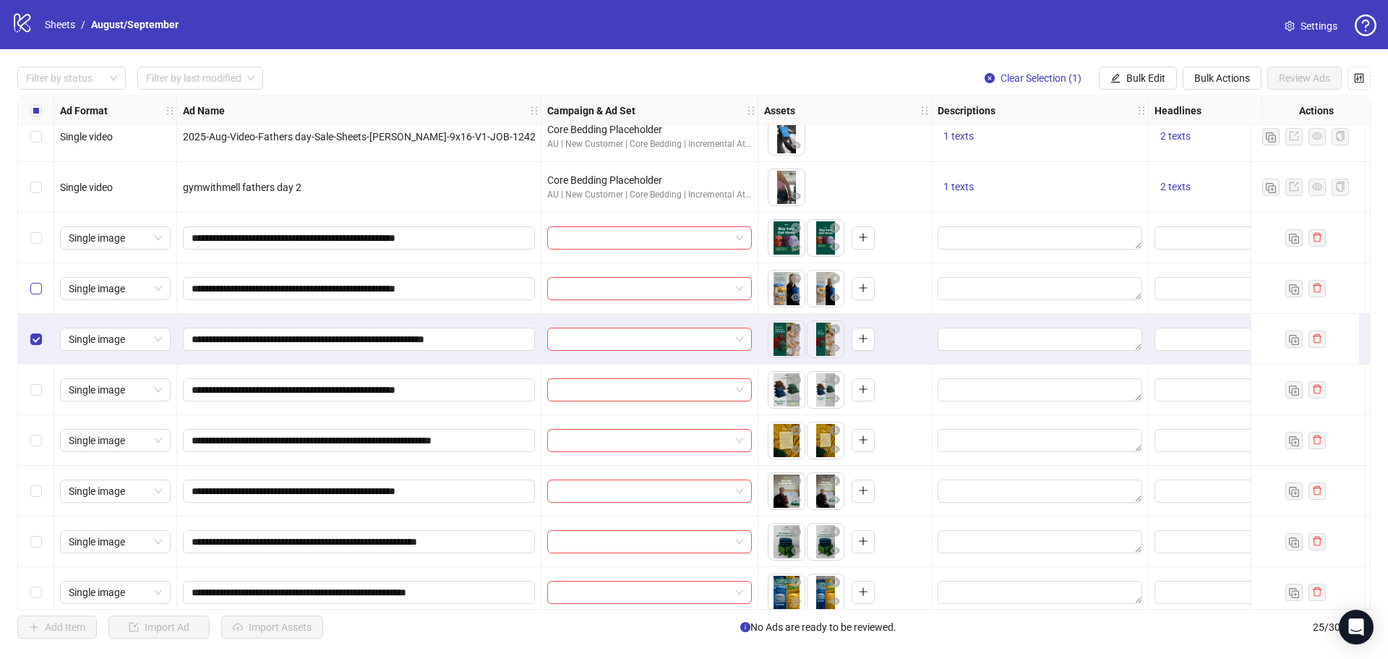
click at [33, 282] on label "Select row 15" at bounding box center [36, 289] width 12 height 16
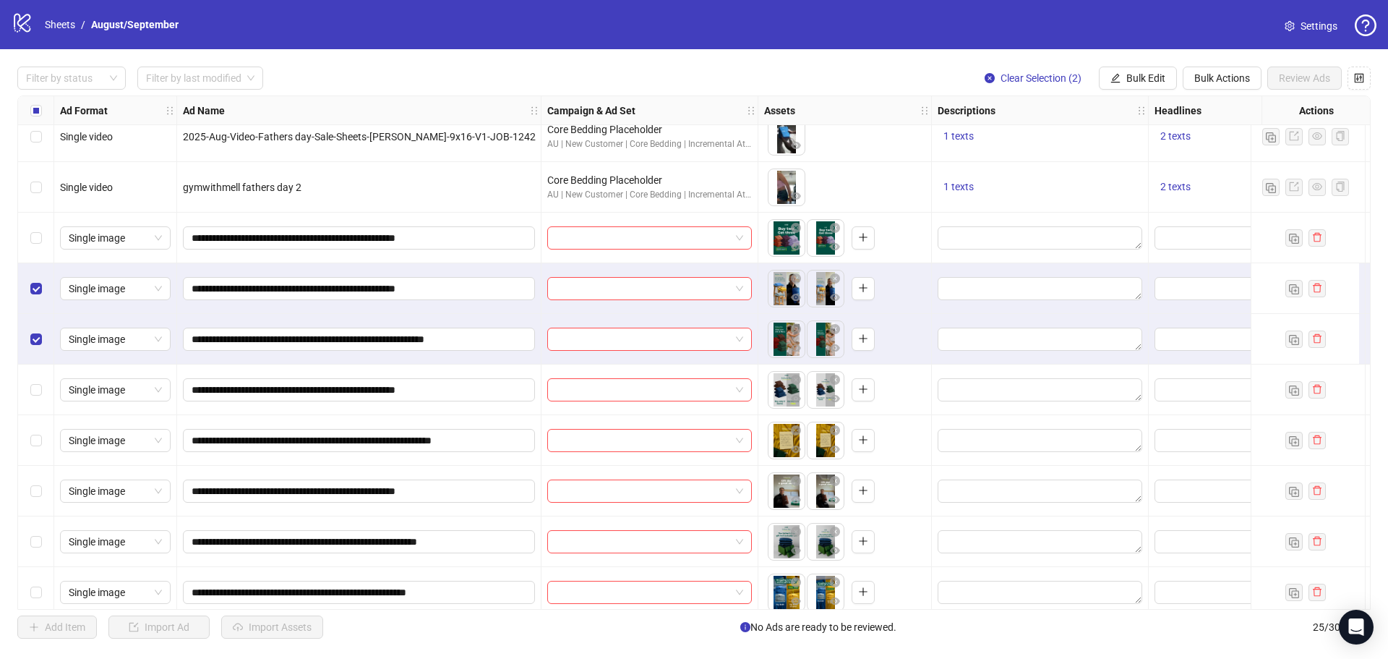
click at [37, 229] on div "Select row 14" at bounding box center [36, 238] width 36 height 51
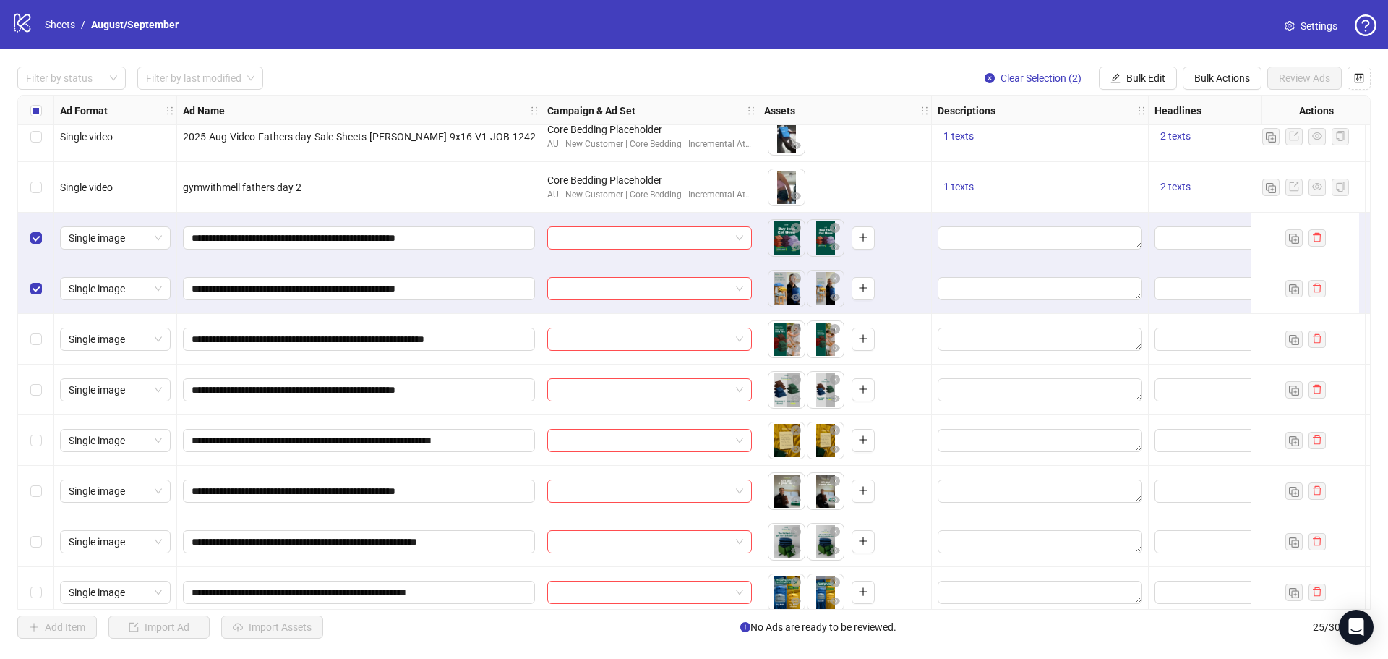
click at [35, 295] on label "Select row 15" at bounding box center [36, 289] width 12 height 16
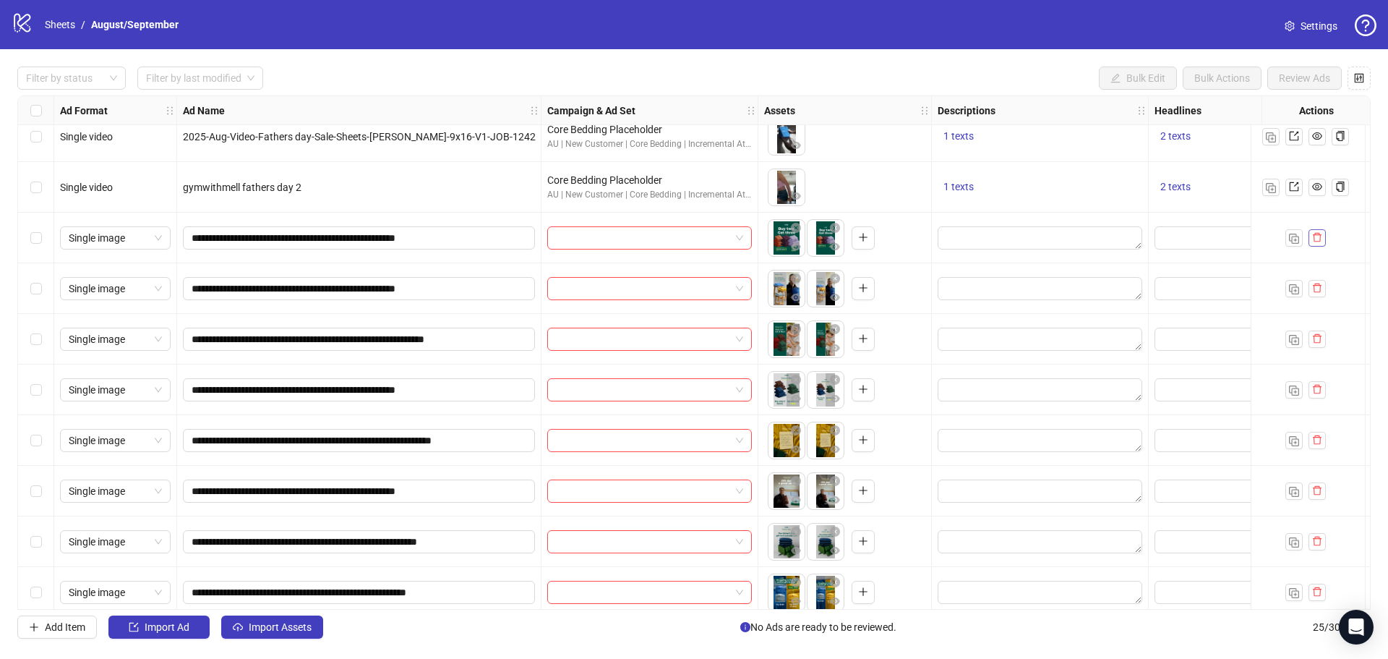
click at [1318, 236] on icon "delete" at bounding box center [1318, 237] width 10 height 10
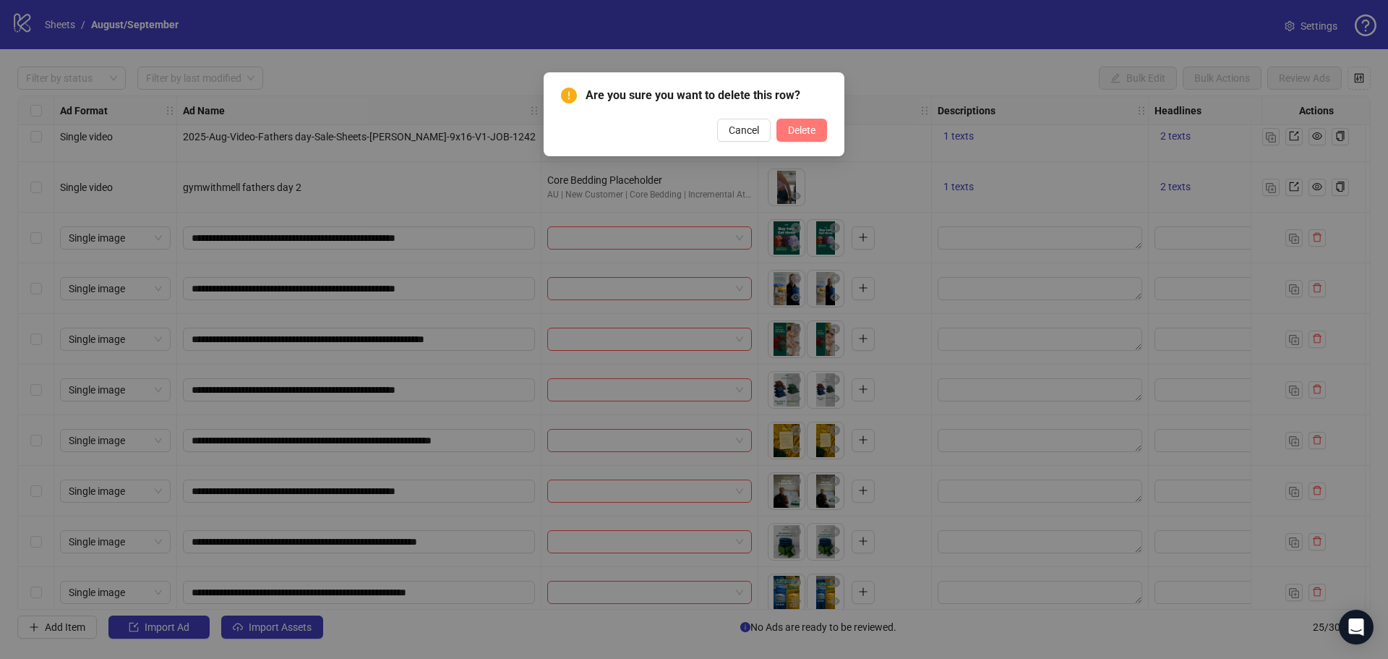
click at [785, 132] on button "Delete" at bounding box center [802, 130] width 51 height 23
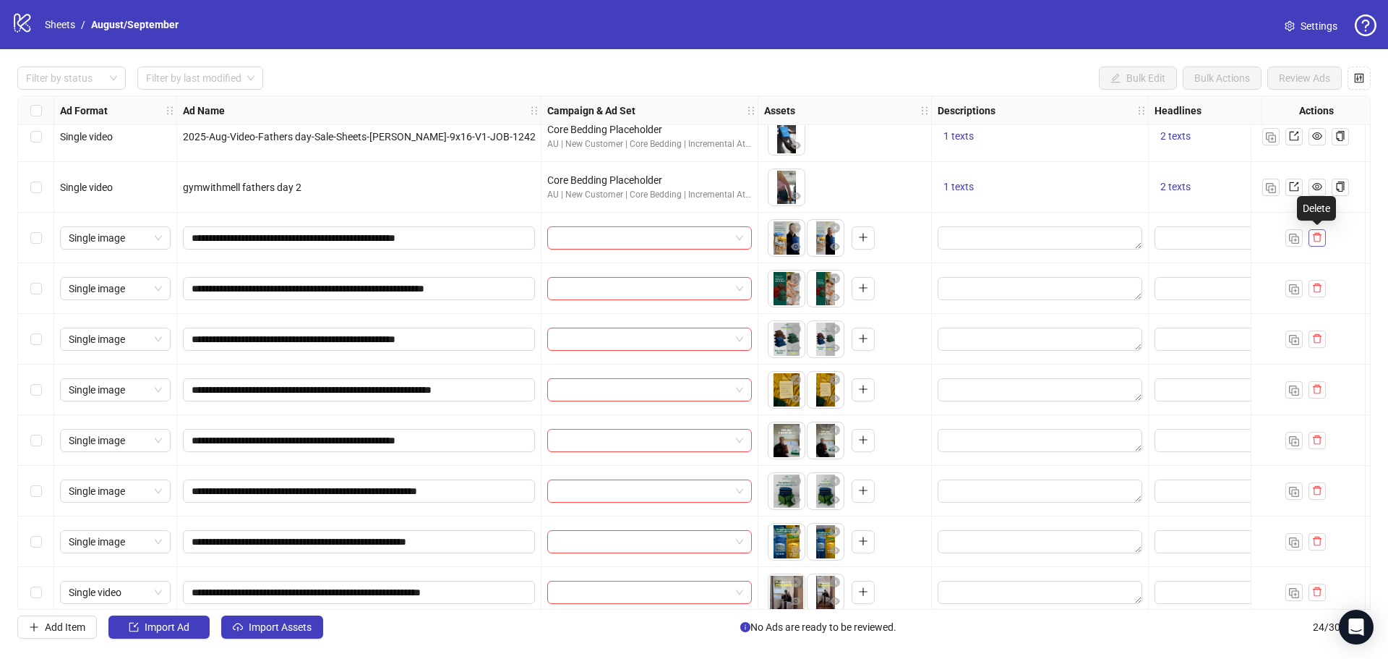
click at [1318, 236] on icon "delete" at bounding box center [1318, 237] width 10 height 10
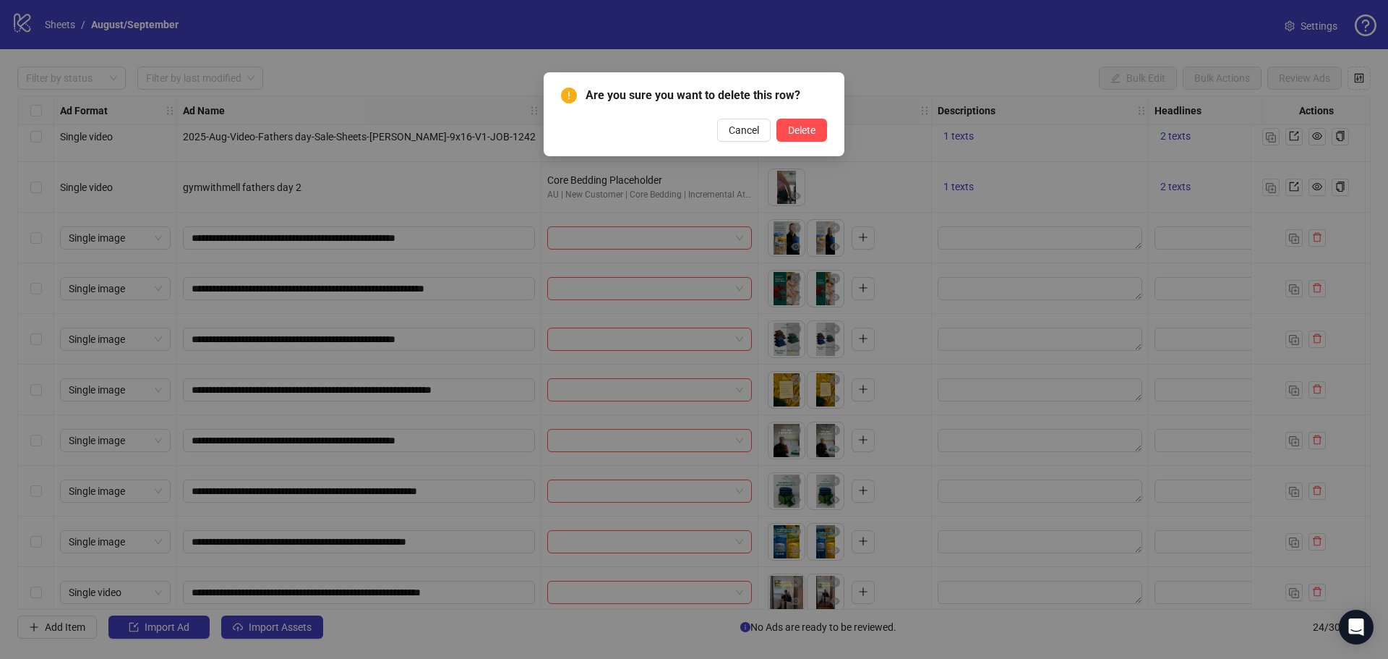
click at [808, 142] on div "Are you sure you want to delete this row? Cancel Delete" at bounding box center [694, 114] width 301 height 84
click at [812, 136] on span "Delete" at bounding box center [801, 130] width 27 height 12
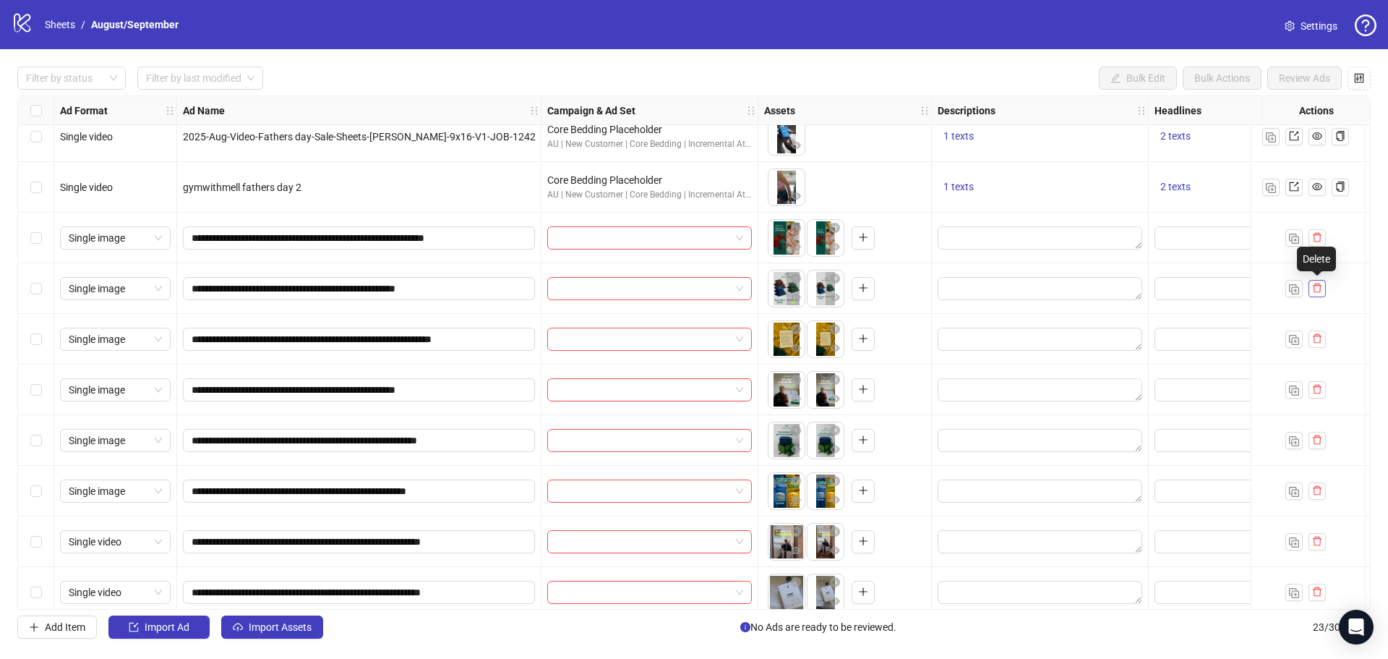
click at [1315, 289] on icon "delete" at bounding box center [1318, 288] width 10 height 10
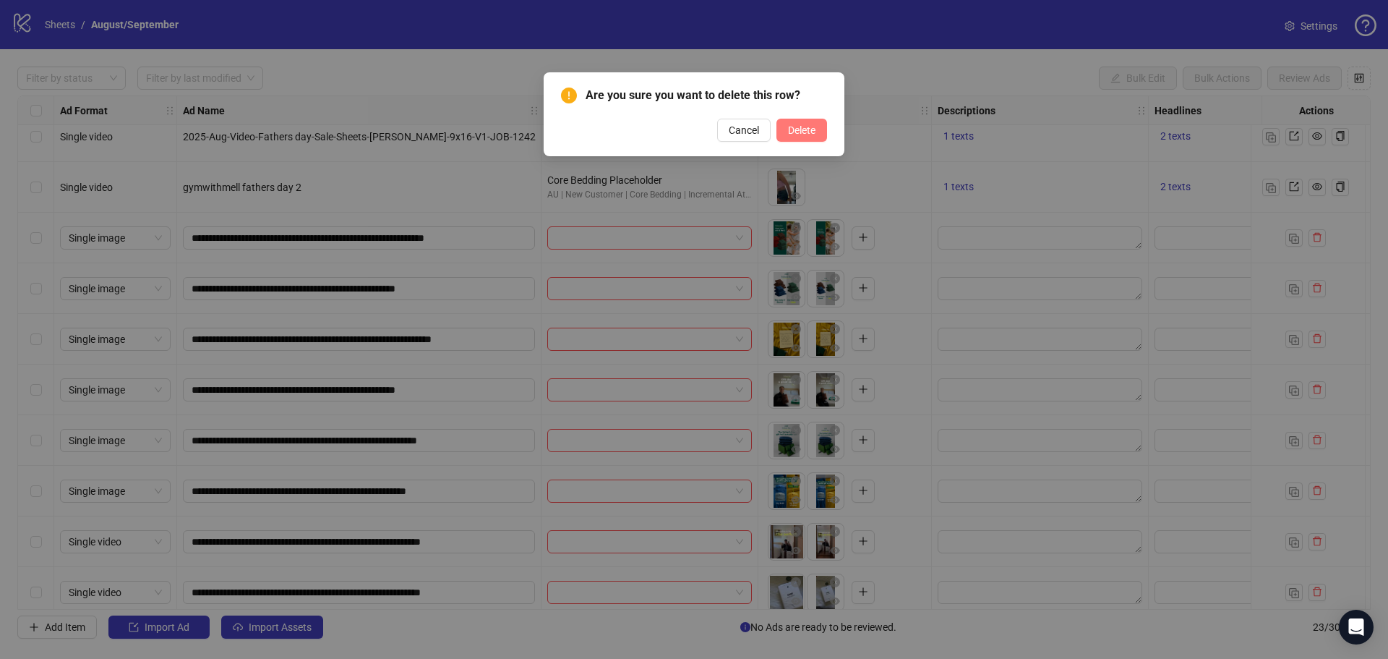
click at [805, 124] on span "Delete" at bounding box center [801, 130] width 27 height 12
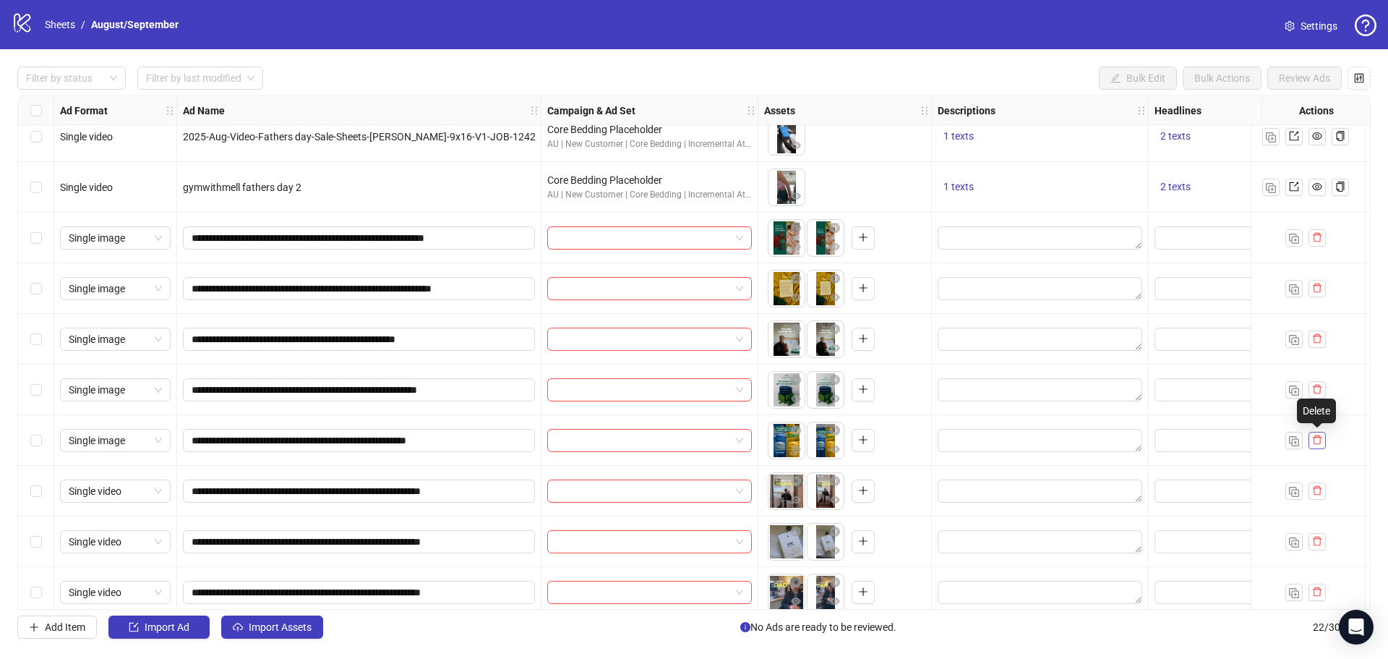
click at [1319, 442] on icon "delete" at bounding box center [1318, 440] width 10 height 10
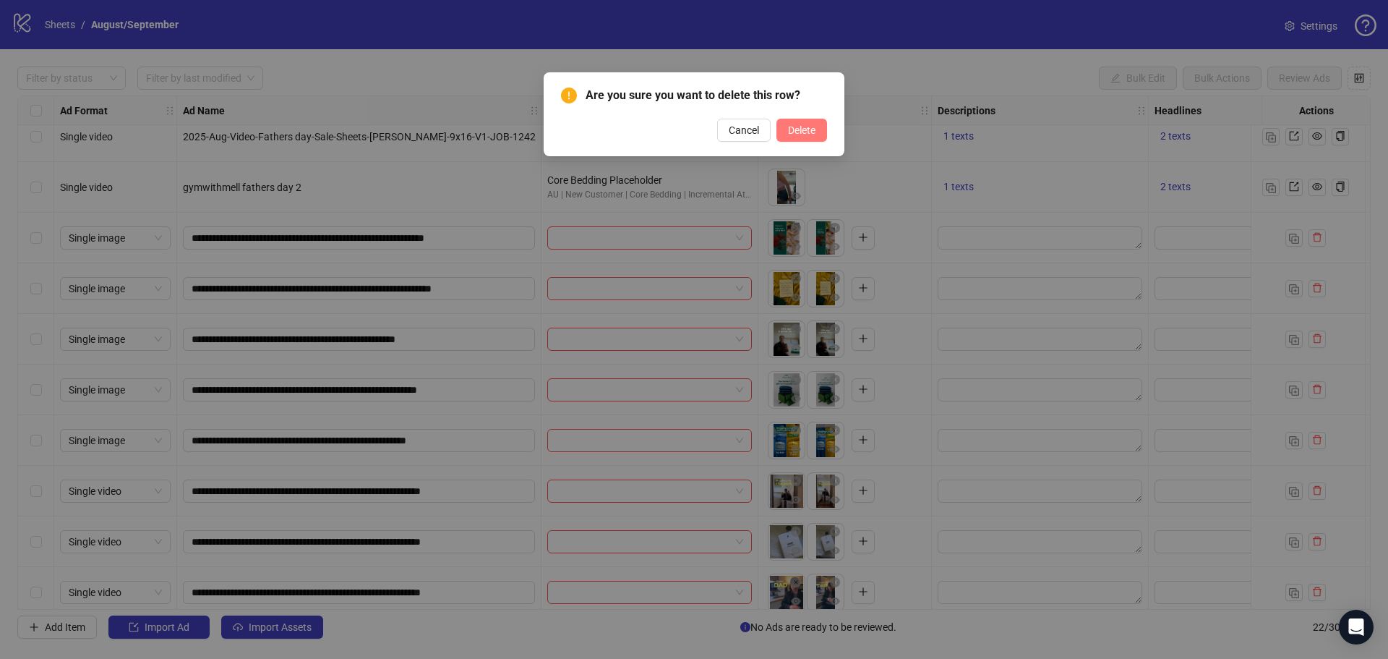
click at [805, 138] on button "Delete" at bounding box center [802, 130] width 51 height 23
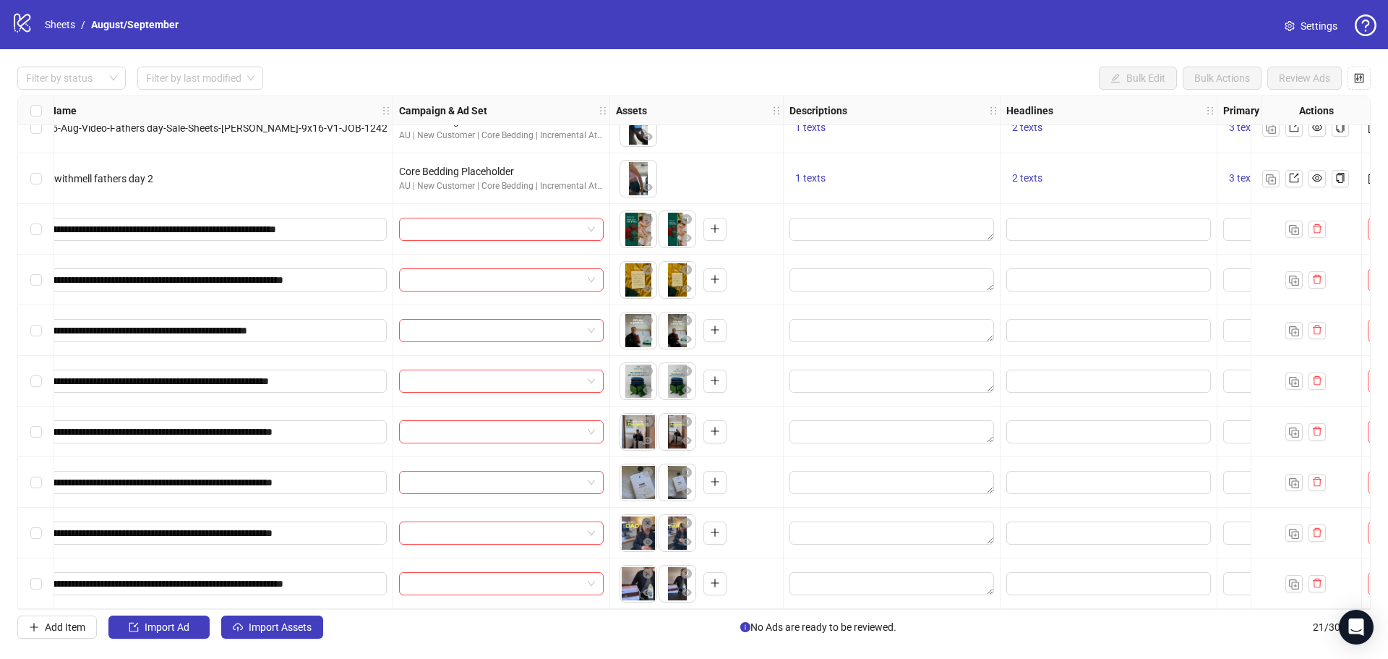
scroll to position [585, 450]
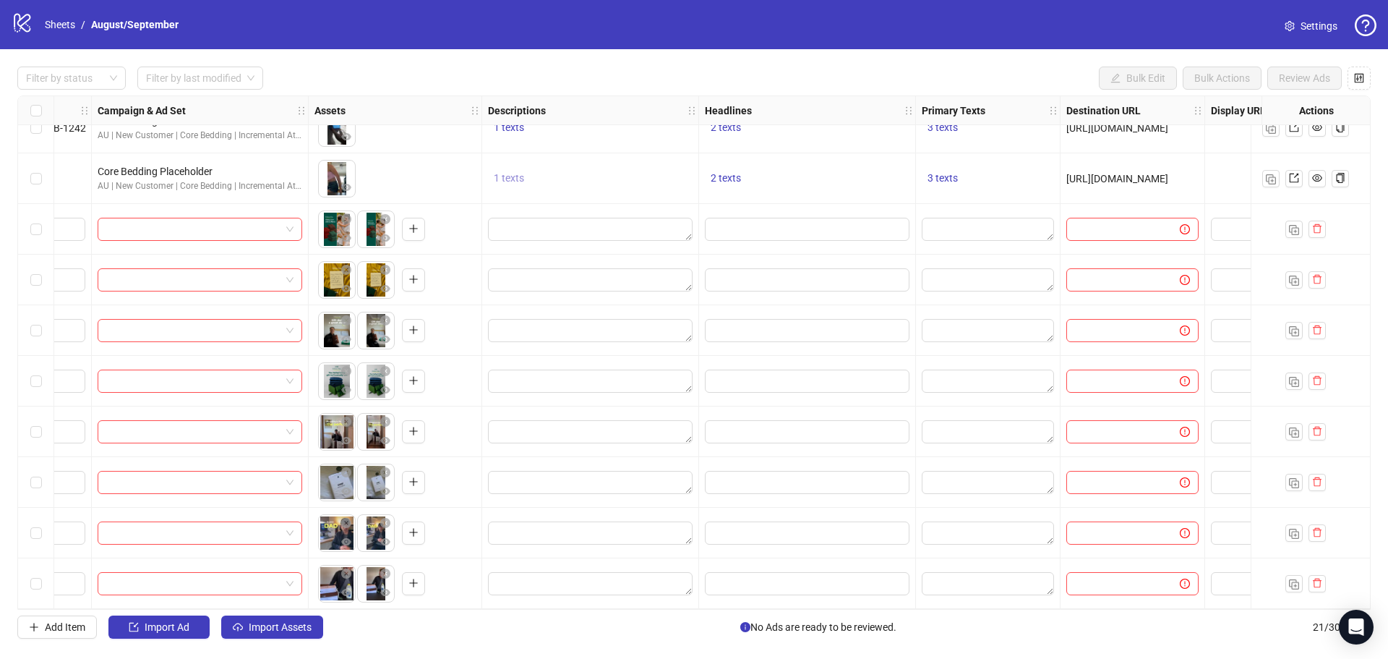
click at [503, 174] on span "1 texts" at bounding box center [509, 178] width 30 height 12
drag, startPoint x: 713, startPoint y: 162, endPoint x: 598, endPoint y: 168, distance: 115.2
click at [598, 168] on div "Try risk-free for 90 days" at bounding box center [656, 162] width 120 height 16
copy div "Try risk-free for 90 days"
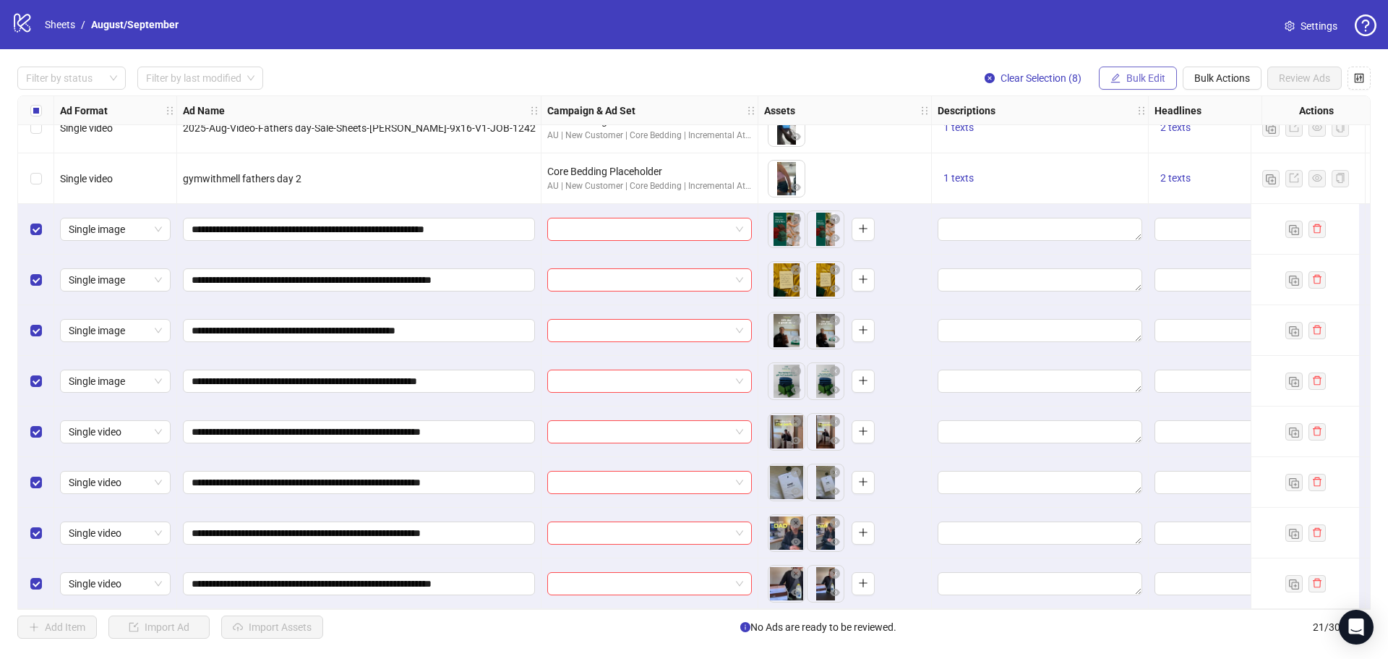
click at [1137, 86] on button "Bulk Edit" at bounding box center [1138, 78] width 78 height 23
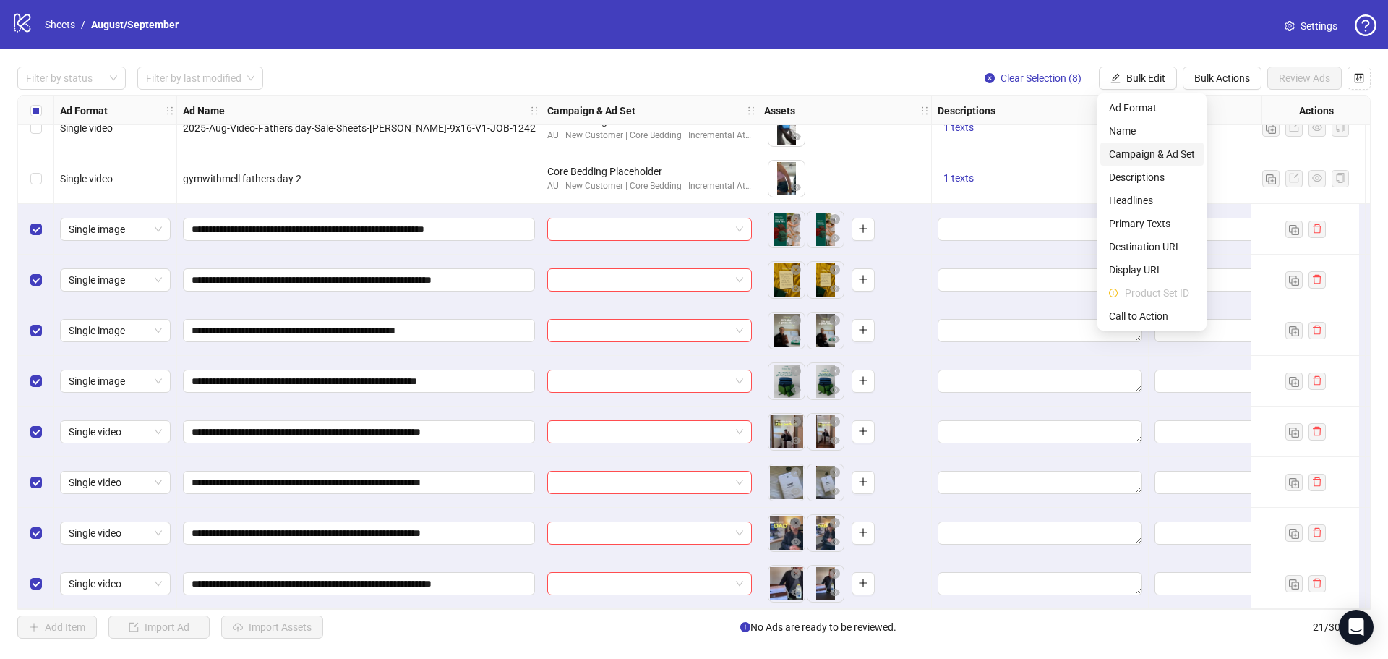
click at [1156, 153] on span "Campaign & Ad Set" at bounding box center [1152, 154] width 86 height 16
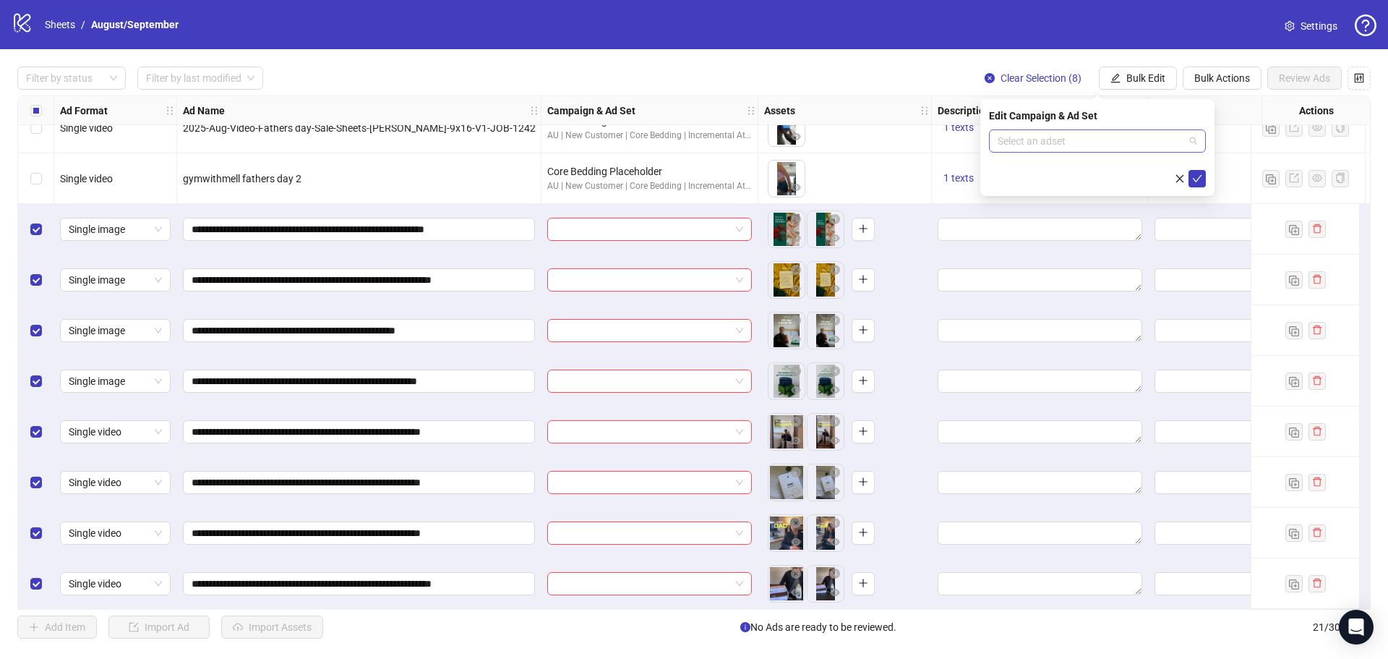
click at [1078, 134] on input "search" at bounding box center [1091, 141] width 187 height 22
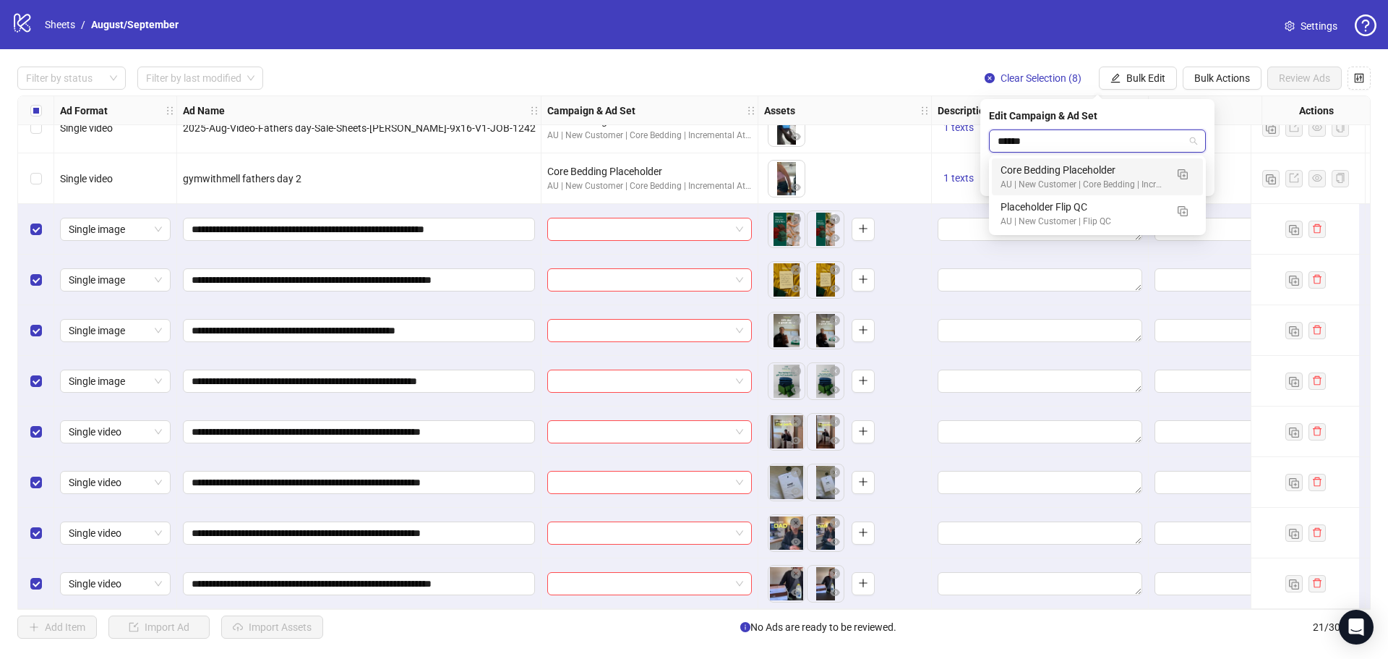
type input "*******"
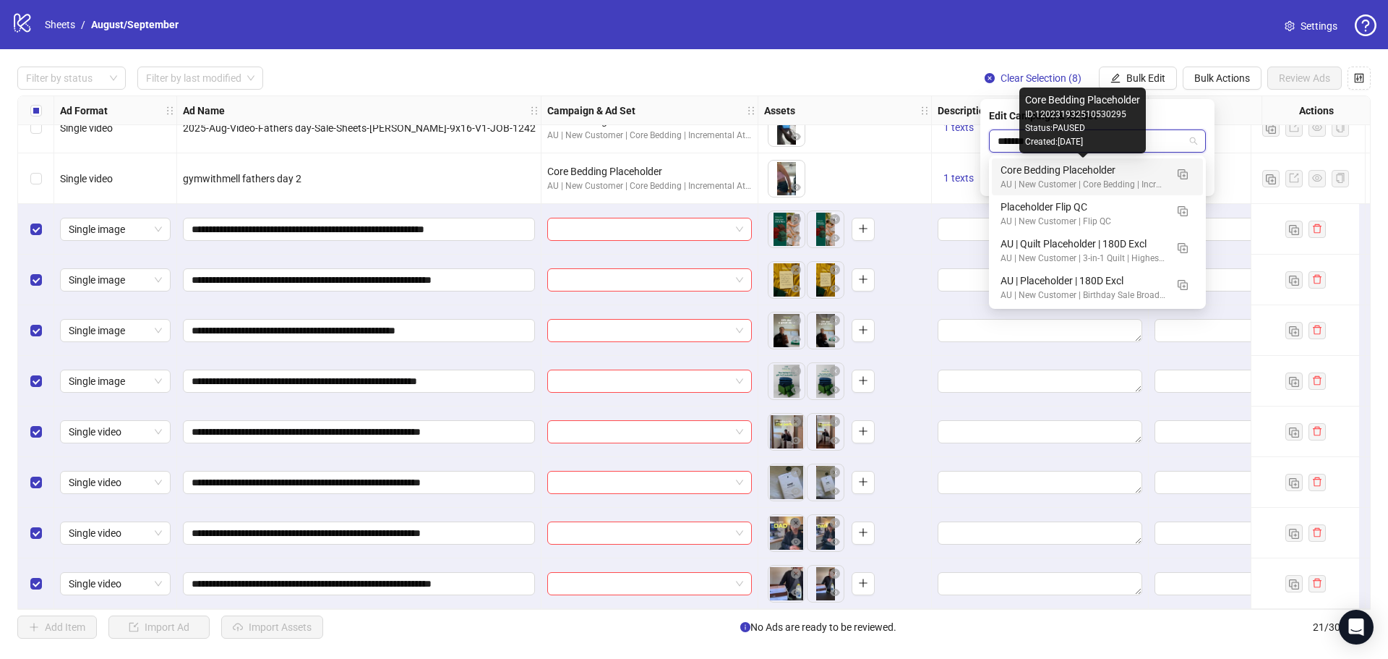
click at [1152, 168] on div "Core Bedding Placeholder" at bounding box center [1083, 170] width 165 height 16
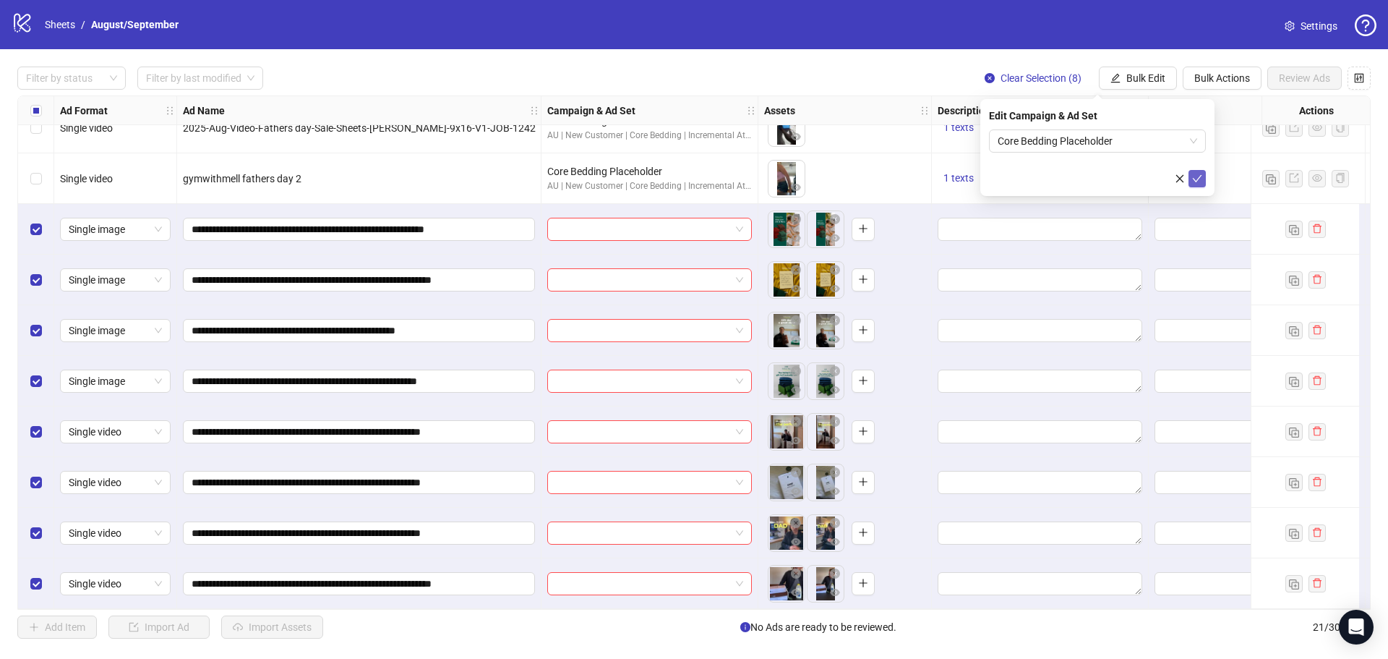
click at [1194, 174] on icon "check" at bounding box center [1197, 179] width 10 height 10
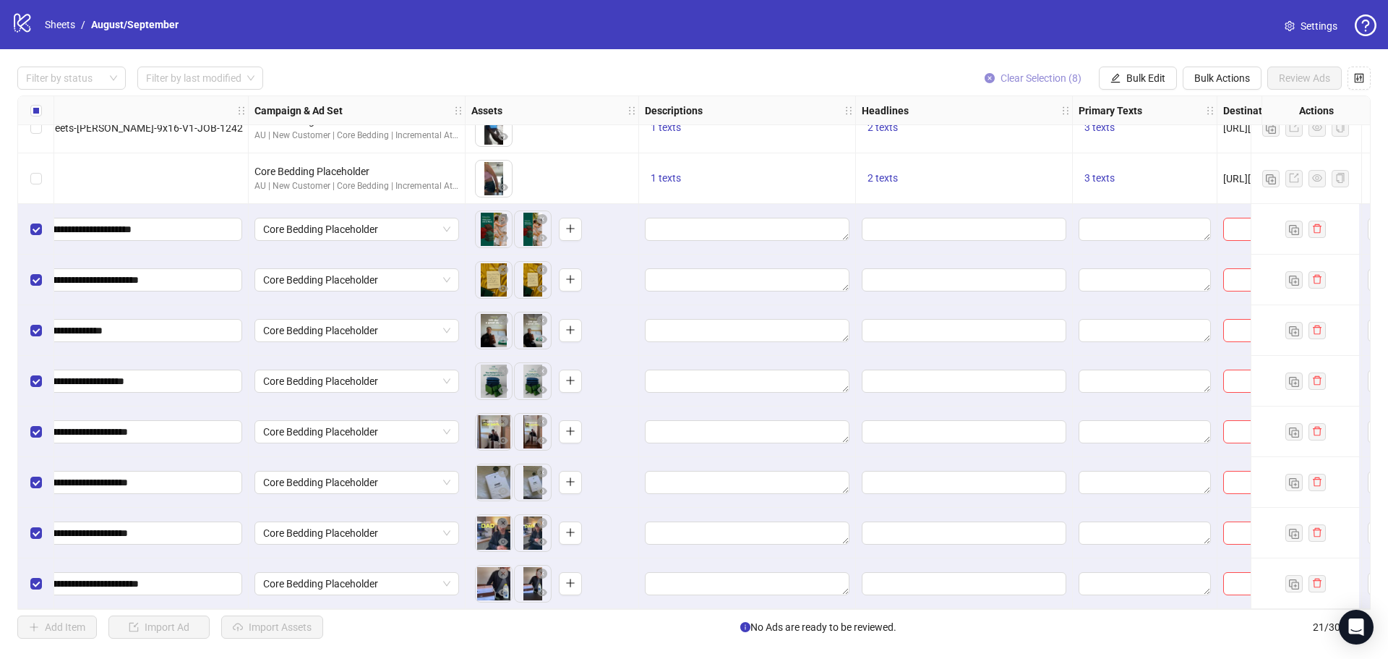
scroll to position [585, 291]
click at [1144, 65] on div "Filter by status Filter by last modified Clear Selection (8) Bulk Edit Bulk Act…" at bounding box center [694, 352] width 1388 height 607
click at [1145, 73] on span "Bulk Edit" at bounding box center [1146, 78] width 39 height 12
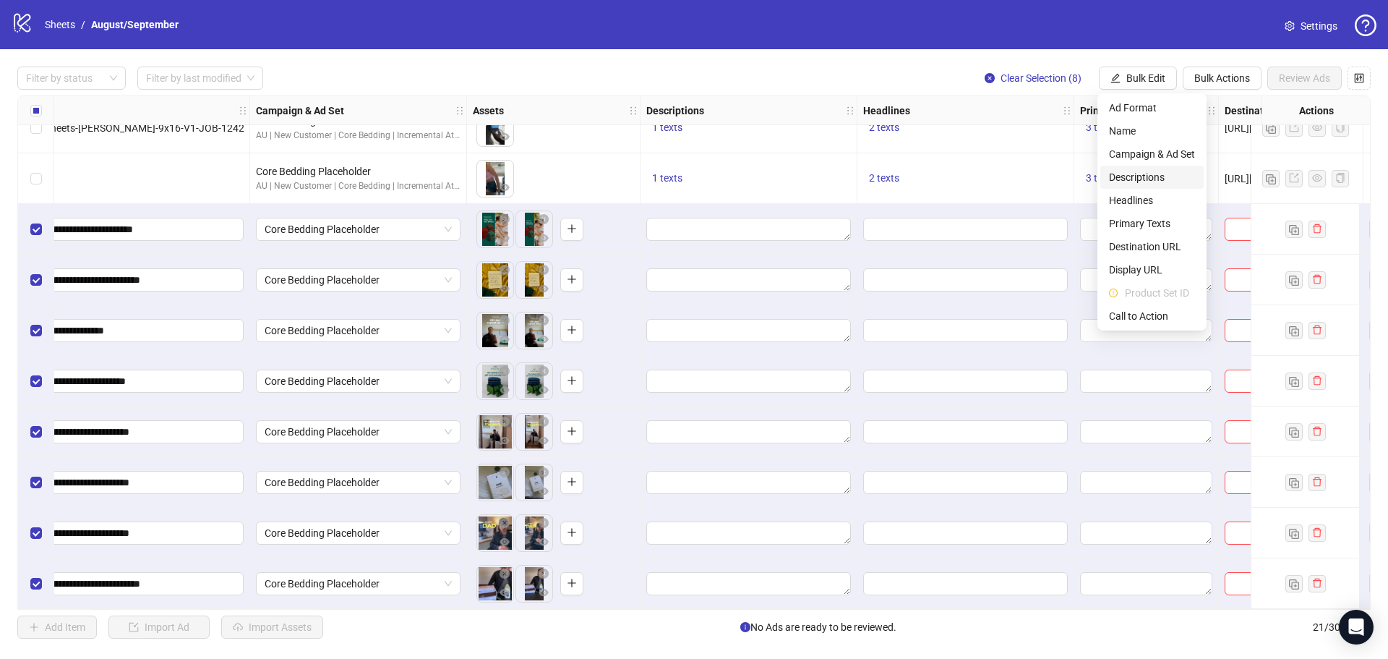
click at [1142, 184] on span "Descriptions" at bounding box center [1152, 177] width 86 height 16
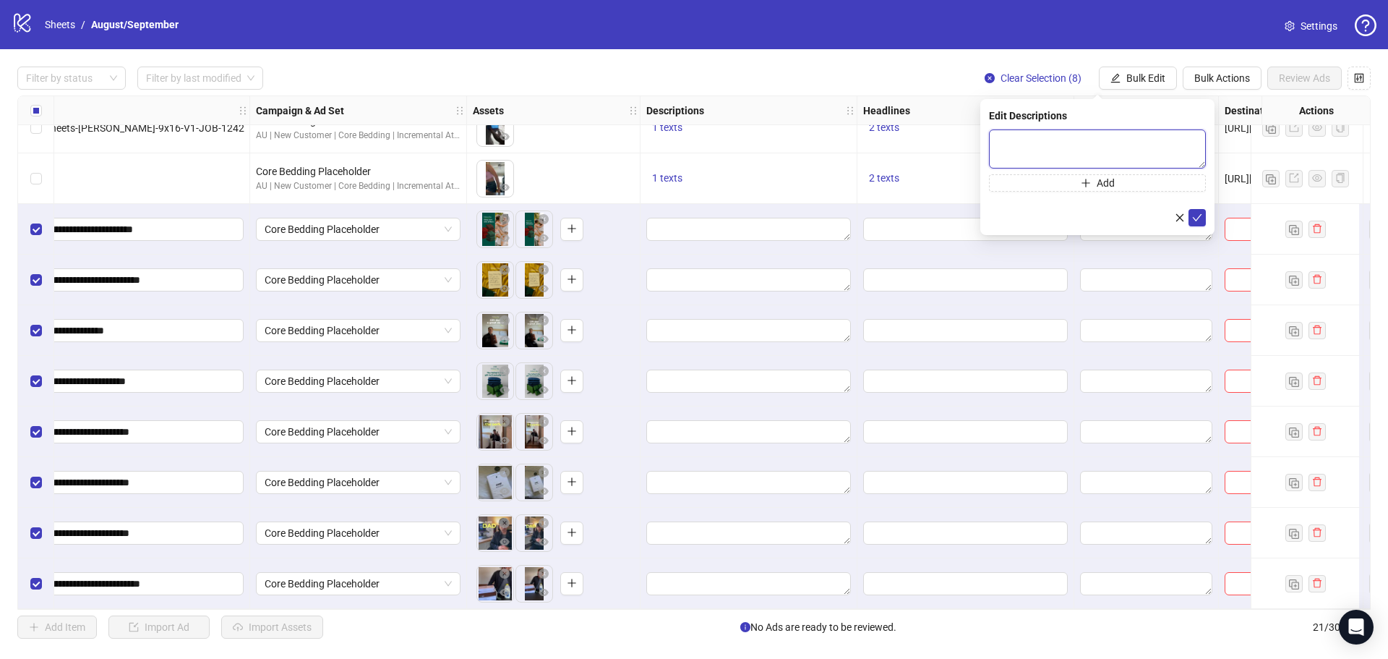
paste textarea "**********"
click at [1015, 145] on textarea at bounding box center [1097, 148] width 217 height 39
type textarea "**********"
click at [1203, 208] on form "**********" at bounding box center [1097, 177] width 217 height 97
click at [1200, 216] on icon "check" at bounding box center [1197, 217] width 9 height 7
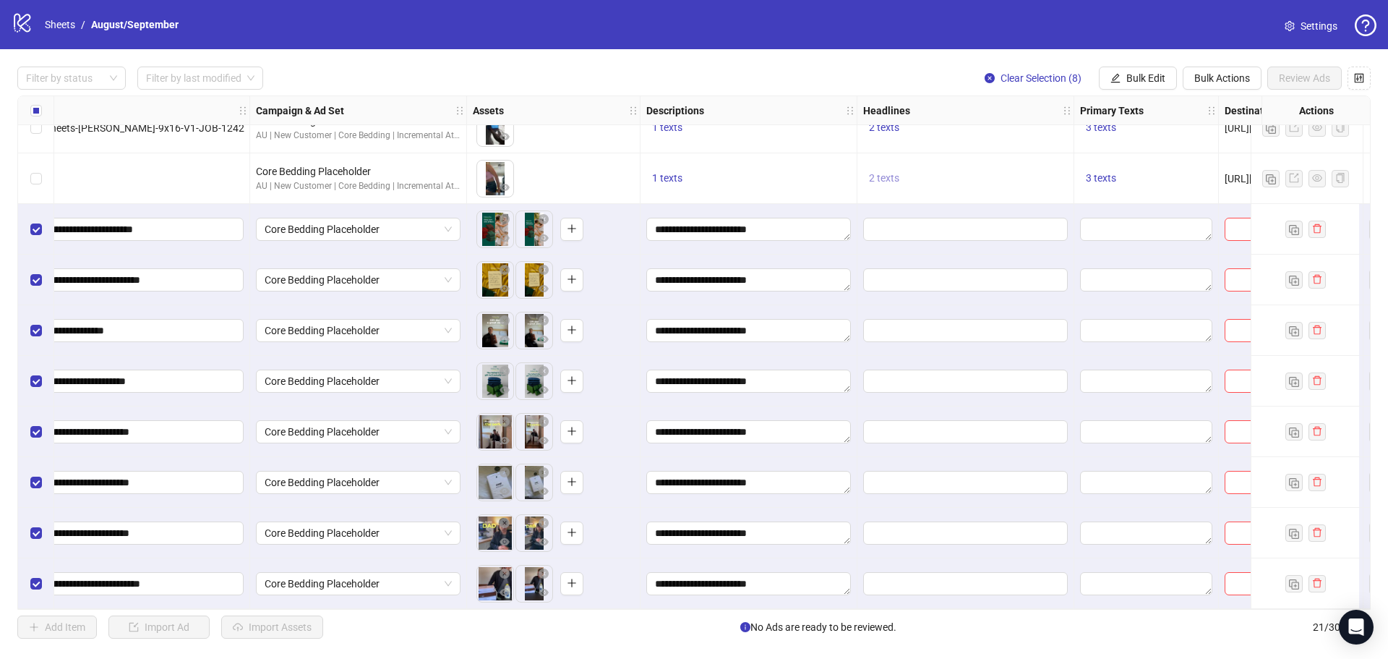
click at [895, 172] on span "2 texts" at bounding box center [884, 178] width 30 height 12
drag, startPoint x: 1055, startPoint y: 175, endPoint x: 970, endPoint y: 139, distance: 92.0
click at [970, 139] on div "[DATE]: 3 for 2 on everything 1 of 2" at bounding box center [1031, 174] width 216 height 90
copy div "[DATE]: 3 for 2 on everything"
click at [1114, 157] on icon "caret-right" at bounding box center [1110, 162] width 10 height 10
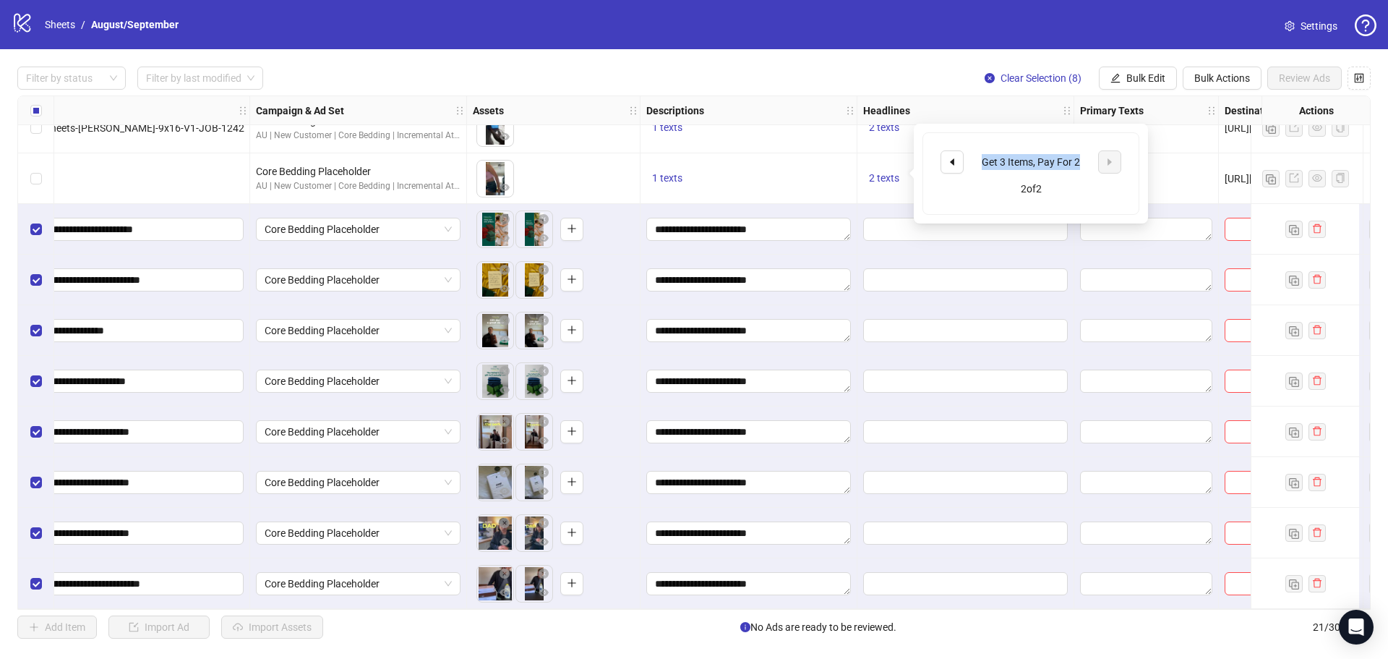
drag, startPoint x: 1049, startPoint y: 161, endPoint x: 968, endPoint y: 159, distance: 81.7
click at [968, 159] on div "Get 3 Items, Pay For 2" at bounding box center [1031, 161] width 181 height 23
copy div "Get 3 Items, Pay For 2"
click at [918, 59] on div "Filter by status Filter by last modified Clear Selection (8) Bulk Edit Bulk Act…" at bounding box center [694, 352] width 1388 height 607
click at [1109, 172] on span "3 texts" at bounding box center [1101, 178] width 30 height 12
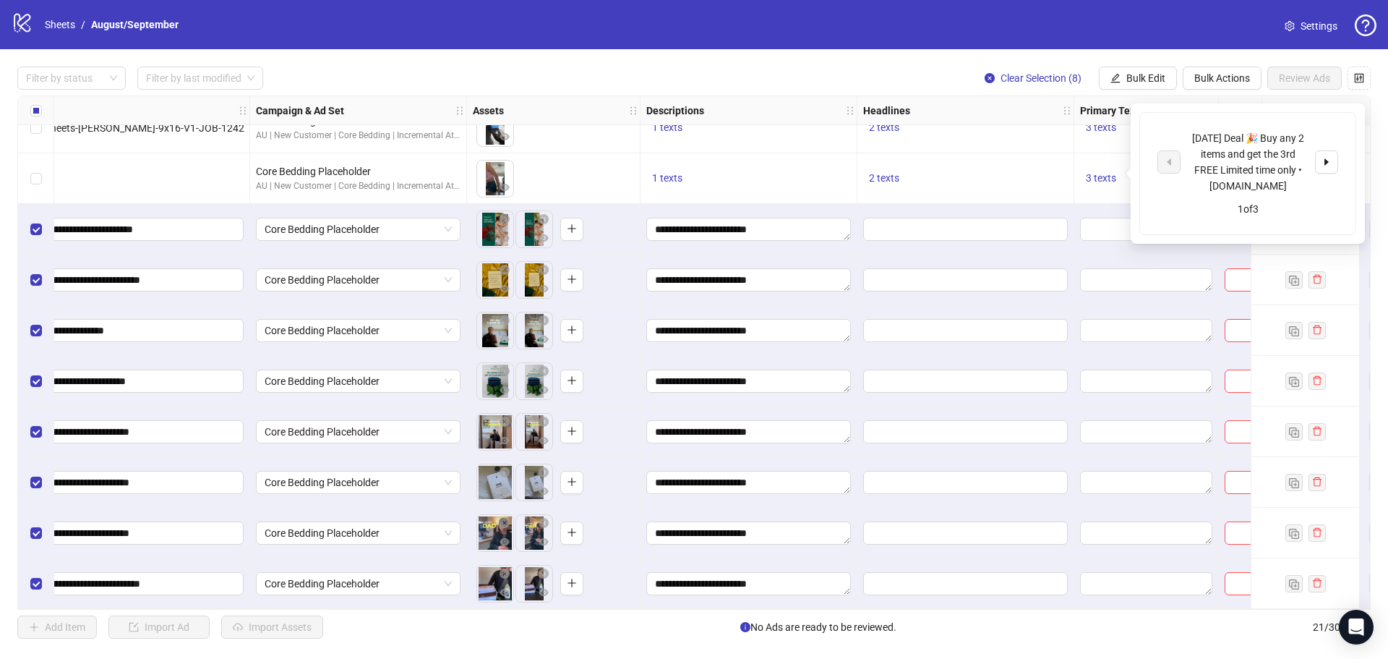
drag, startPoint x: 1289, startPoint y: 184, endPoint x: 1182, endPoint y: 139, distance: 116.3
click at [1182, 139] on div "[DATE] Deal 🎉 Buy any 2 items and get the 3rd FREE Limited time only • [DOMAIN_…" at bounding box center [1248, 162] width 181 height 64
copy div "[DATE] Deal 🎉 Buy any 2 items and get the 3rd FREE Limited time only • [DOMAIN_…"
click at [905, 54] on div "Filter by status Filter by last modified Clear Selection (8) Bulk Edit Bulk Act…" at bounding box center [694, 352] width 1388 height 607
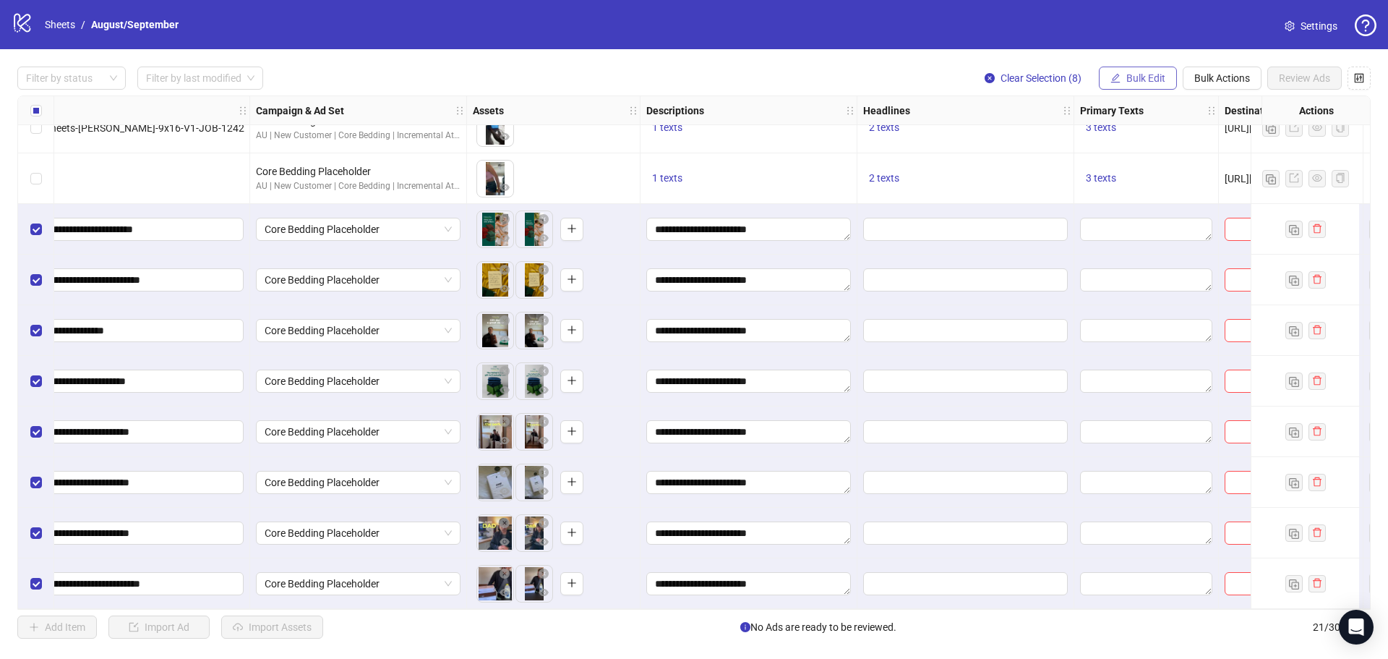
click at [1151, 69] on button "Bulk Edit" at bounding box center [1138, 78] width 78 height 23
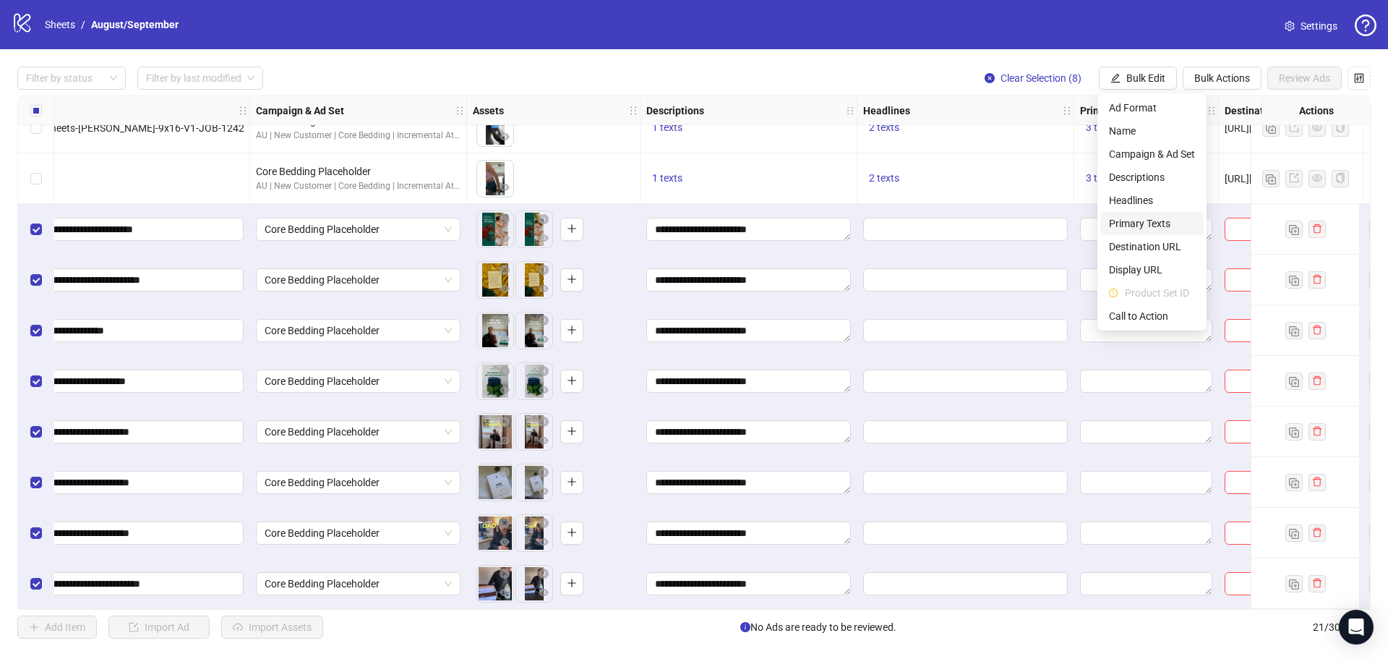
click at [1164, 219] on span "Primary Texts" at bounding box center [1152, 224] width 86 height 16
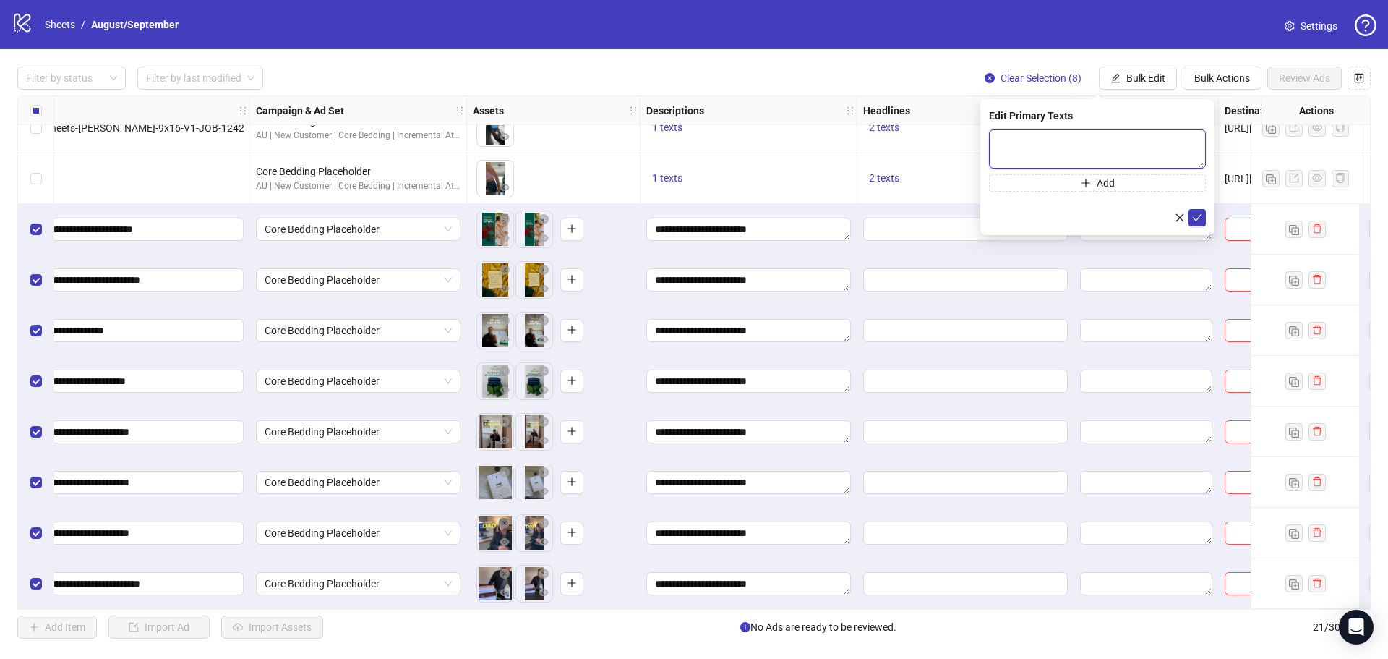
click at [1051, 137] on textarea at bounding box center [1097, 148] width 217 height 39
paste textarea "**********"
type textarea "**********"
click at [1072, 183] on button "Add" at bounding box center [1097, 182] width 217 height 17
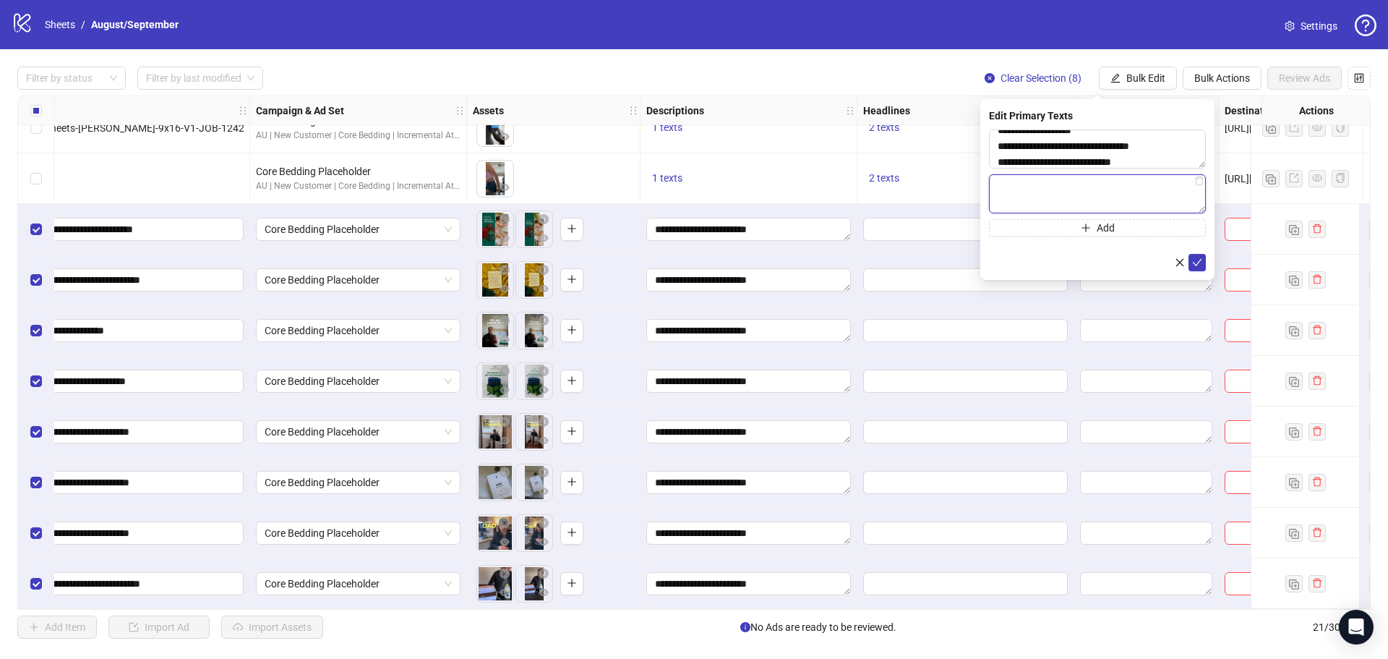
click at [1040, 177] on textarea at bounding box center [1097, 193] width 217 height 39
paste textarea "**********"
type textarea "**********"
click at [1113, 222] on span "Add" at bounding box center [1106, 228] width 18 height 12
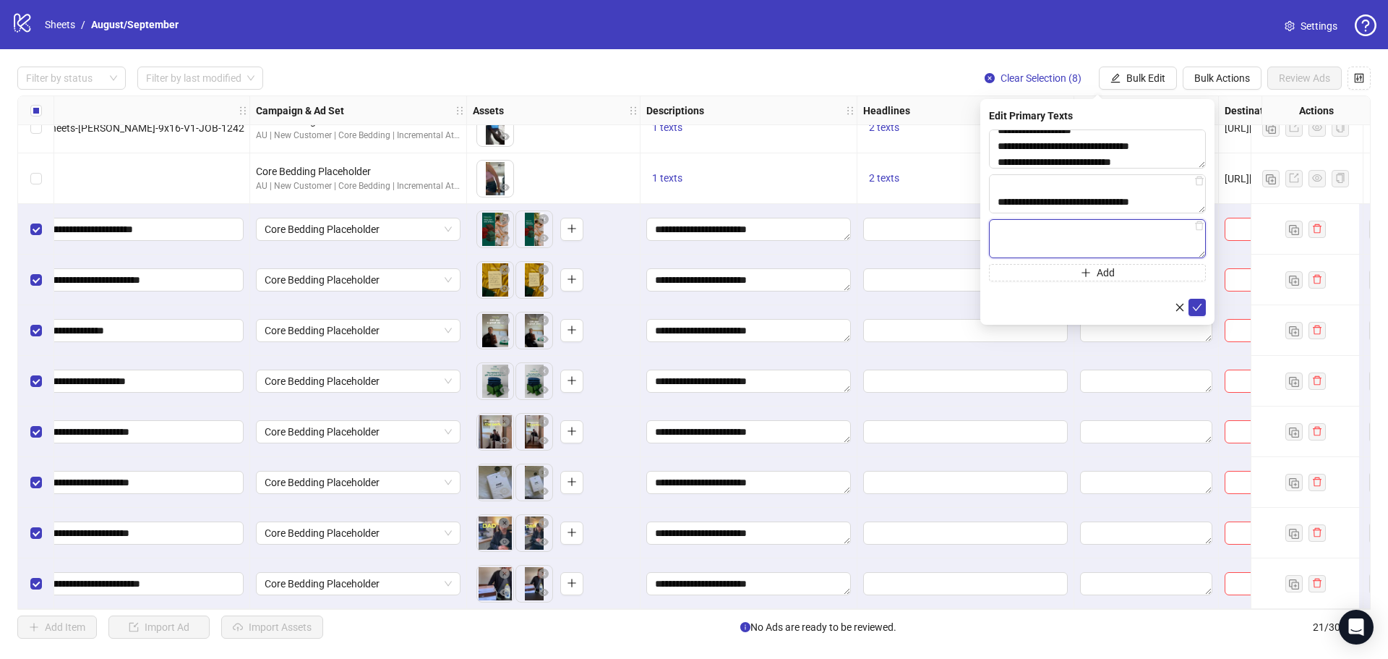
click at [1143, 244] on textarea at bounding box center [1097, 238] width 217 height 39
paste textarea "**********"
type textarea "**********"
click at [1200, 310] on icon "check" at bounding box center [1197, 307] width 10 height 10
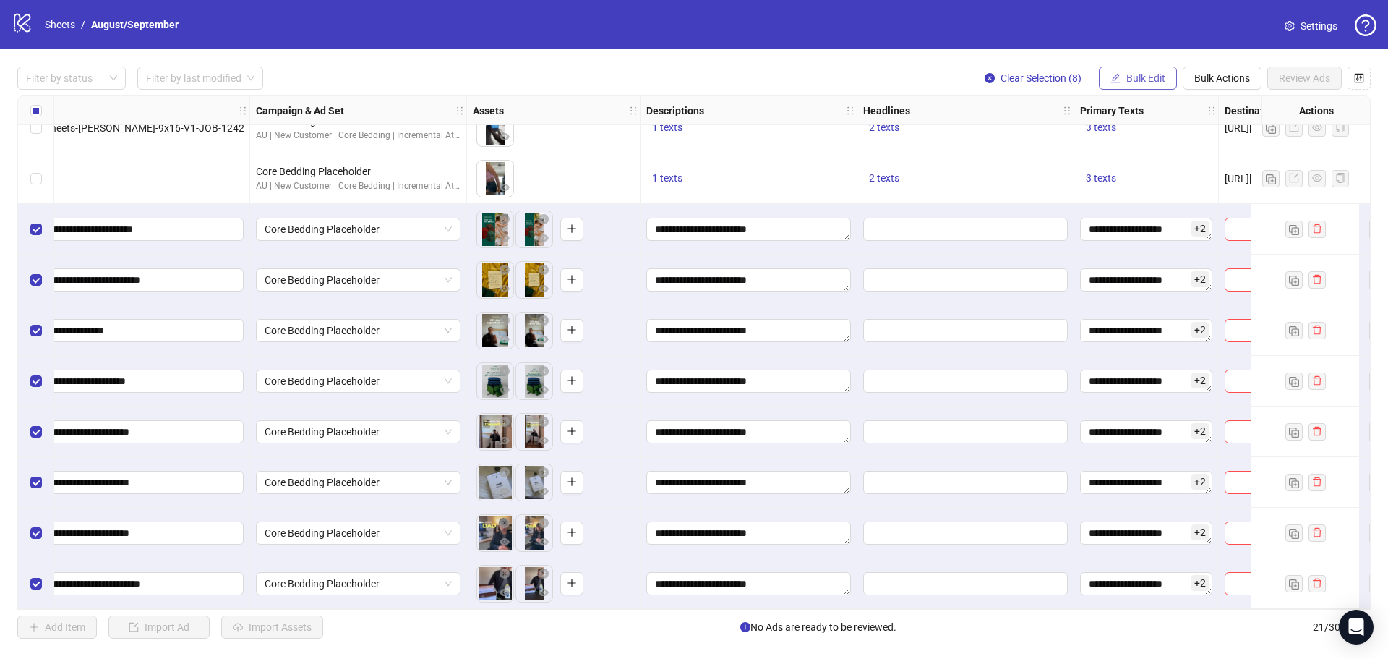
click at [1161, 74] on span "Bulk Edit" at bounding box center [1146, 78] width 39 height 12
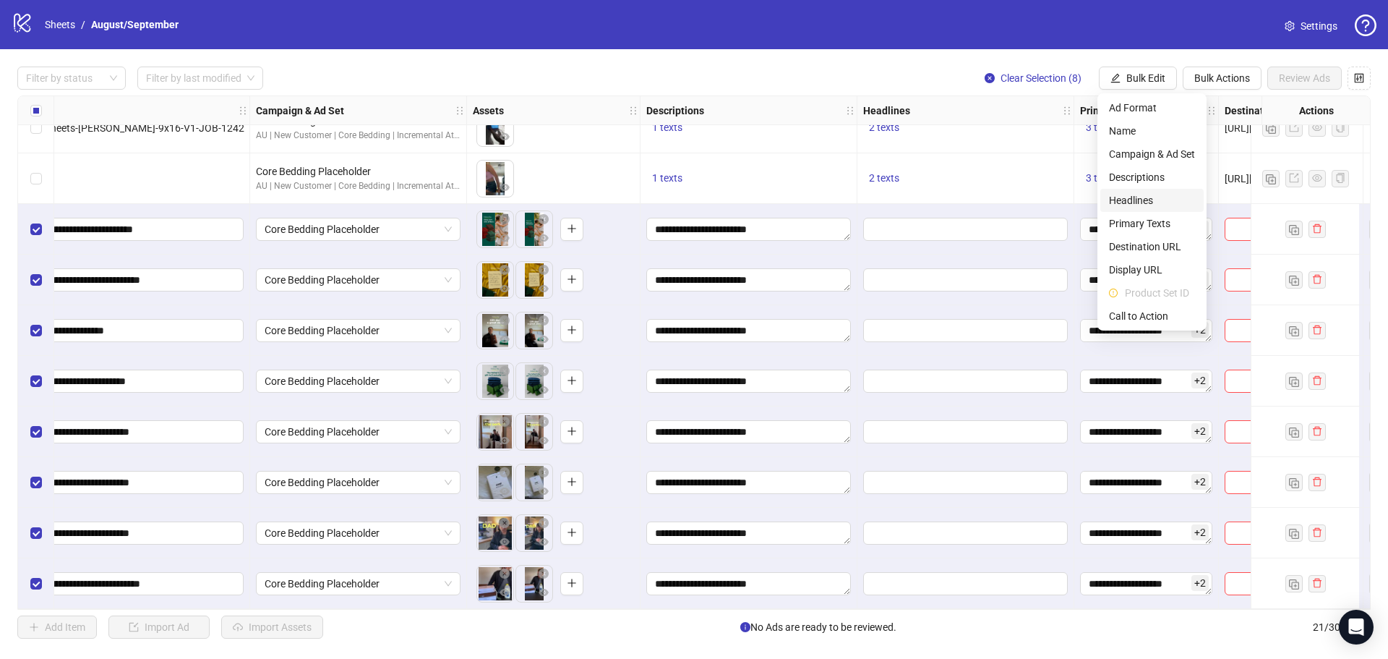
click at [1139, 201] on span "Headlines" at bounding box center [1152, 200] width 86 height 16
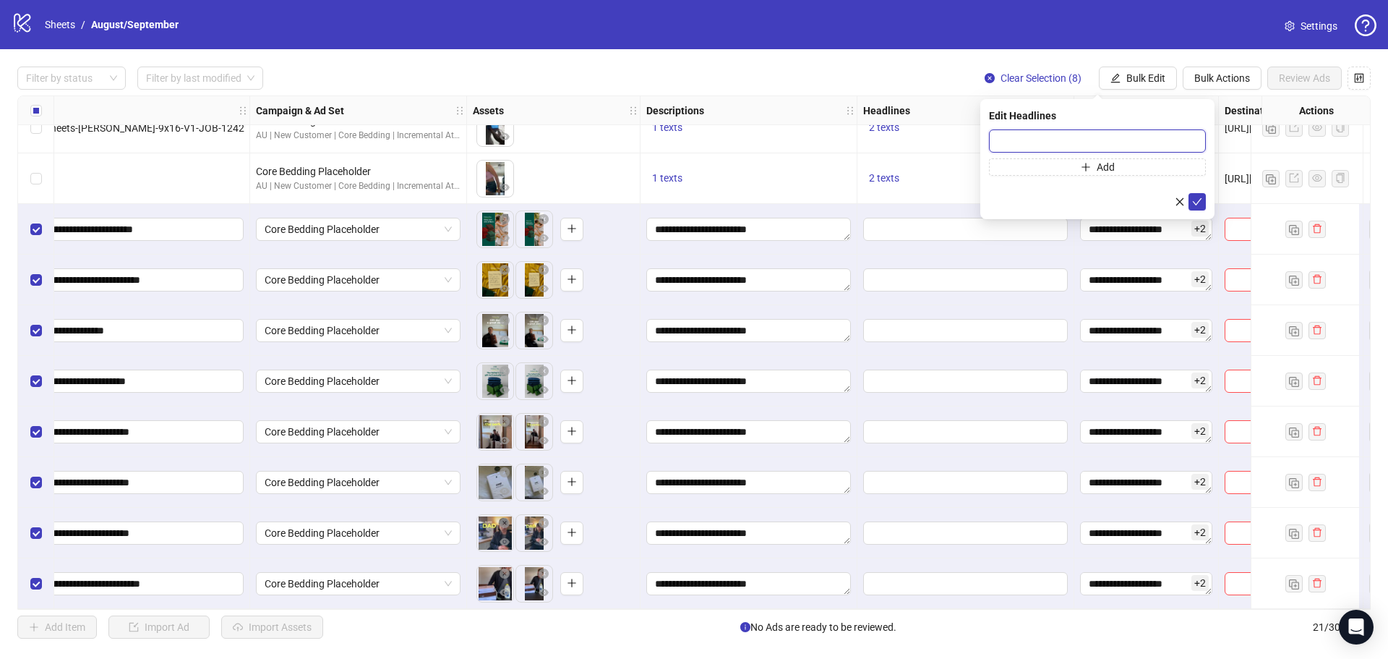
click at [1154, 141] on input "text" at bounding box center [1097, 140] width 217 height 23
paste input "**********"
type input "**********"
click at [1157, 161] on button "Add" at bounding box center [1097, 166] width 217 height 17
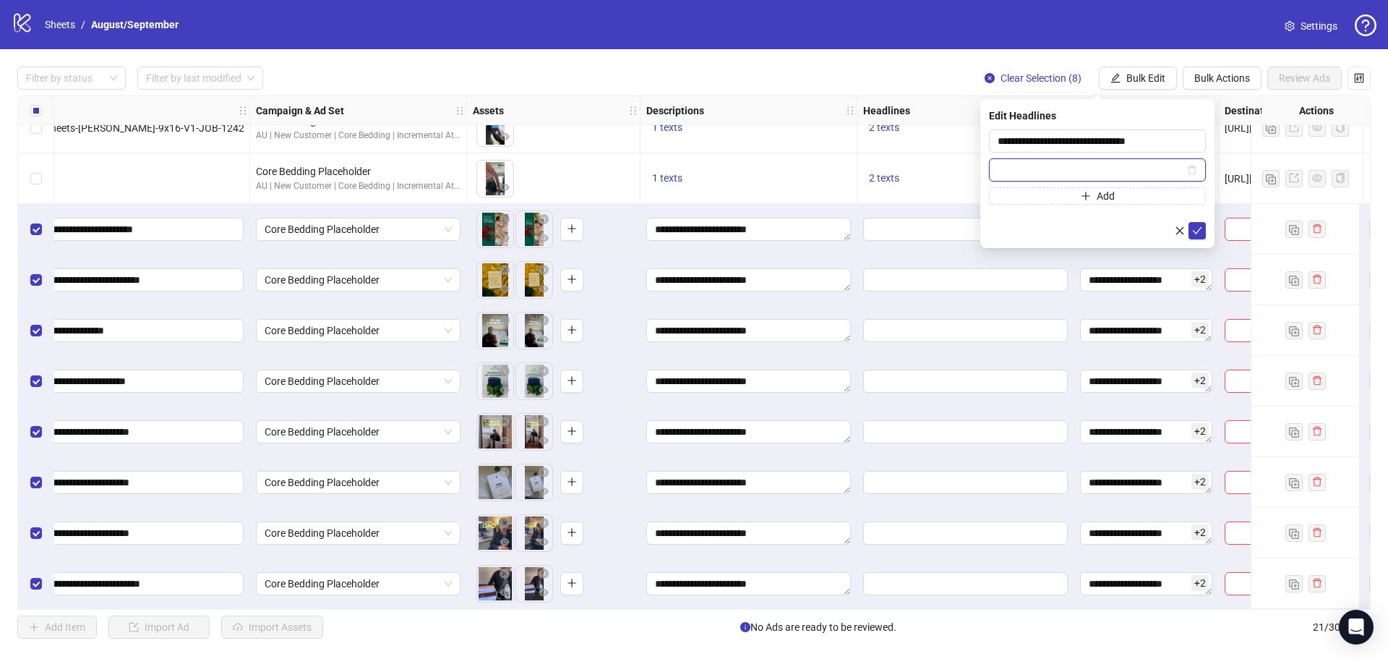
click at [1086, 162] on input "text" at bounding box center [1091, 170] width 187 height 16
paste input "**********"
type input "**********"
click at [1200, 226] on icon "check" at bounding box center [1197, 231] width 10 height 10
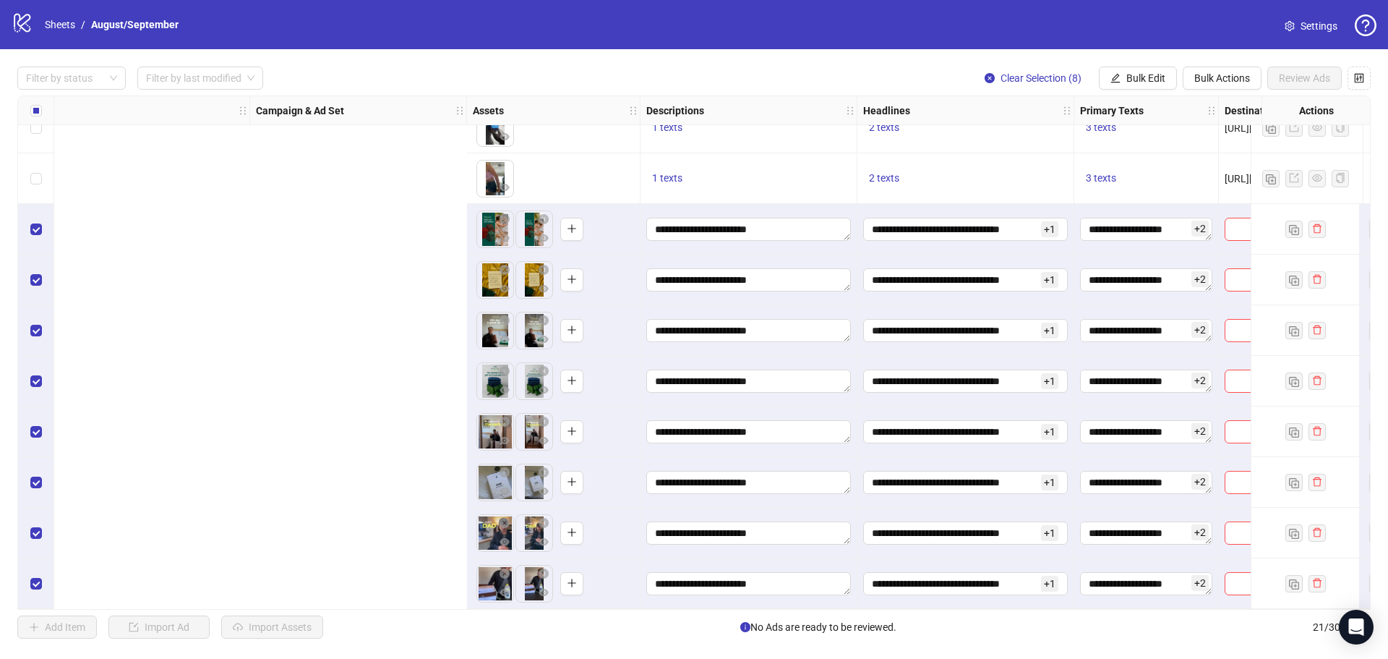
scroll to position [585, 990]
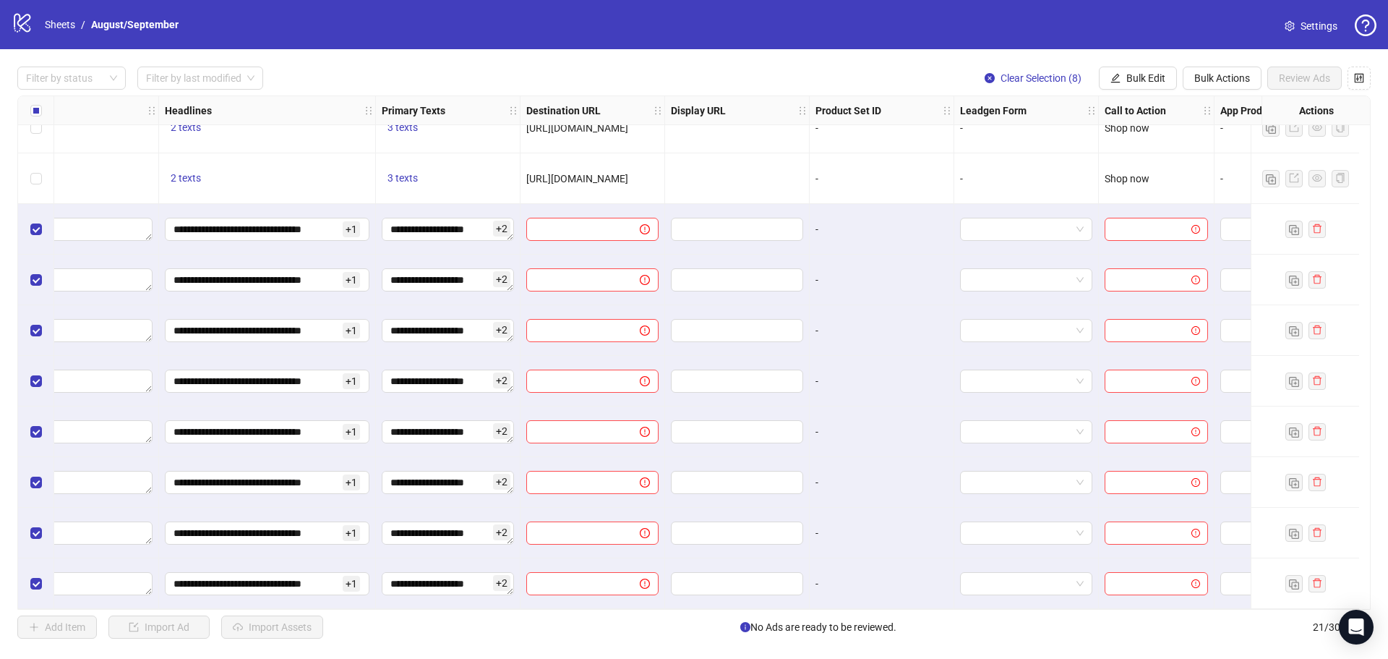
click at [628, 176] on span "[URL][DOMAIN_NAME]" at bounding box center [577, 179] width 102 height 12
click at [1151, 76] on span "Bulk Edit" at bounding box center [1146, 78] width 39 height 12
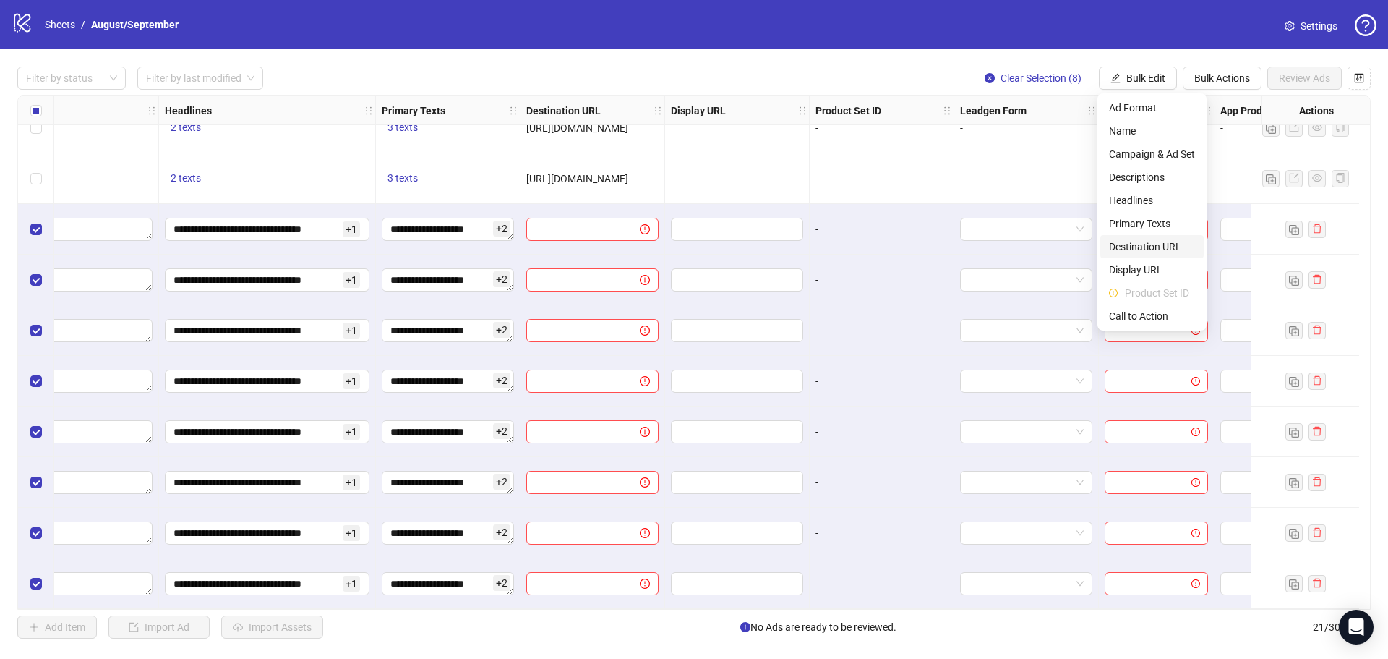
click at [1168, 236] on li "Destination URL" at bounding box center [1152, 246] width 103 height 23
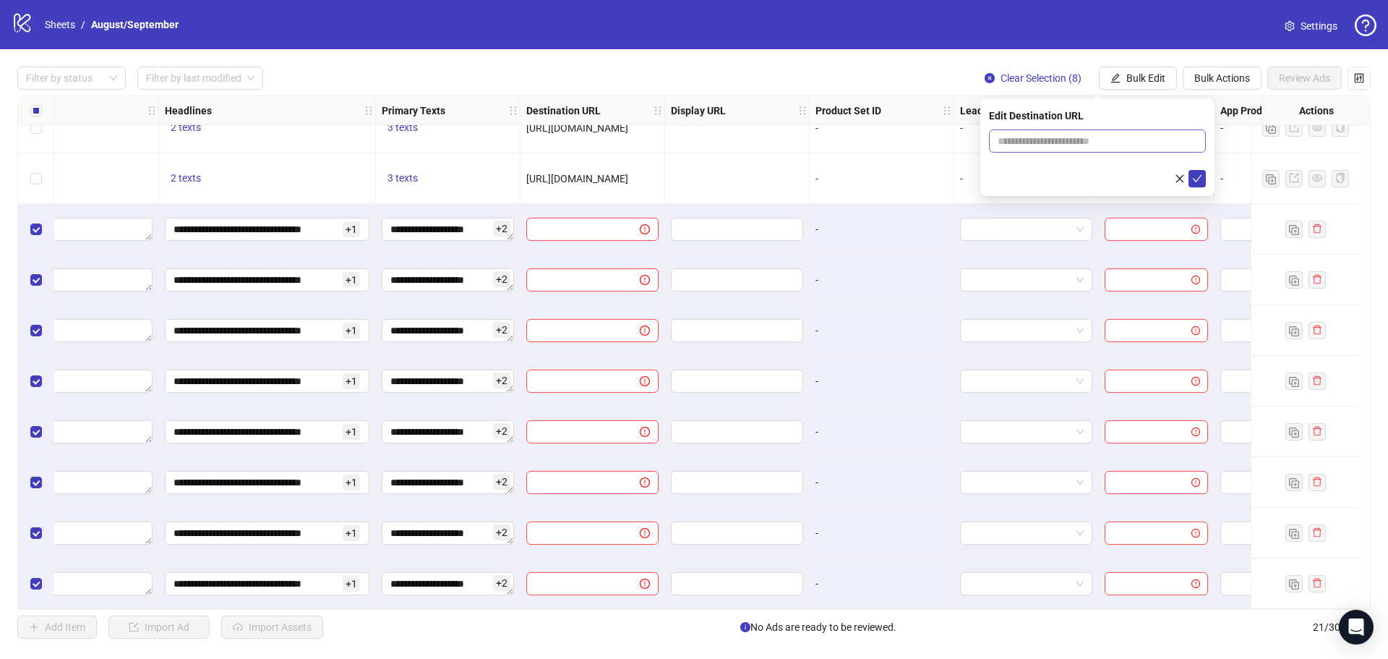
click at [1104, 132] on span at bounding box center [1097, 140] width 217 height 23
click at [1109, 140] on input "text" at bounding box center [1092, 141] width 188 height 16
paste input "**********"
type input "**********"
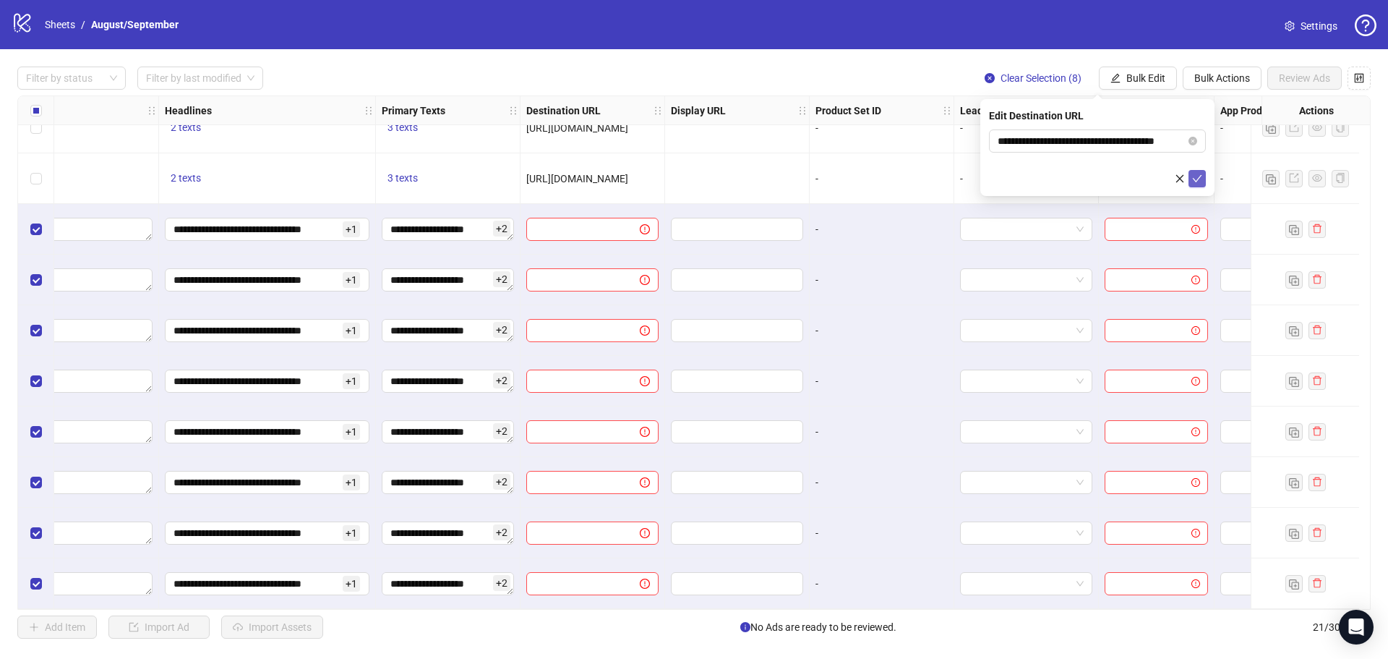
click at [1200, 174] on icon "check" at bounding box center [1197, 179] width 10 height 10
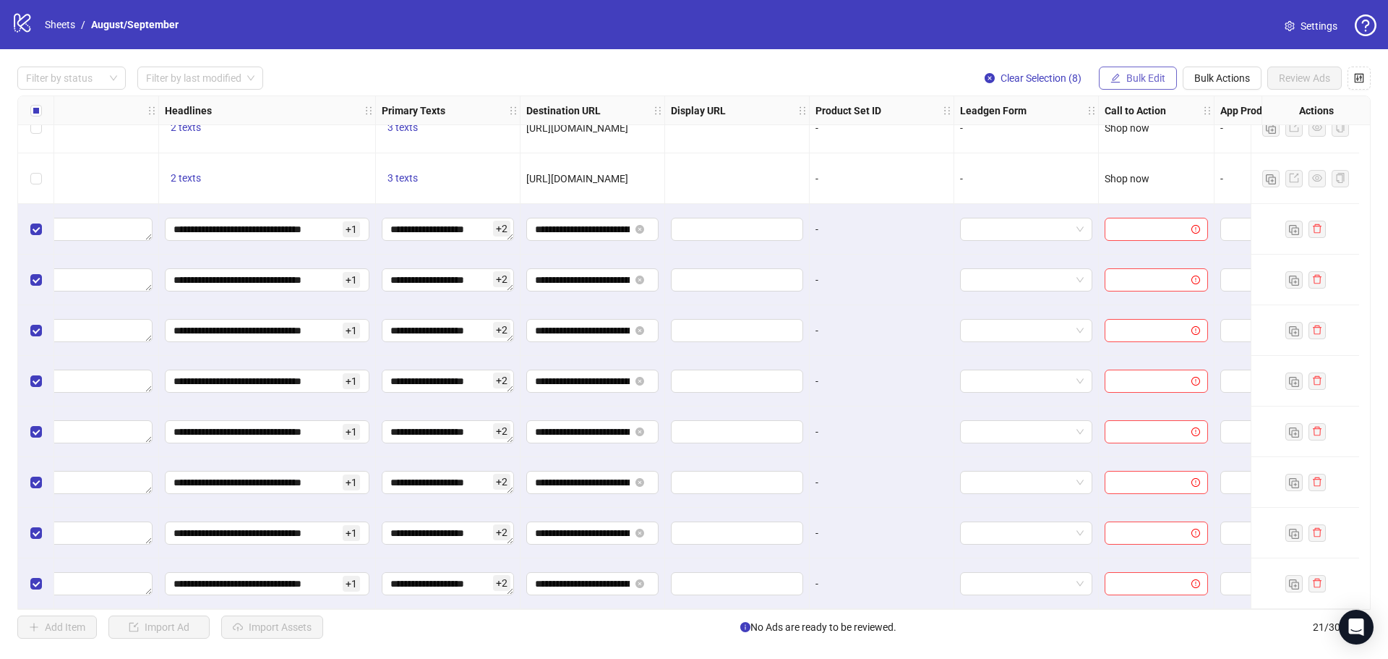
click at [1143, 74] on span "Bulk Edit" at bounding box center [1146, 78] width 39 height 12
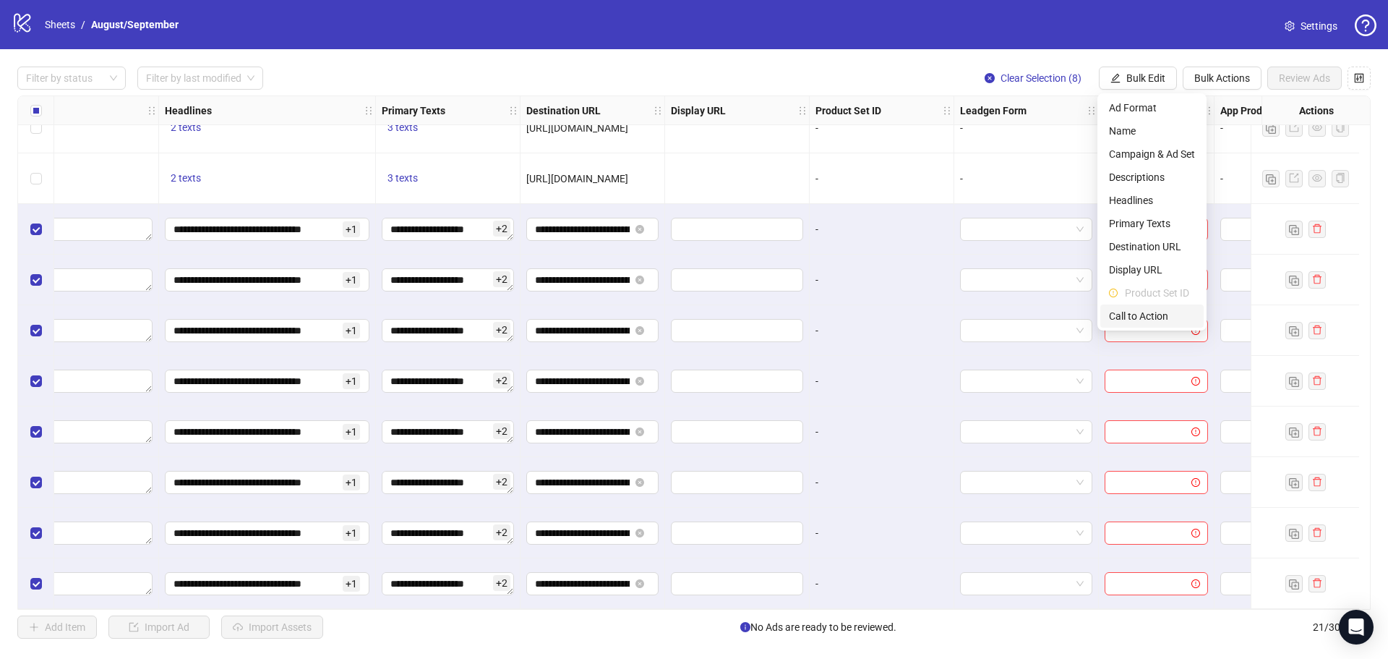
click at [1157, 310] on span "Call to Action" at bounding box center [1152, 316] width 86 height 16
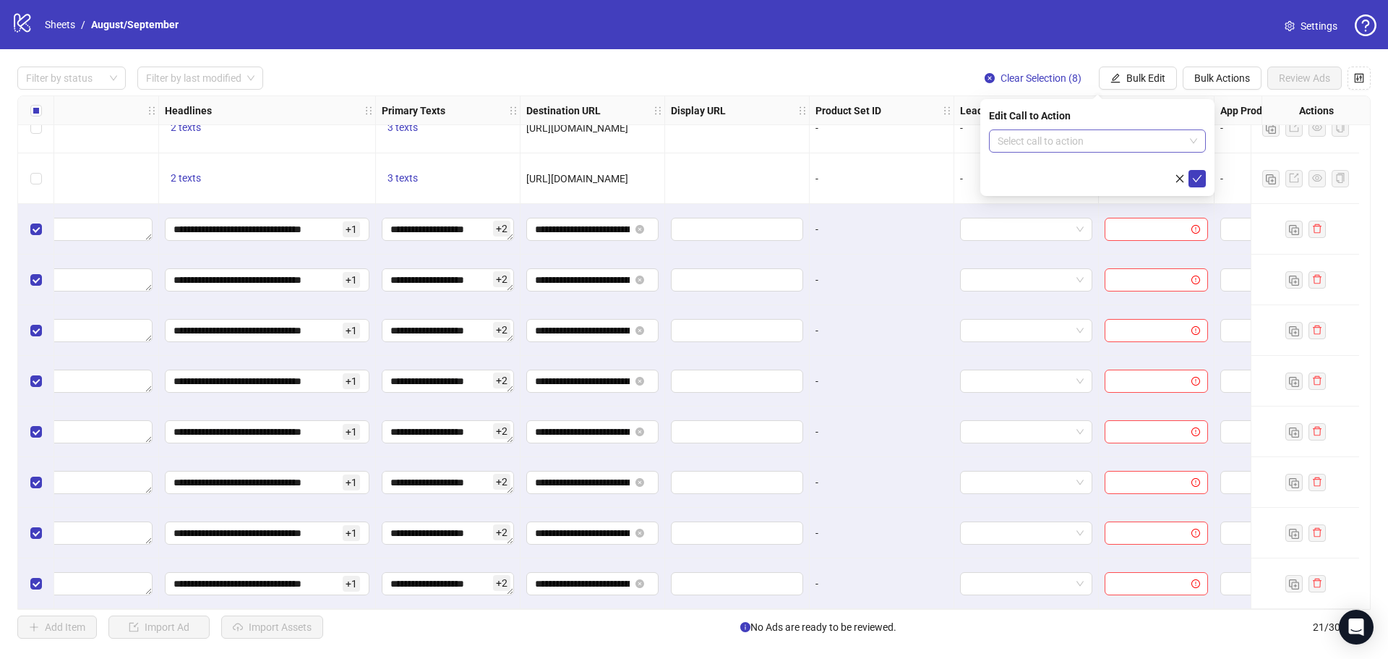
click at [1061, 152] on form "Select call to action" at bounding box center [1097, 158] width 217 height 58
click at [1060, 150] on input "search" at bounding box center [1091, 141] width 187 height 22
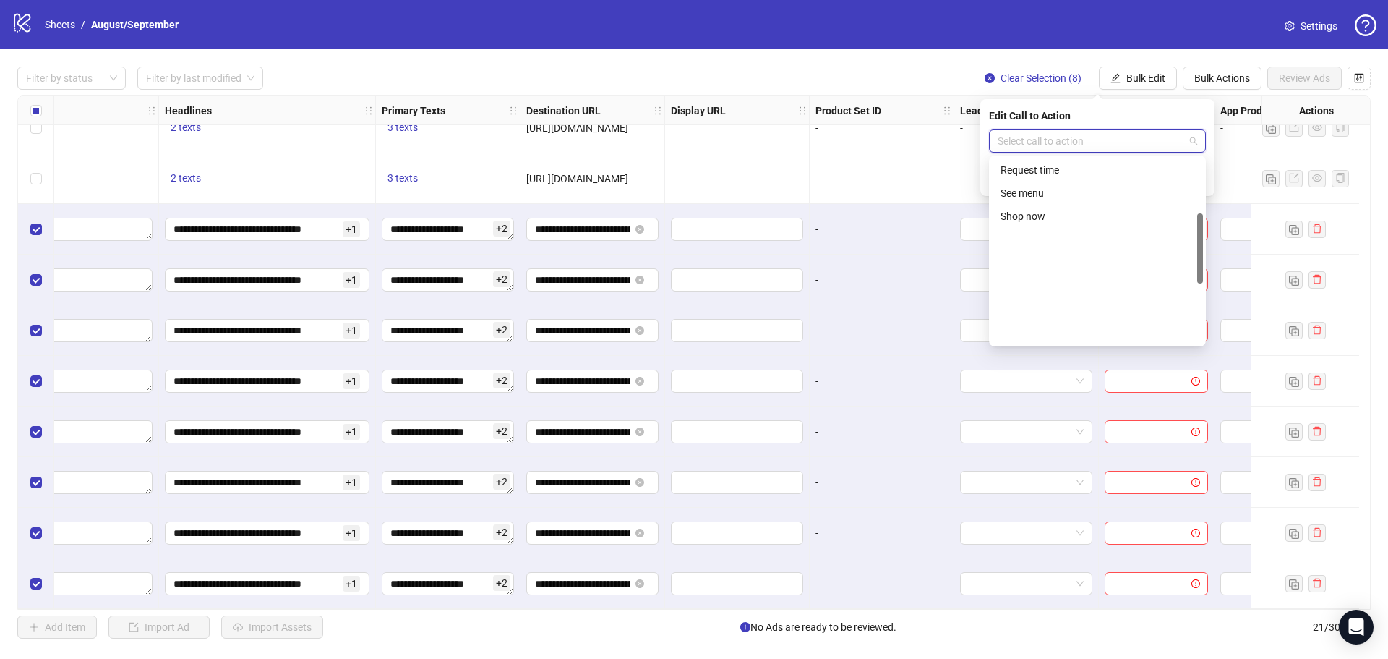
scroll to position [301, 0]
click at [1047, 216] on div "Shop now" at bounding box center [1098, 216] width 194 height 16
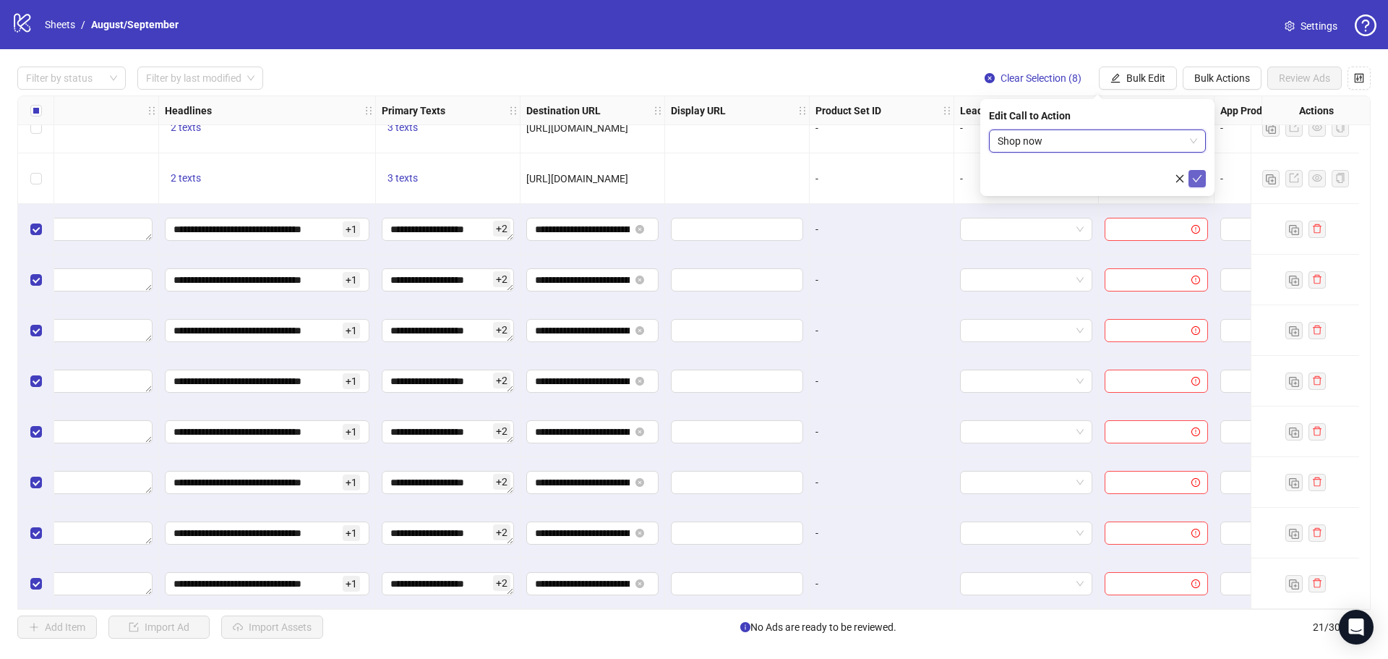
click at [1200, 171] on button "submit" at bounding box center [1197, 178] width 17 height 17
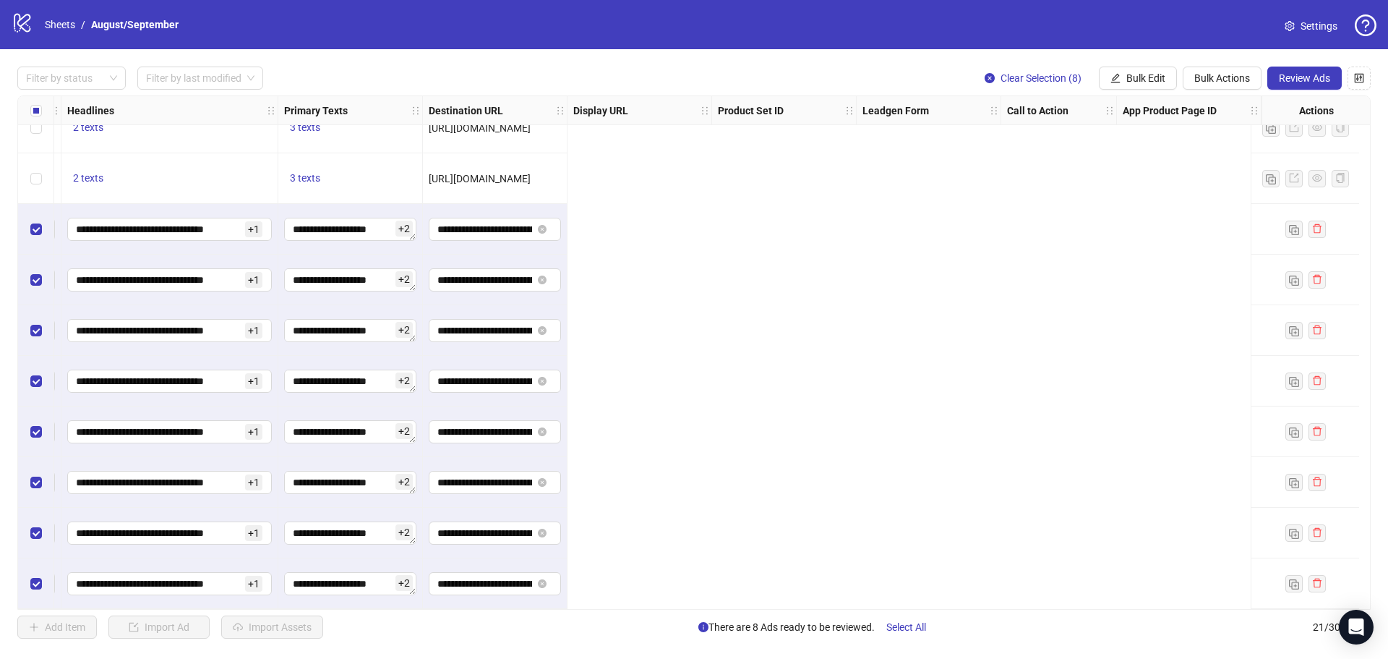
scroll to position [585, 0]
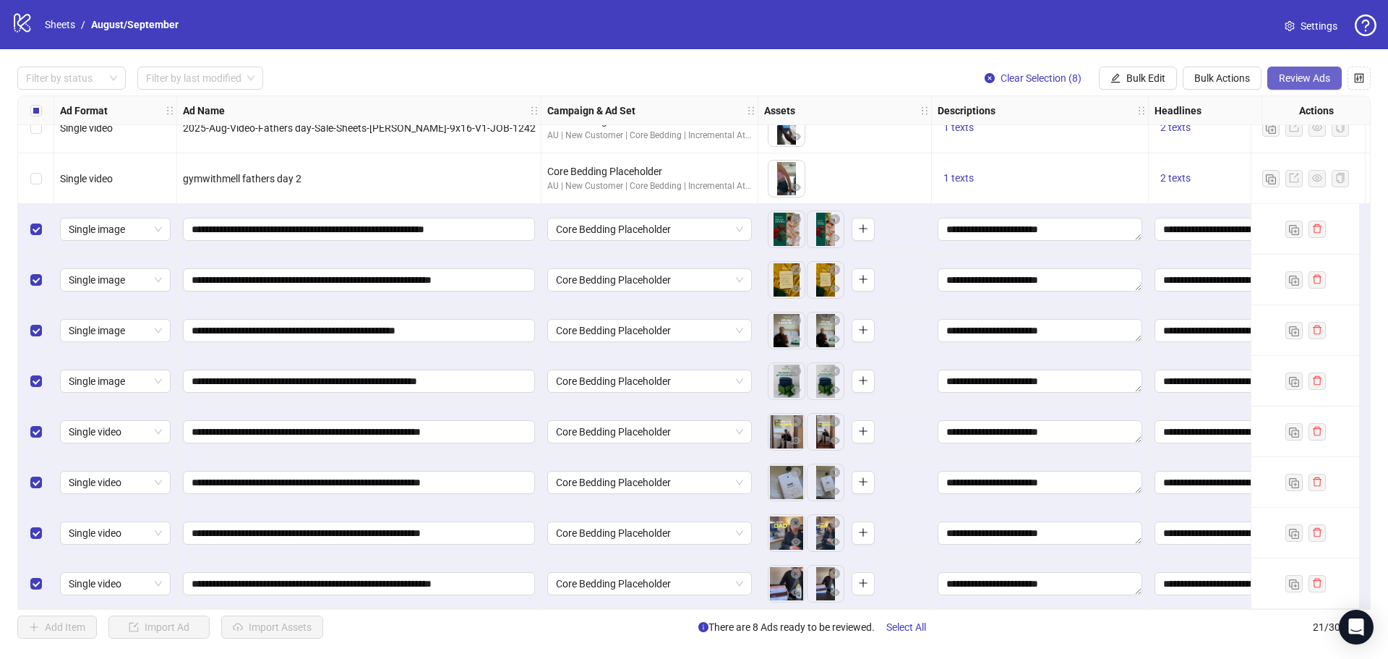
click at [1318, 82] on span "Review Ads" at bounding box center [1304, 78] width 51 height 12
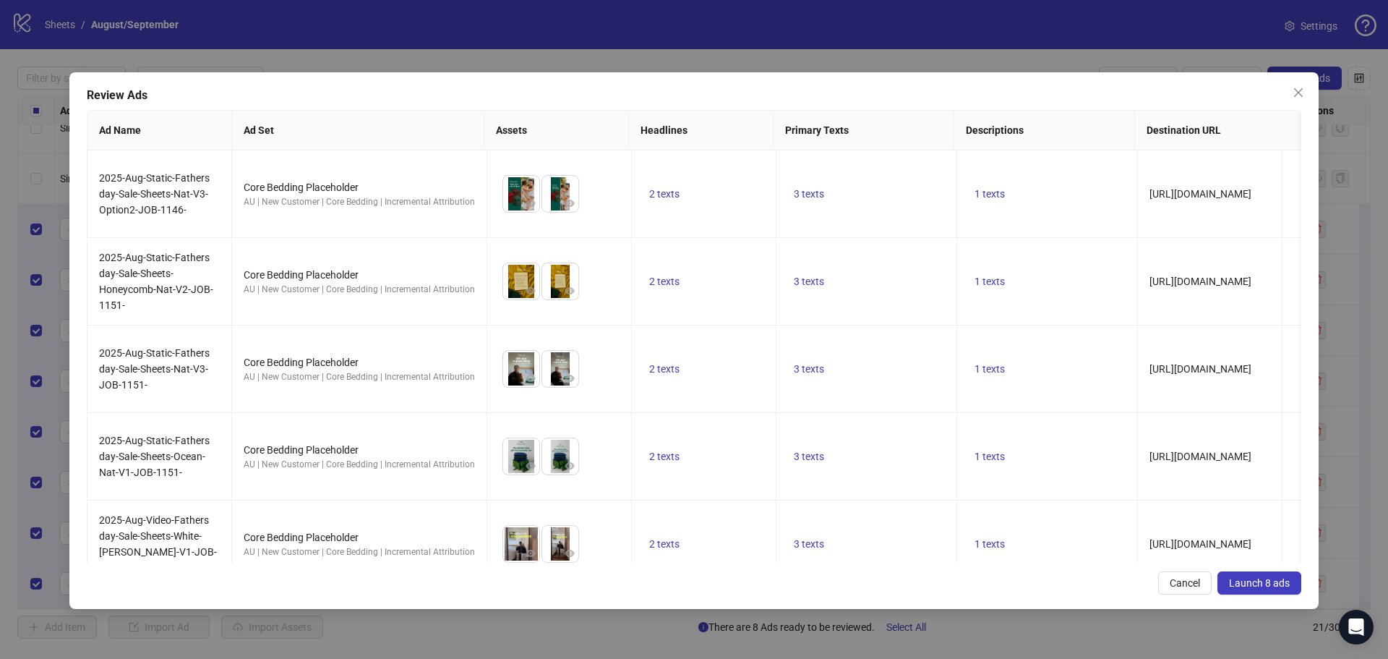
scroll to position [187, 0]
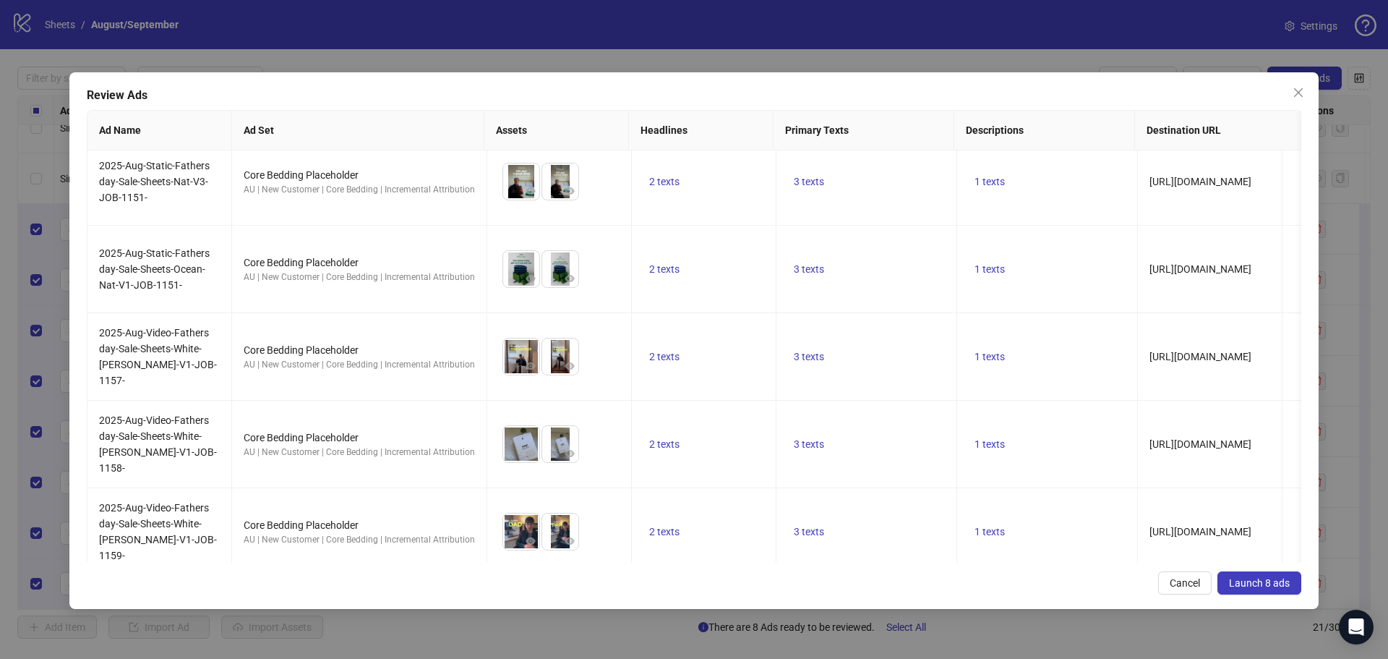
click at [1279, 577] on span "Launch 8 ads" at bounding box center [1259, 583] width 61 height 12
